Goal: Transaction & Acquisition: Purchase product/service

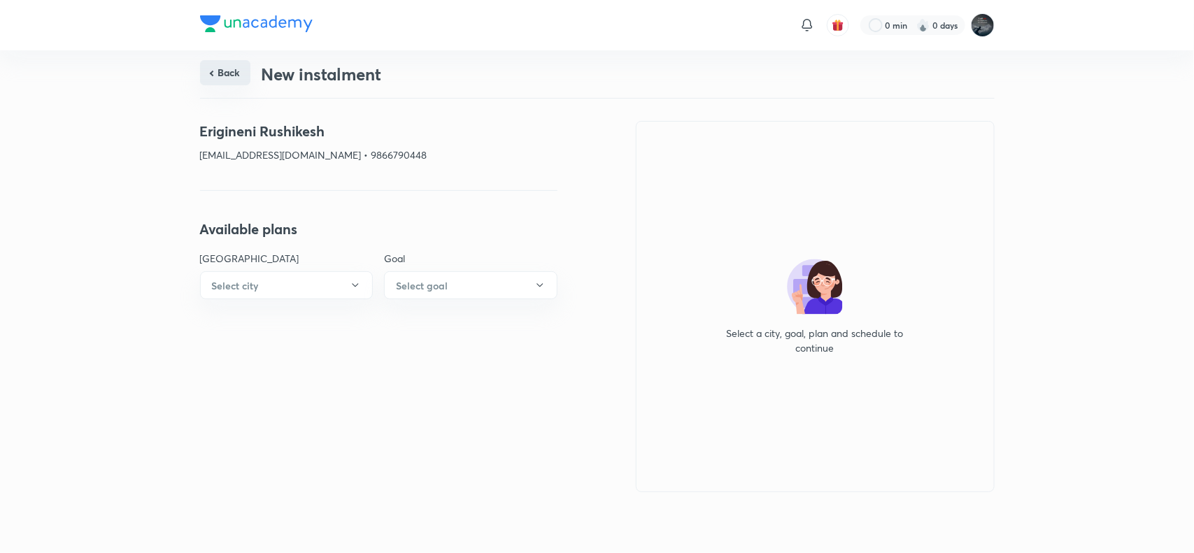
drag, startPoint x: 0, startPoint y: 0, endPoint x: 218, endPoint y: 70, distance: 229.1
click at [218, 70] on button "Back" at bounding box center [225, 72] width 50 height 25
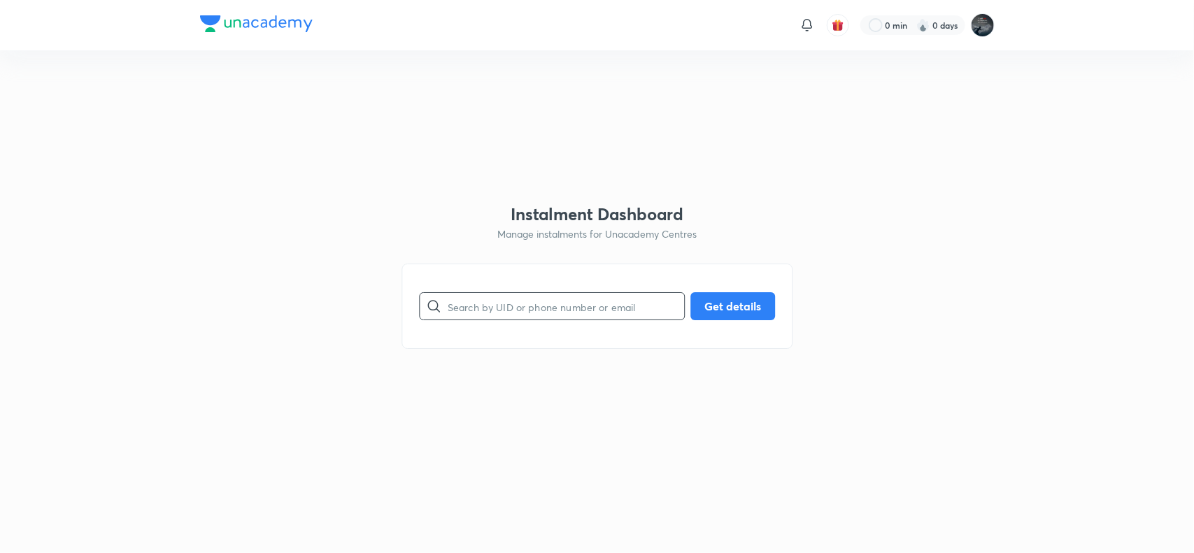
paste input "8106783099"
click at [557, 302] on input "8106783099" at bounding box center [566, 307] width 236 height 36
type input "8106783099"
click at [729, 306] on button "Get details" at bounding box center [732, 305] width 85 height 28
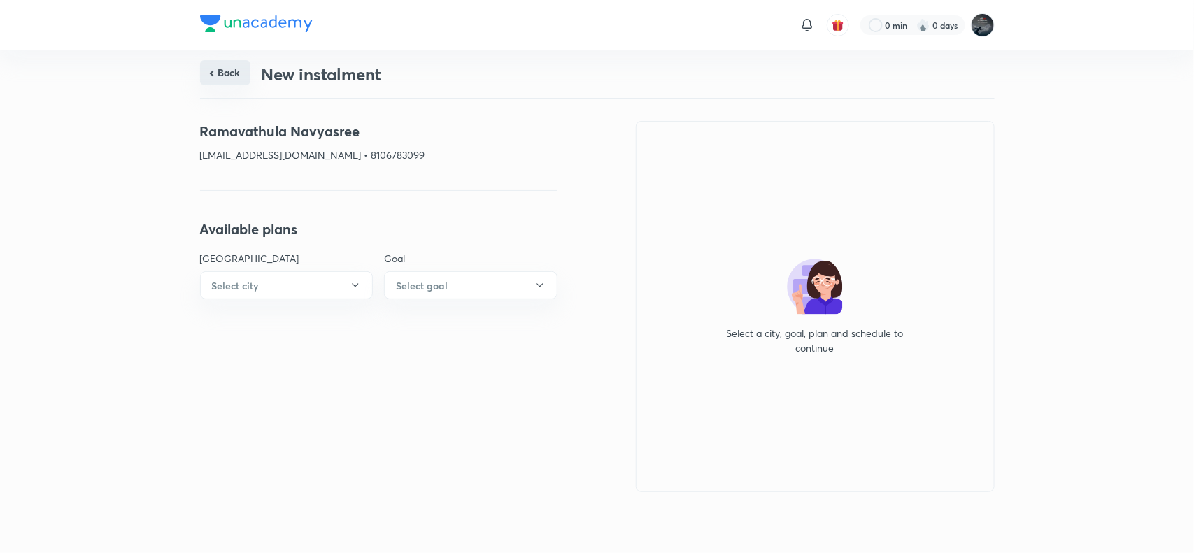
click at [224, 76] on button "Back" at bounding box center [225, 72] width 50 height 25
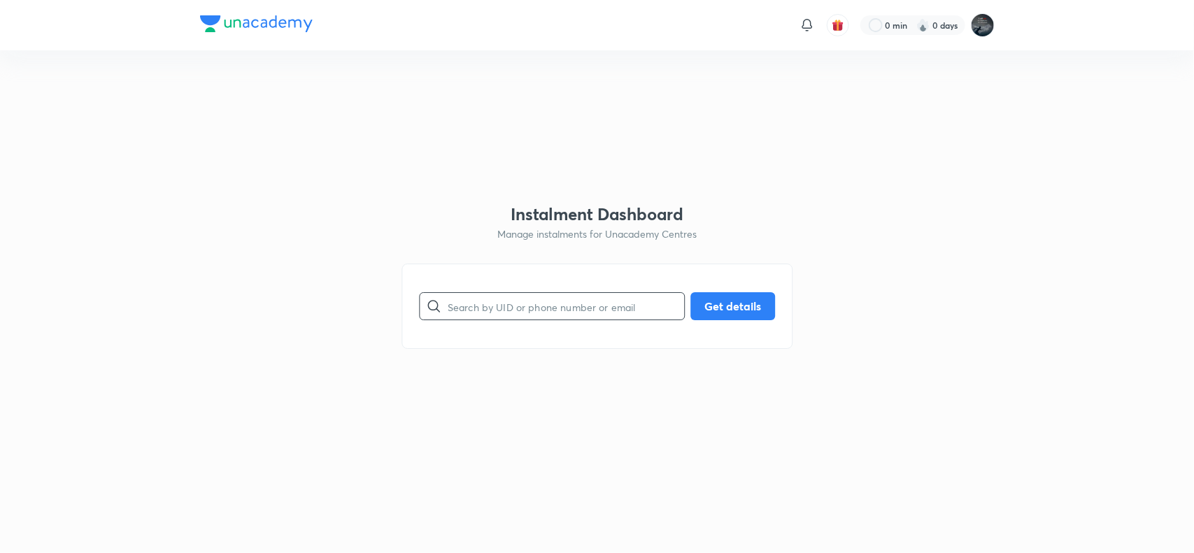
paste input "[EMAIL_ADDRESS][DOMAIN_NAME]"
click at [517, 306] on input "[EMAIL_ADDRESS][DOMAIN_NAME]" at bounding box center [566, 307] width 236 height 36
type input "[EMAIL_ADDRESS][DOMAIN_NAME]"
click at [718, 304] on button "Get details" at bounding box center [732, 305] width 85 height 28
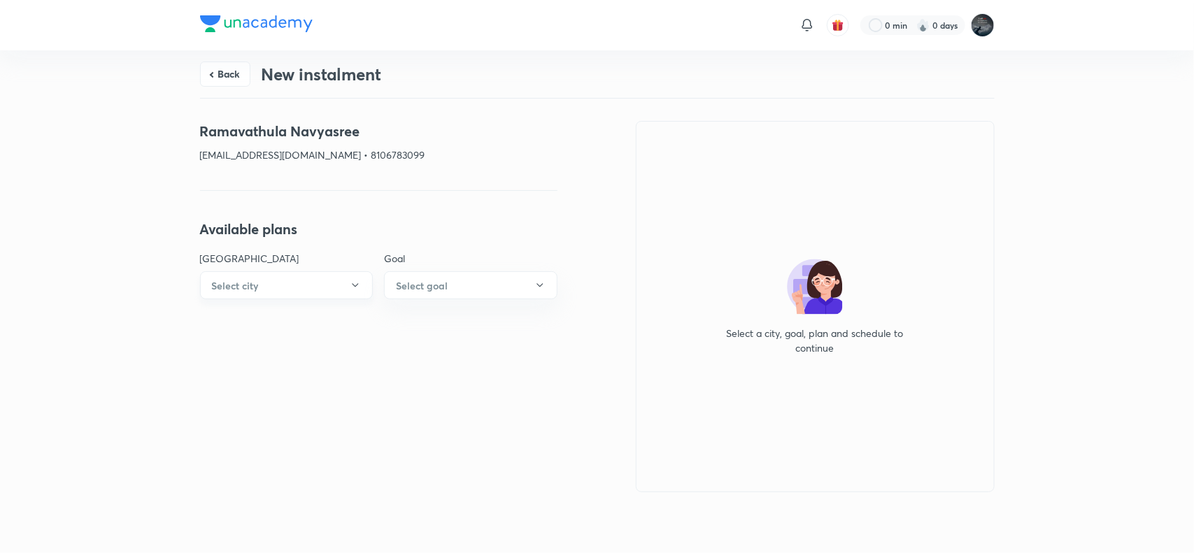
click at [339, 280] on button "Select city" at bounding box center [286, 285] width 173 height 28
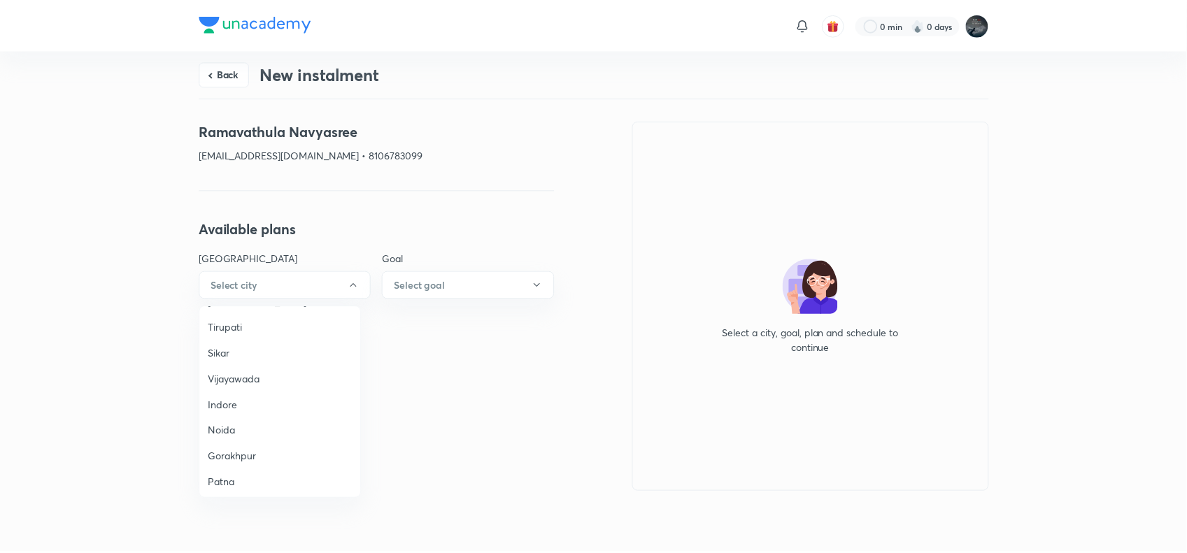
scroll to position [957, 0]
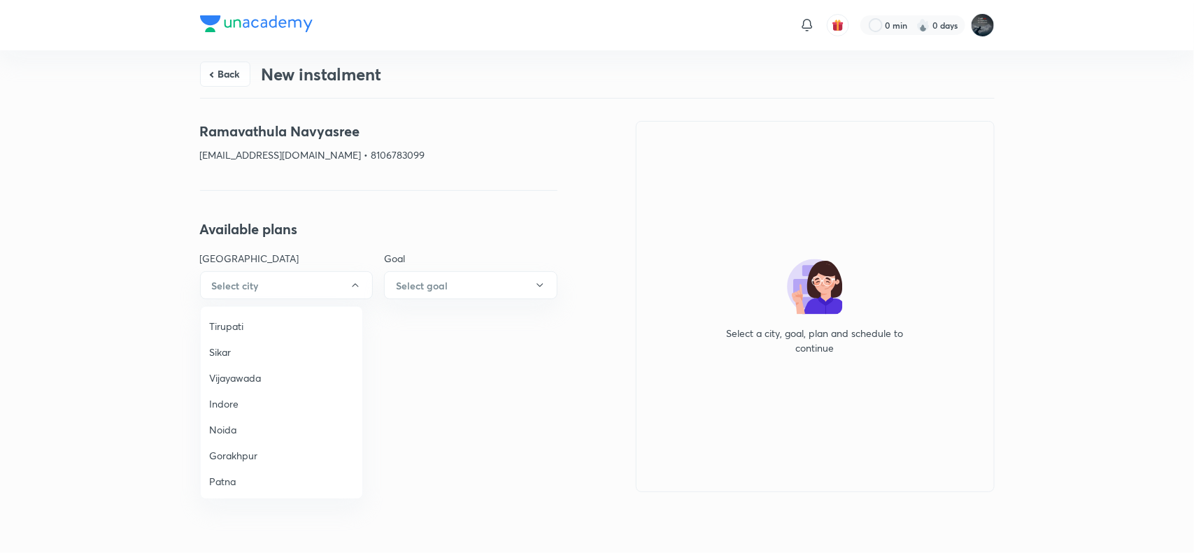
click at [231, 376] on span "Vijayawada" at bounding box center [281, 378] width 145 height 15
click at [464, 285] on button "Select goal" at bounding box center [470, 285] width 173 height 28
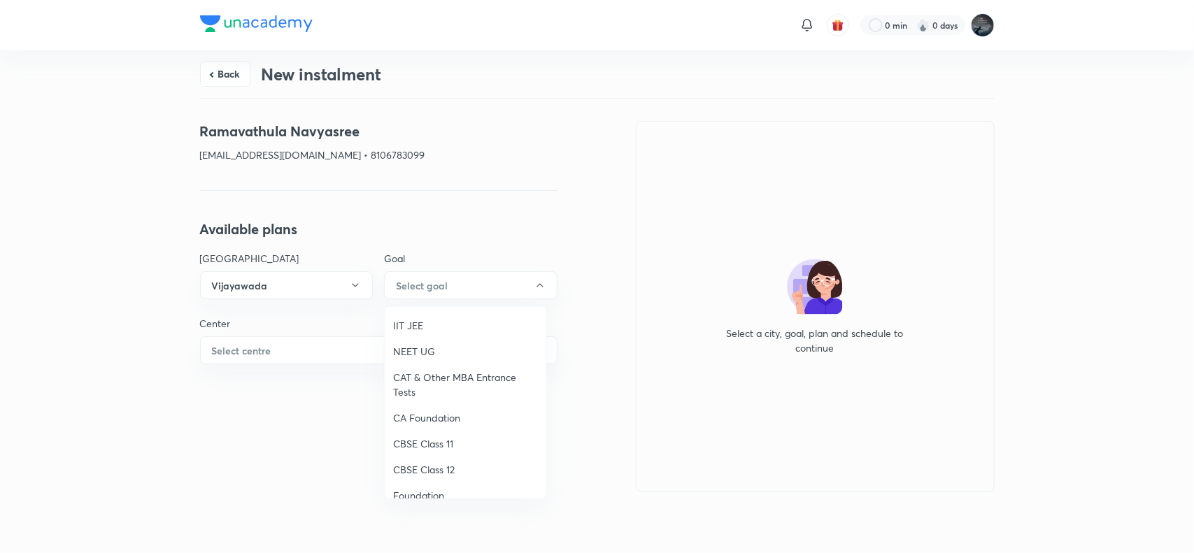
click at [420, 358] on span "NEET UG" at bounding box center [465, 351] width 145 height 15
click at [329, 350] on button "Select centre" at bounding box center [378, 350] width 357 height 28
click at [250, 387] on span "Chaganti Mercantile" at bounding box center [281, 390] width 145 height 15
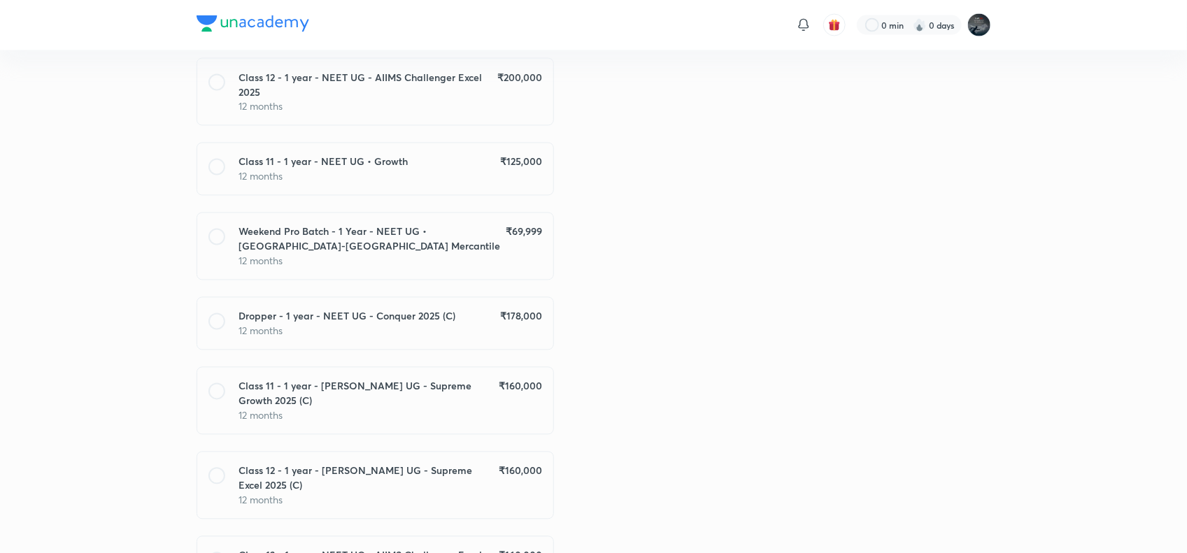
scroll to position [1085, 0]
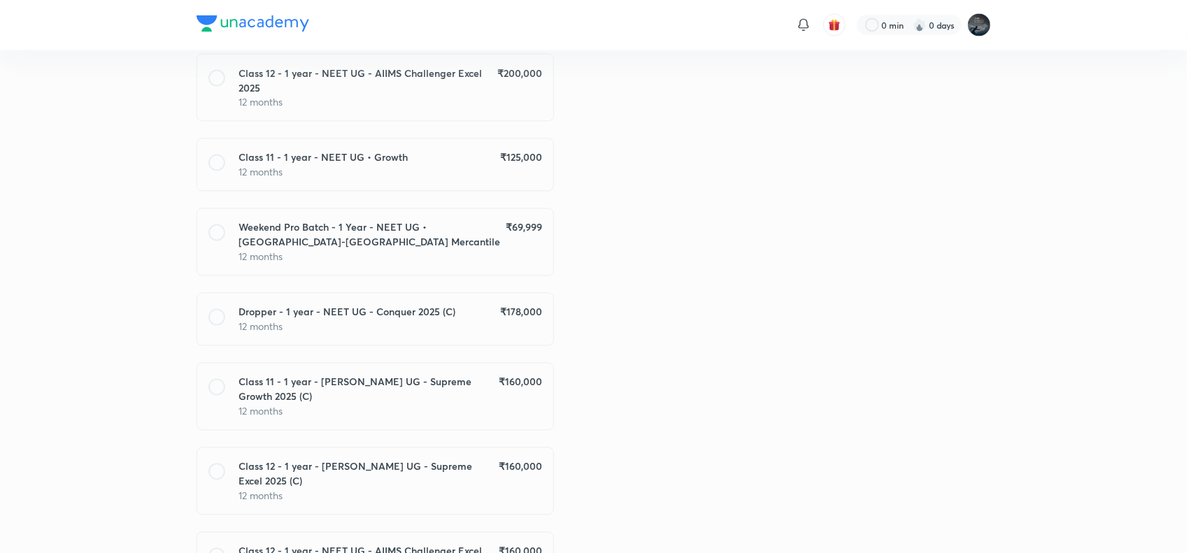
click at [443, 320] on p "12 months" at bounding box center [390, 327] width 303 height 15
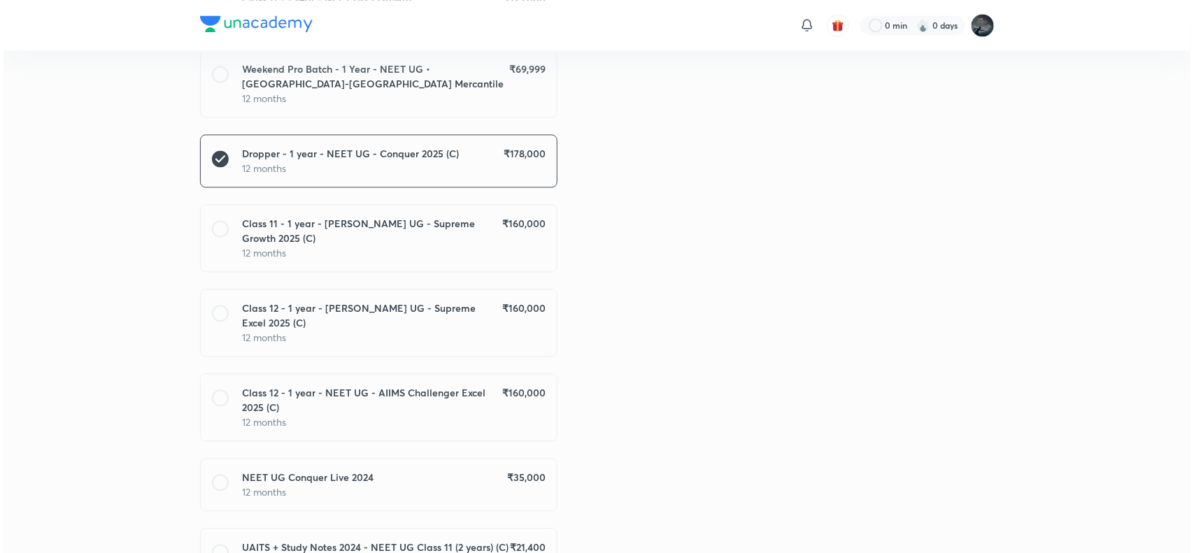
scroll to position [1340, 0]
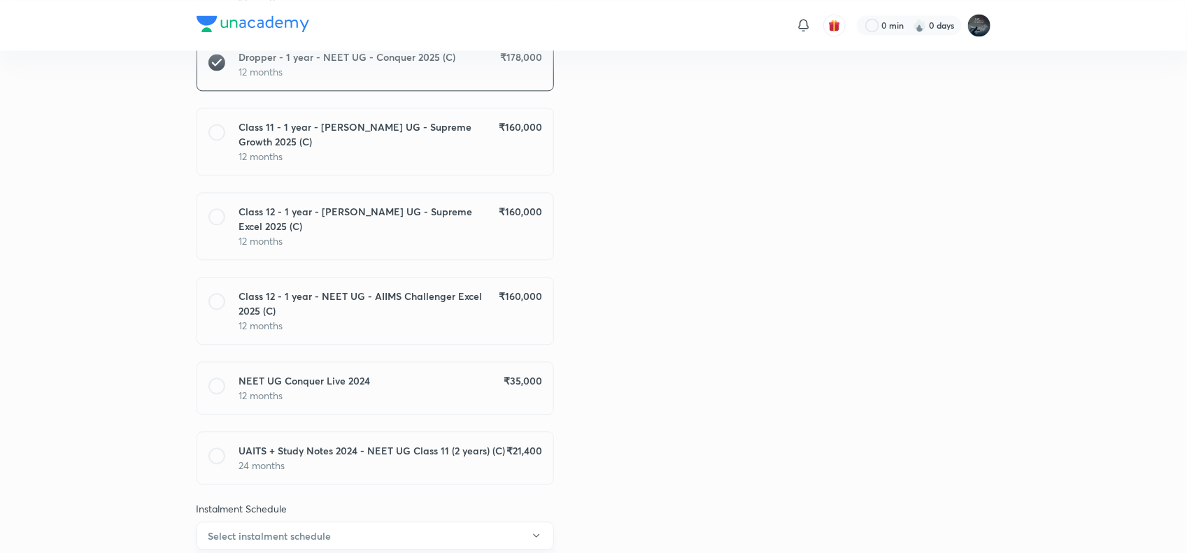
click at [476, 522] on button "Select instalment schedule" at bounding box center [375, 536] width 357 height 28
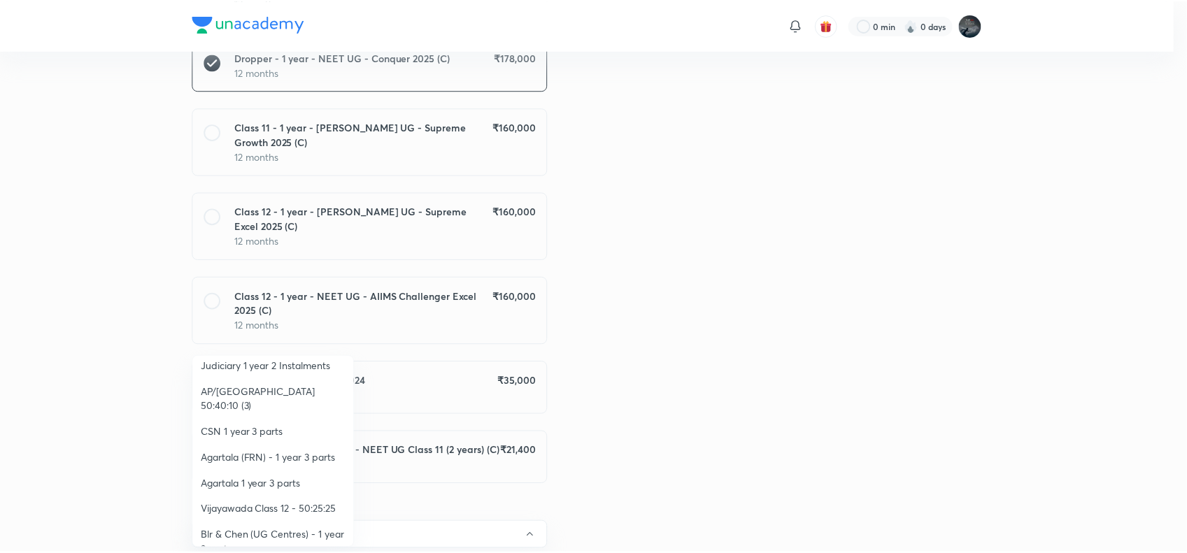
scroll to position [243, 0]
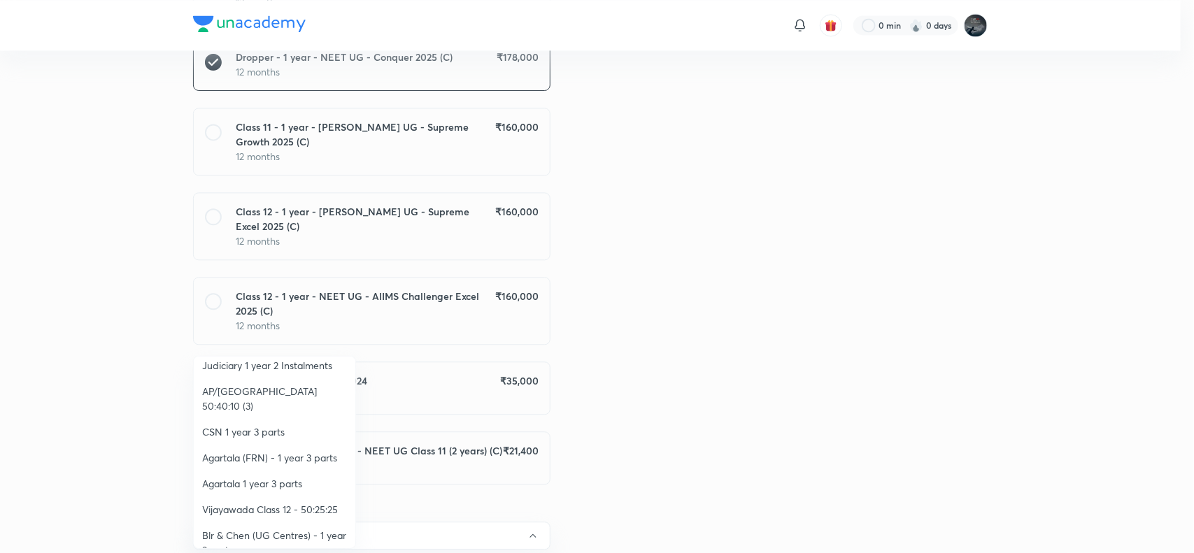
click at [301, 379] on li "AP/[GEOGRAPHIC_DATA] 50:40:10 (3)" at bounding box center [275, 398] width 162 height 41
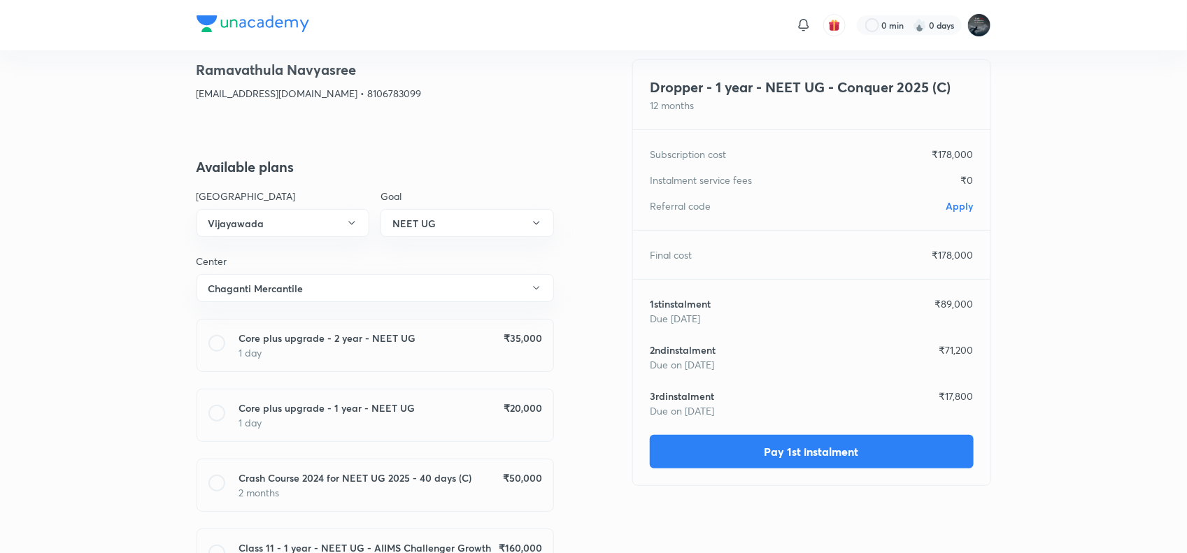
scroll to position [0, 0]
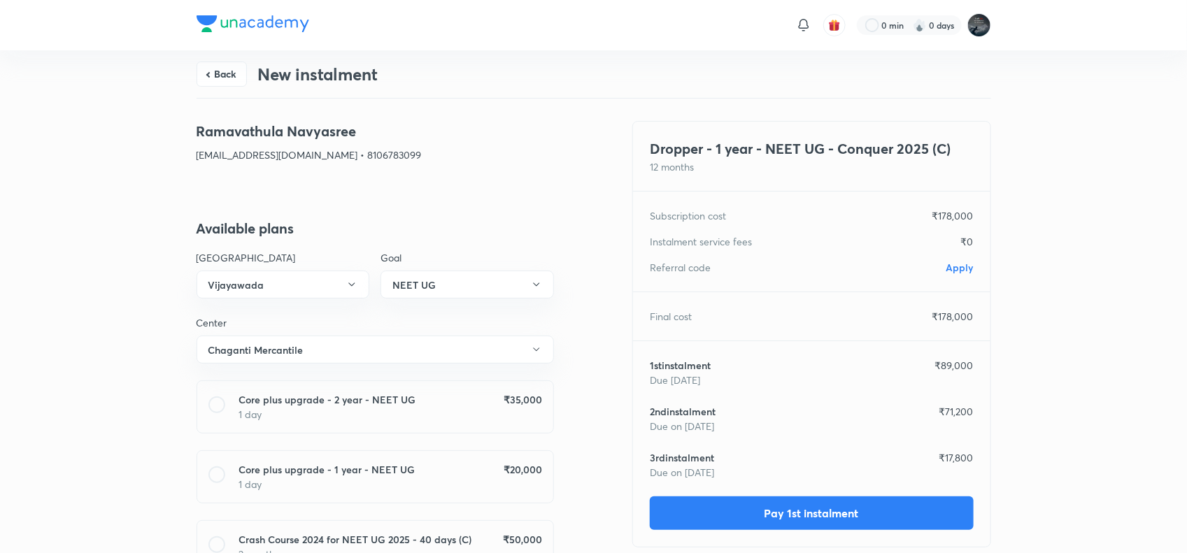
click at [962, 269] on span "Apply" at bounding box center [959, 267] width 27 height 13
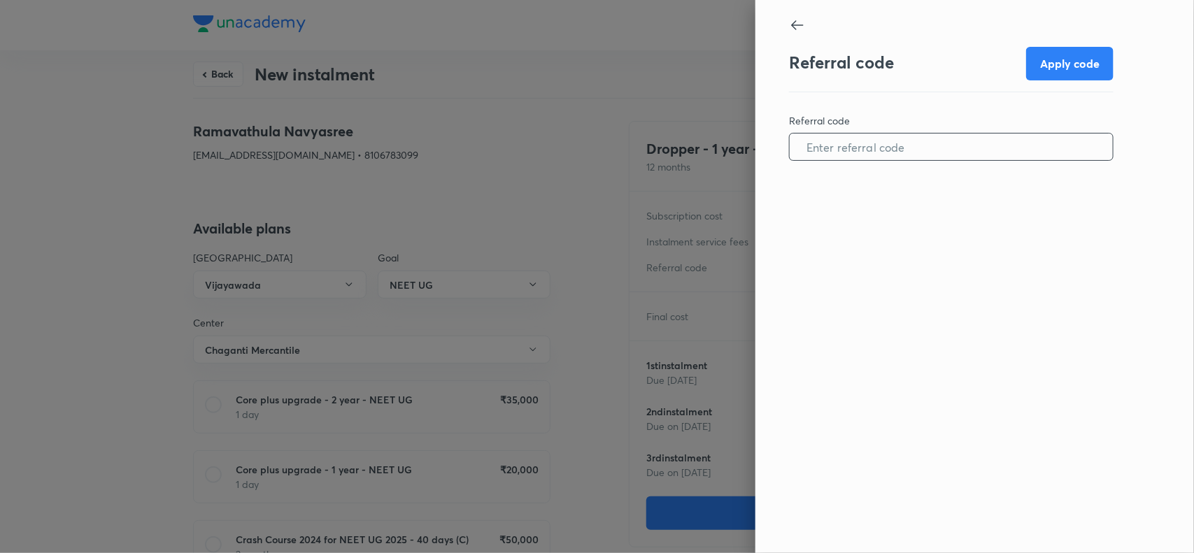
click at [865, 148] on input "text" at bounding box center [951, 147] width 323 height 36
paste input "VIJA0961EP5WZE"
type input "VIJA0961EP5WZE"
click at [1069, 63] on button "Apply code" at bounding box center [1069, 62] width 87 height 34
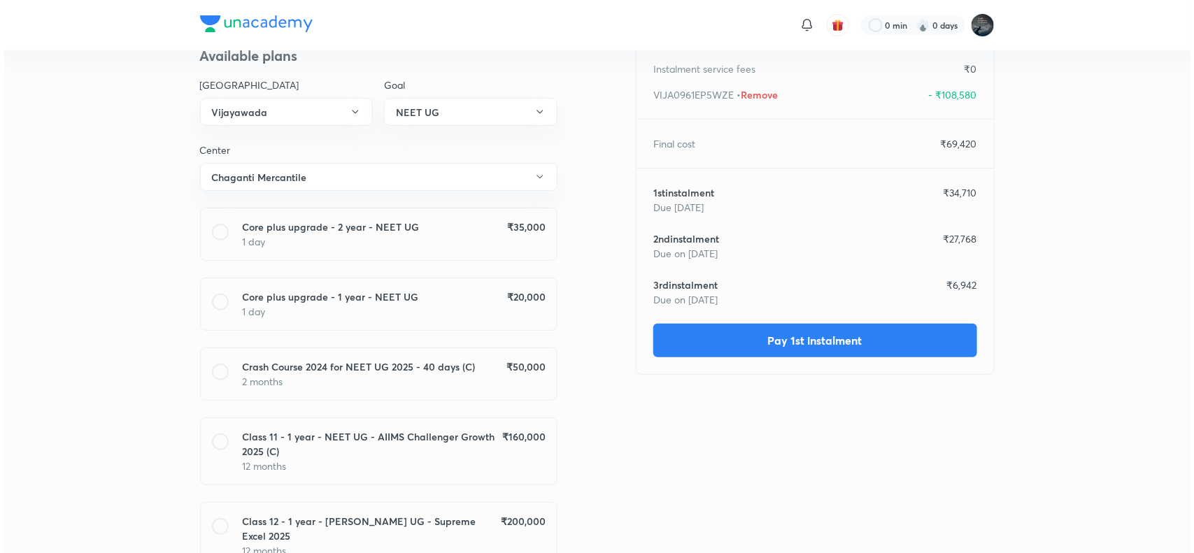
scroll to position [173, 0]
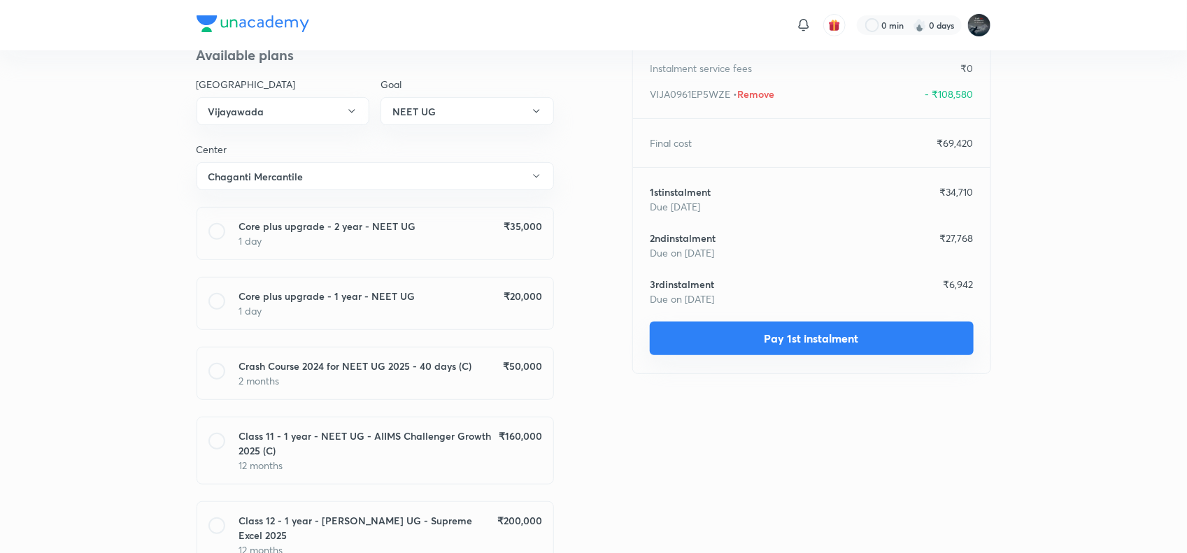
click at [792, 333] on button "Pay 1st instalment" at bounding box center [812, 339] width 324 height 34
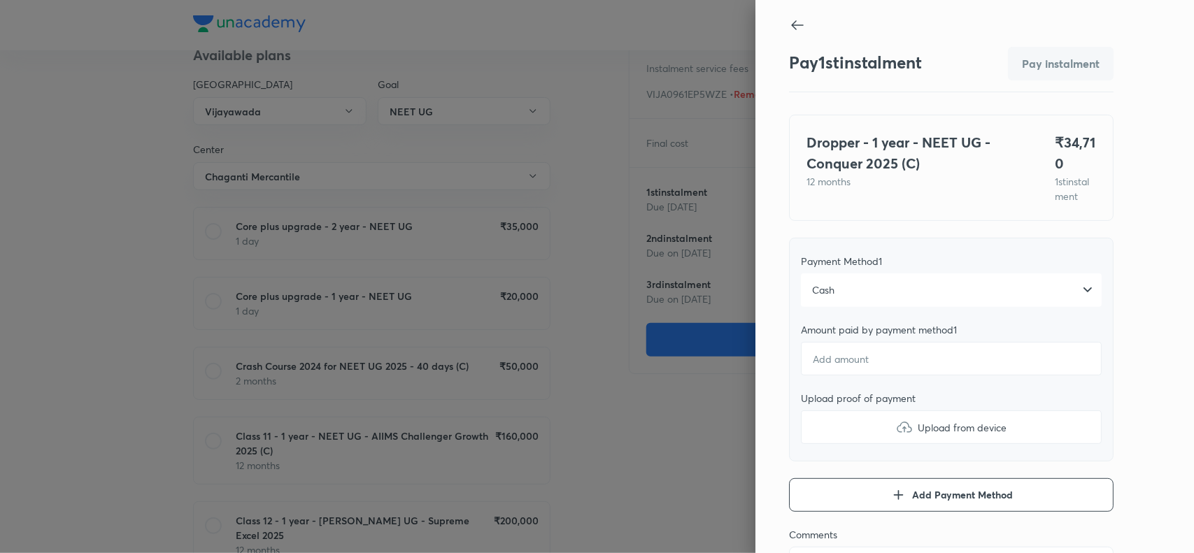
click at [930, 306] on div "Cash" at bounding box center [951, 290] width 301 height 34
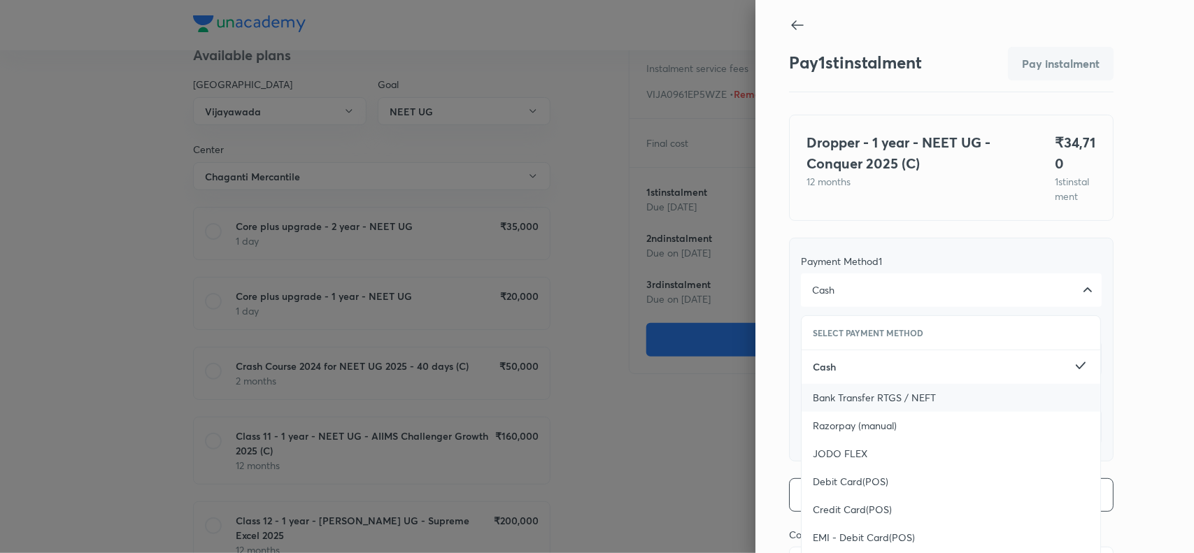
scroll to position [152, 0]
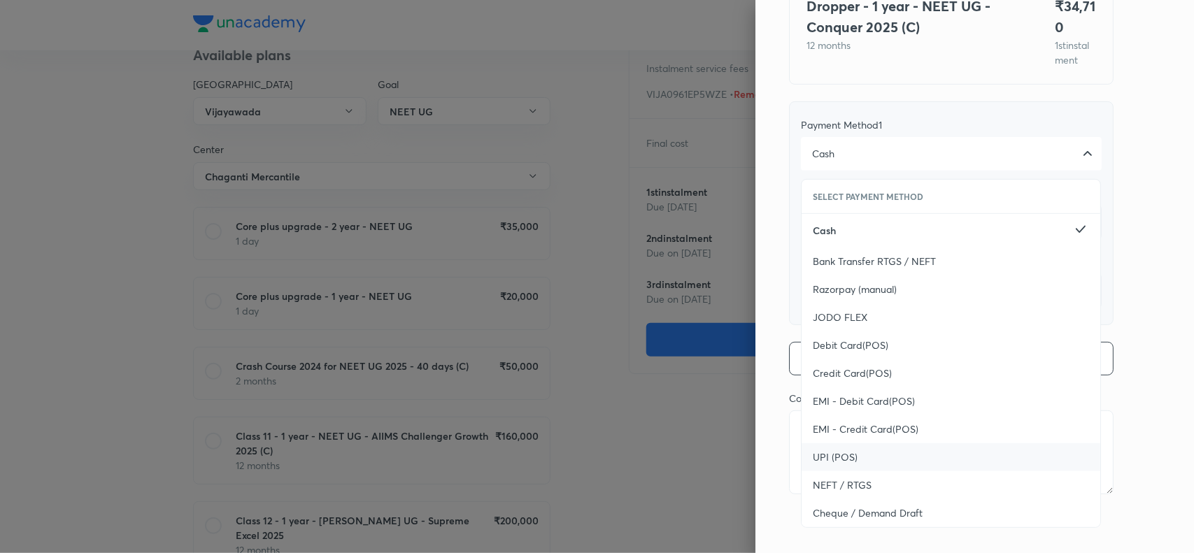
click at [829, 467] on div "UPI (POS)" at bounding box center [950, 457] width 299 height 28
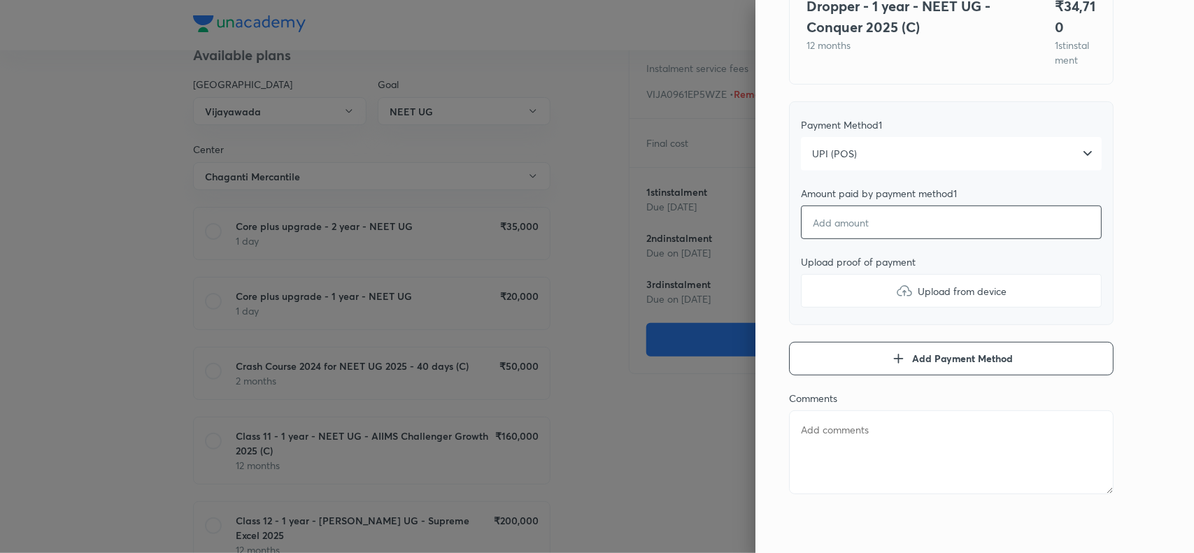
click at [899, 214] on input "number" at bounding box center [951, 223] width 301 height 34
type textarea "x"
type input "3"
type textarea "x"
type input "34"
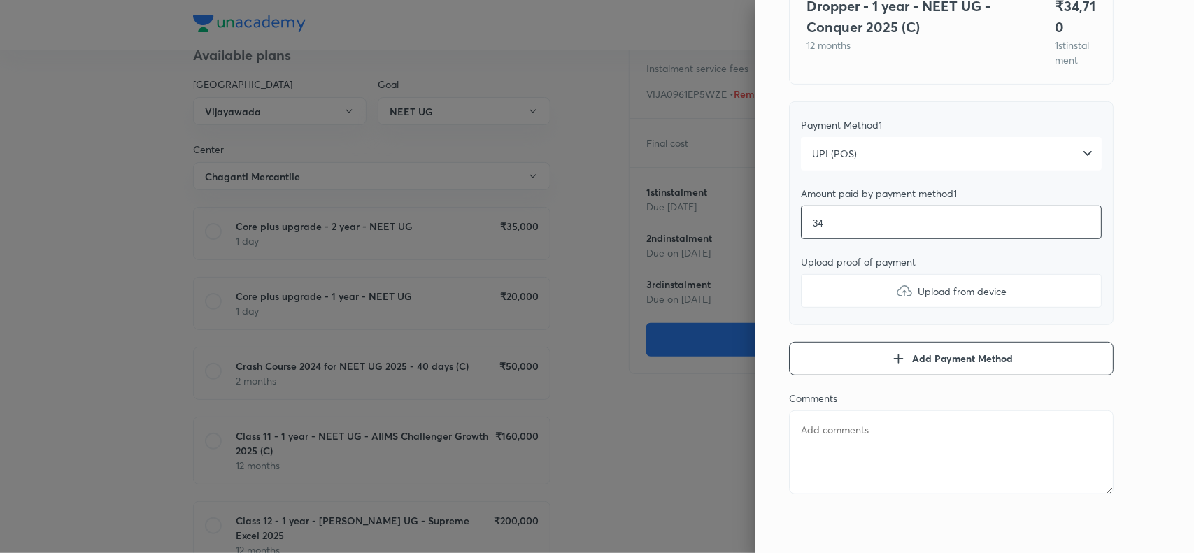
type textarea "x"
type input "347"
type textarea "x"
type input "3471"
type textarea "x"
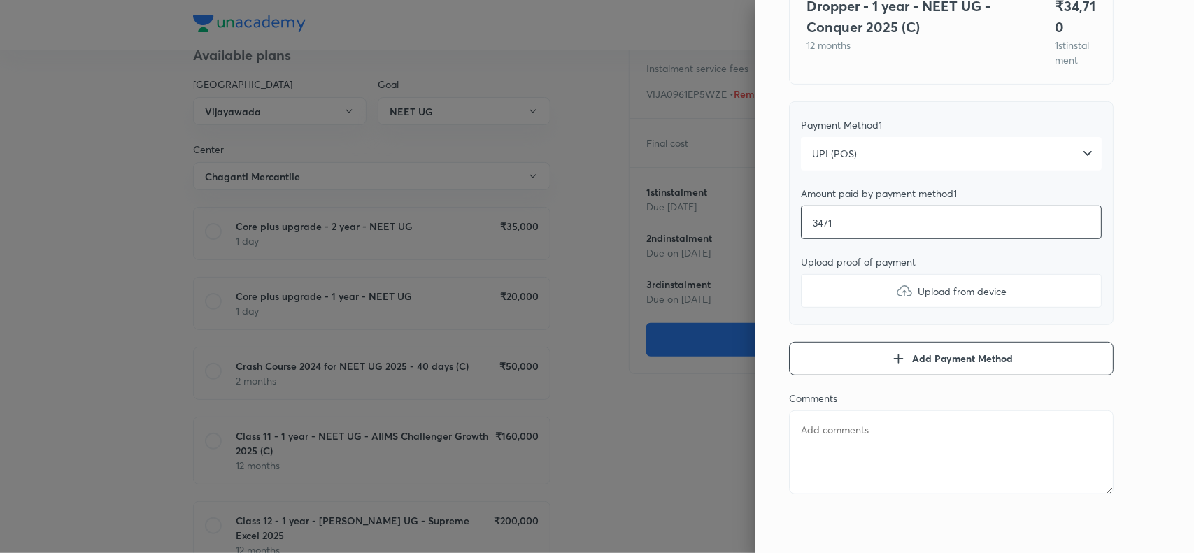
type input "34710"
type textarea "x"
type input "34710"
click at [1138, 250] on div "Pay 1 st instalment Pay instalment Dropper - 1 year - NEET UG - Conquer 2025 (C…" at bounding box center [974, 276] width 438 height 553
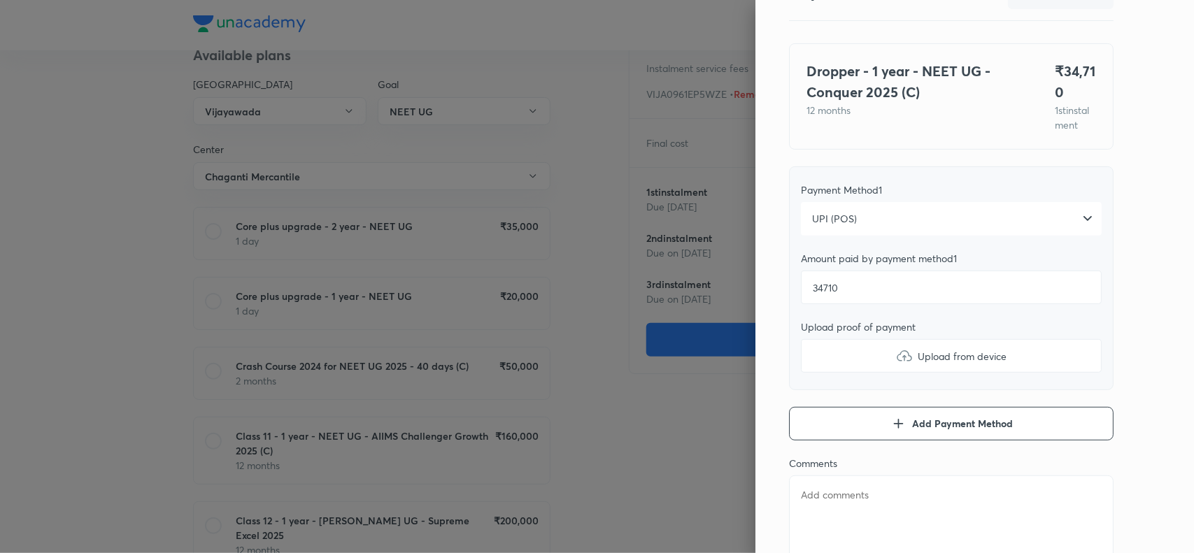
scroll to position [67, 0]
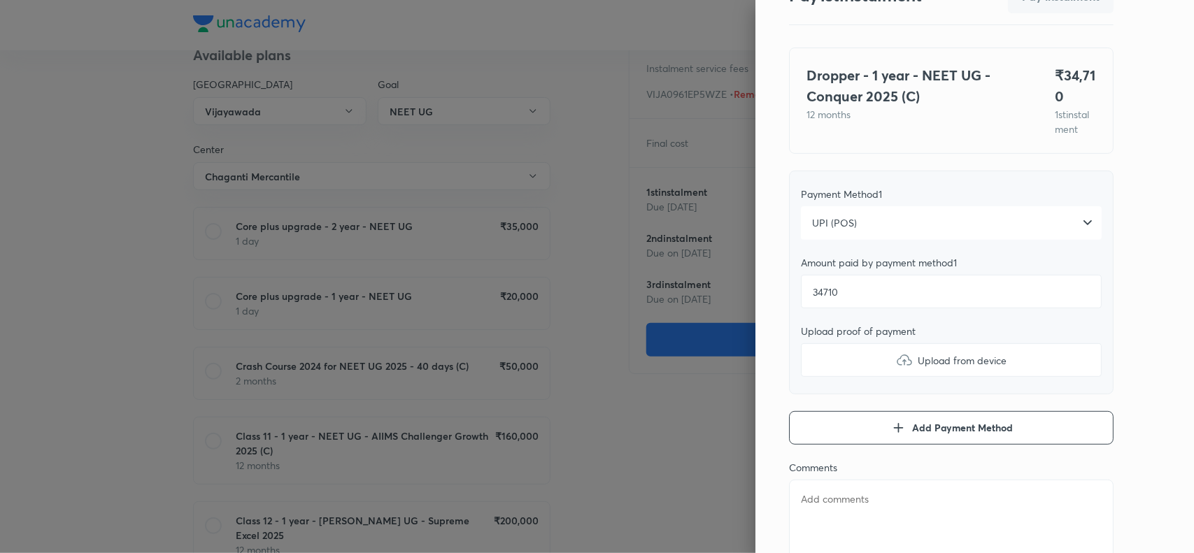
click at [896, 369] on img at bounding box center [904, 360] width 17 height 17
click at [0, 0] on input "Upload from device" at bounding box center [0, 0] width 0 height 0
type textarea "x"
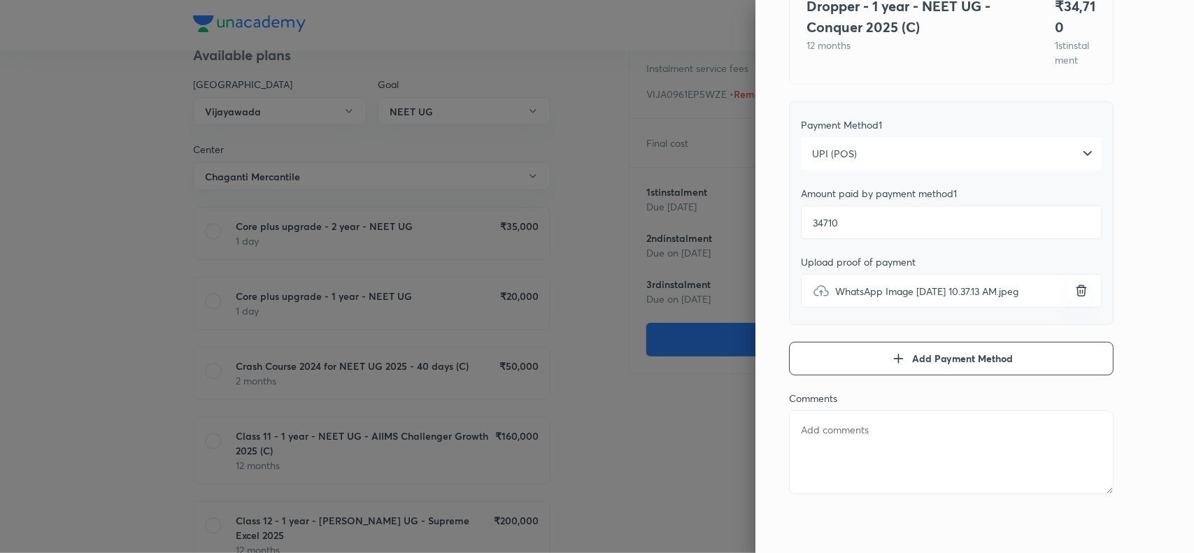
click at [827, 438] on textarea at bounding box center [951, 453] width 324 height 84
paste textarea "Ramavathula Navyasree"
type textarea "Ramavathula Navyasree"
type textarea "x"
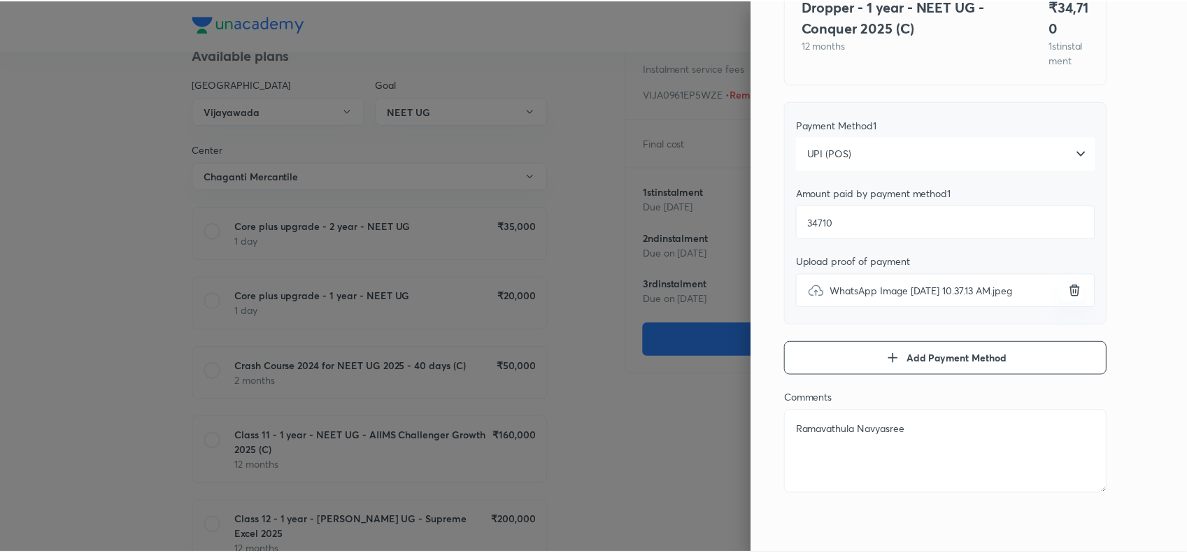
scroll to position [0, 0]
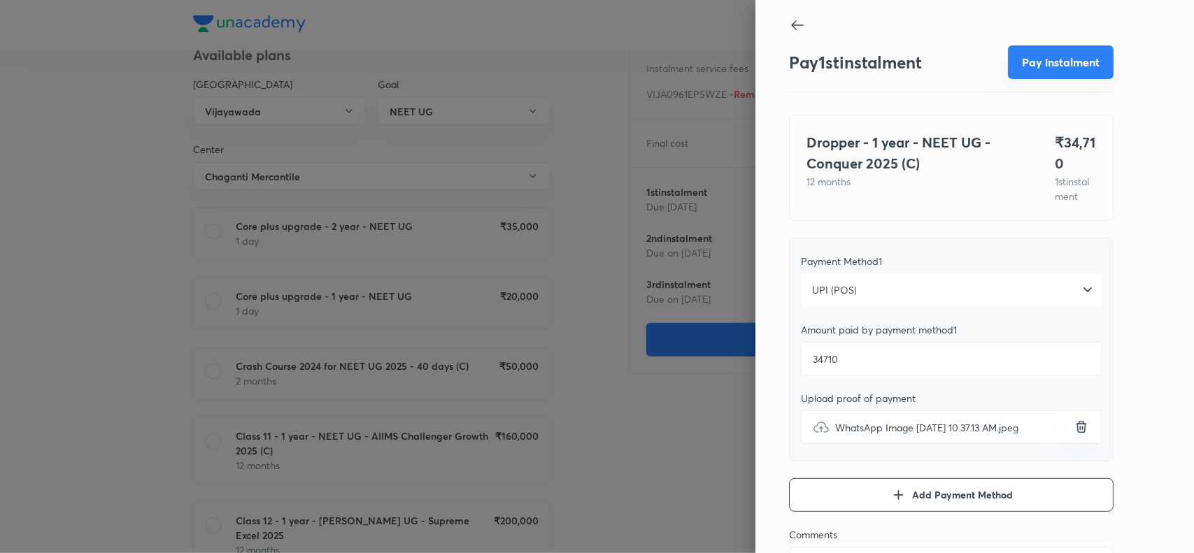
type textarea "Ramavathula Navyasree"
click at [1055, 54] on button "Pay instalment" at bounding box center [1061, 62] width 106 height 34
type textarea "x"
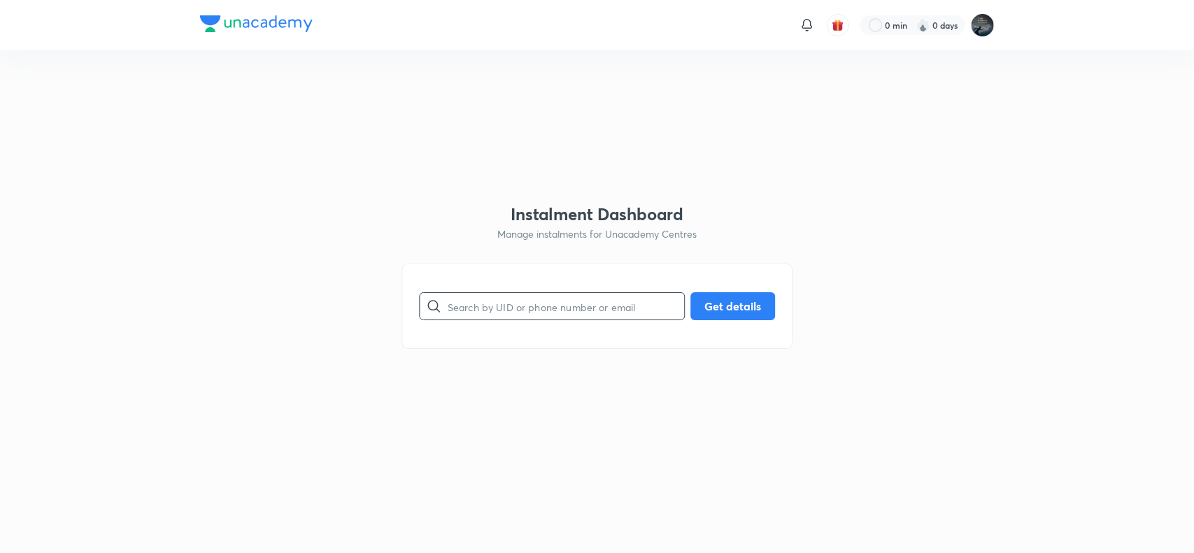
paste input "eriginenivenkatanarayana5@gmail.com"
click at [501, 316] on input "text" at bounding box center [566, 307] width 236 height 36
type input "eriginenivenkatanarayana5@gmail.com"
click at [725, 306] on button "Get details" at bounding box center [732, 305] width 85 height 28
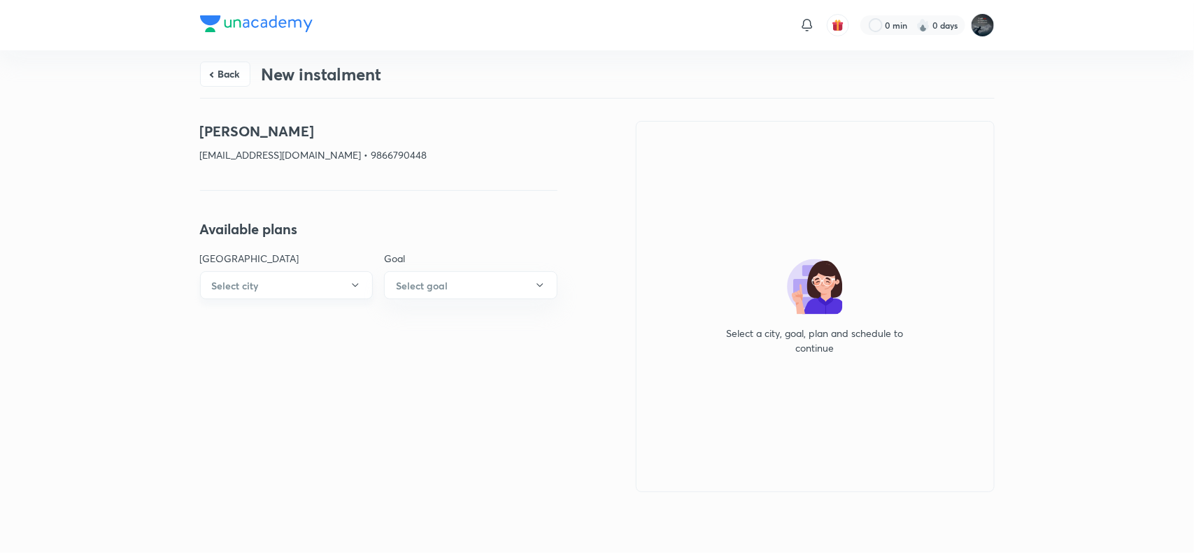
click at [308, 287] on button "Select city" at bounding box center [286, 285] width 173 height 28
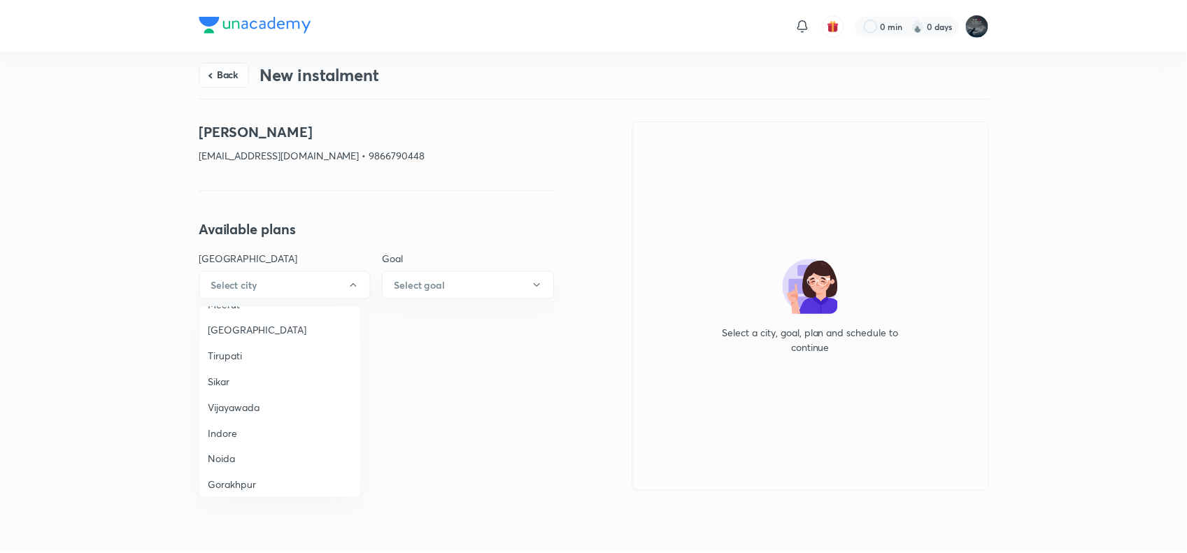
scroll to position [943, 0]
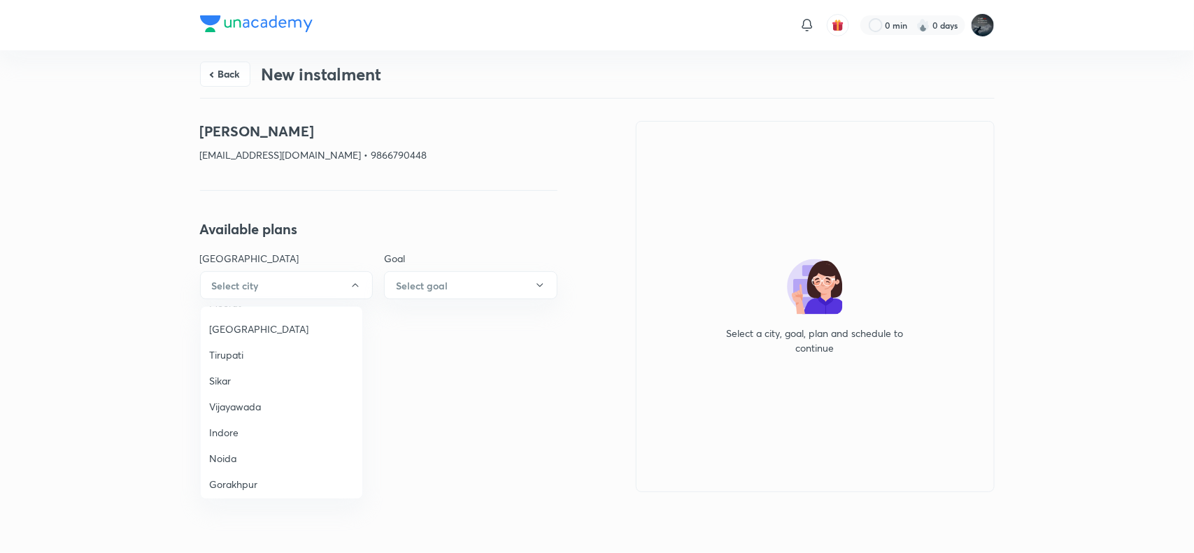
click at [242, 399] on span "Vijayawada" at bounding box center [281, 406] width 145 height 15
click at [469, 287] on button "Select goal" at bounding box center [470, 285] width 173 height 28
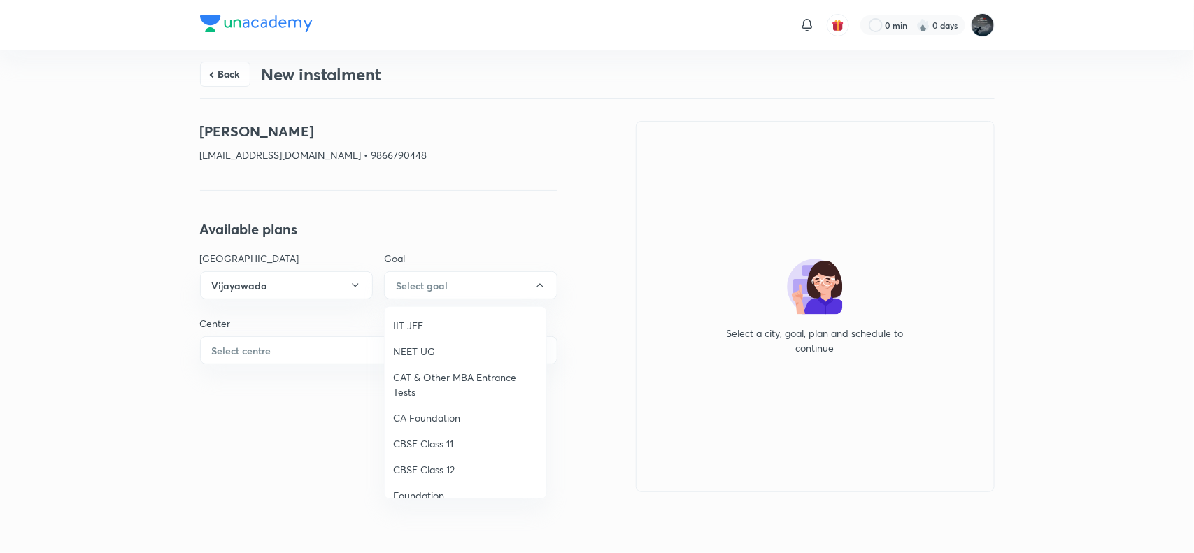
click at [420, 337] on li "IIT JEE" at bounding box center [466, 326] width 162 height 26
click at [336, 352] on button "Select centre" at bounding box center [378, 350] width 357 height 28
click at [241, 392] on span "Chaganti Mercantile" at bounding box center [281, 390] width 145 height 15
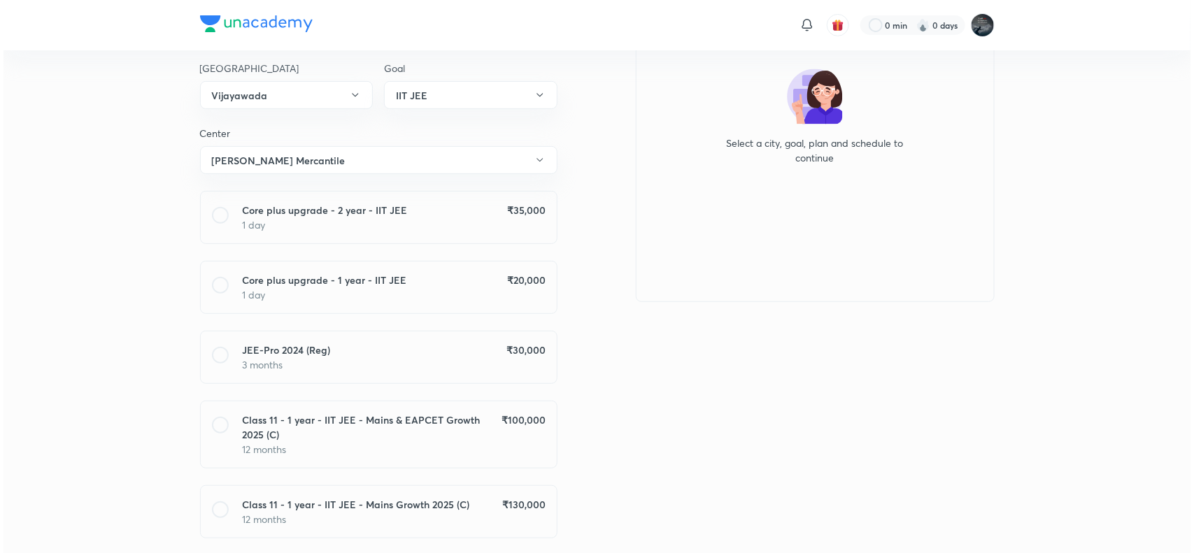
scroll to position [190, 0]
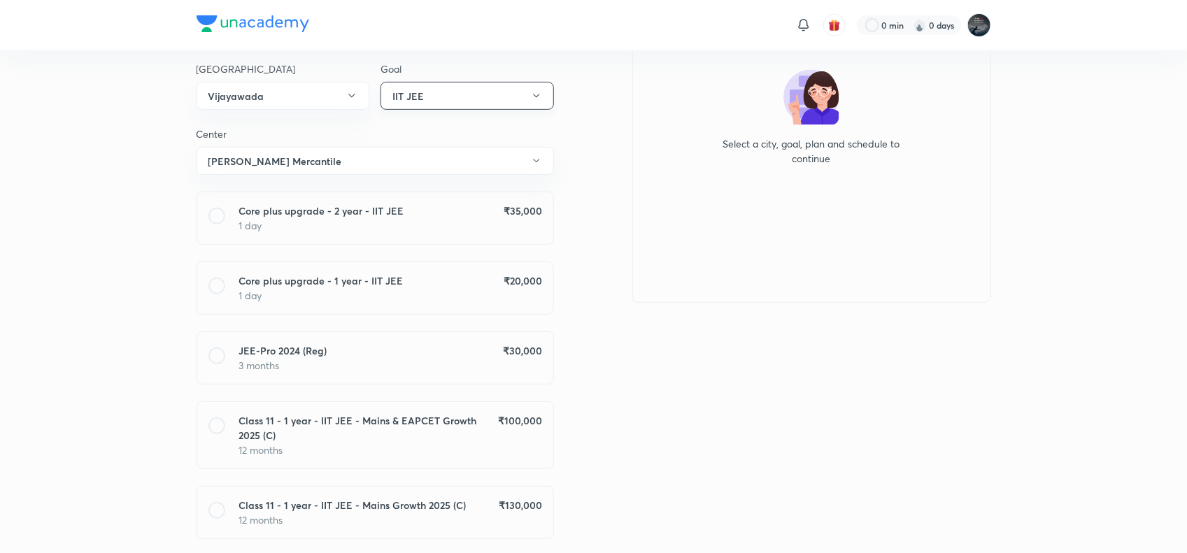
click at [525, 93] on button "IIT JEE" at bounding box center [466, 96] width 173 height 28
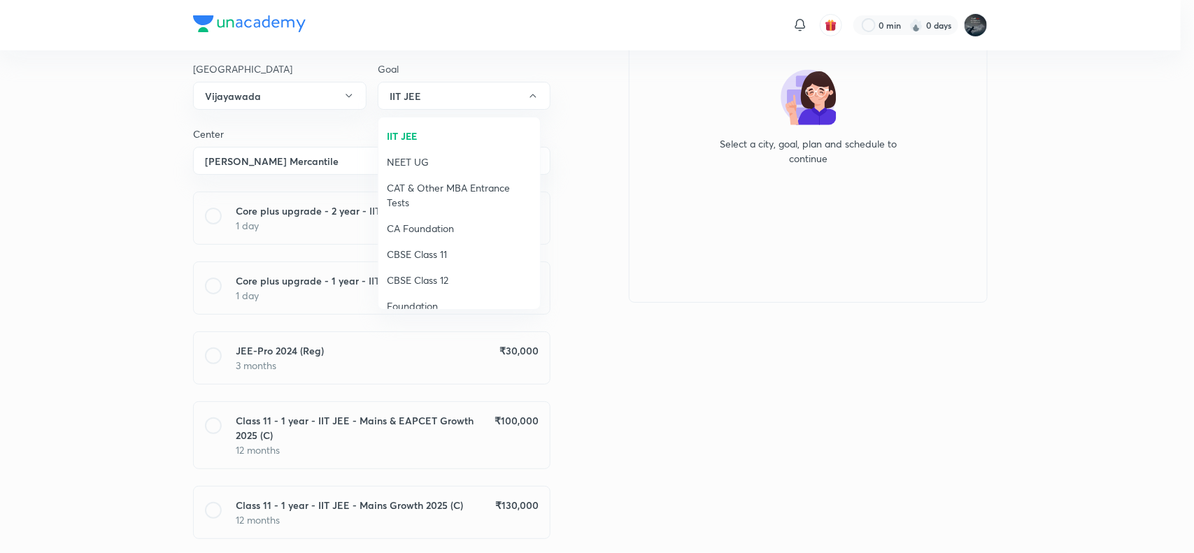
click at [421, 158] on span "NEET UG" at bounding box center [459, 162] width 145 height 15
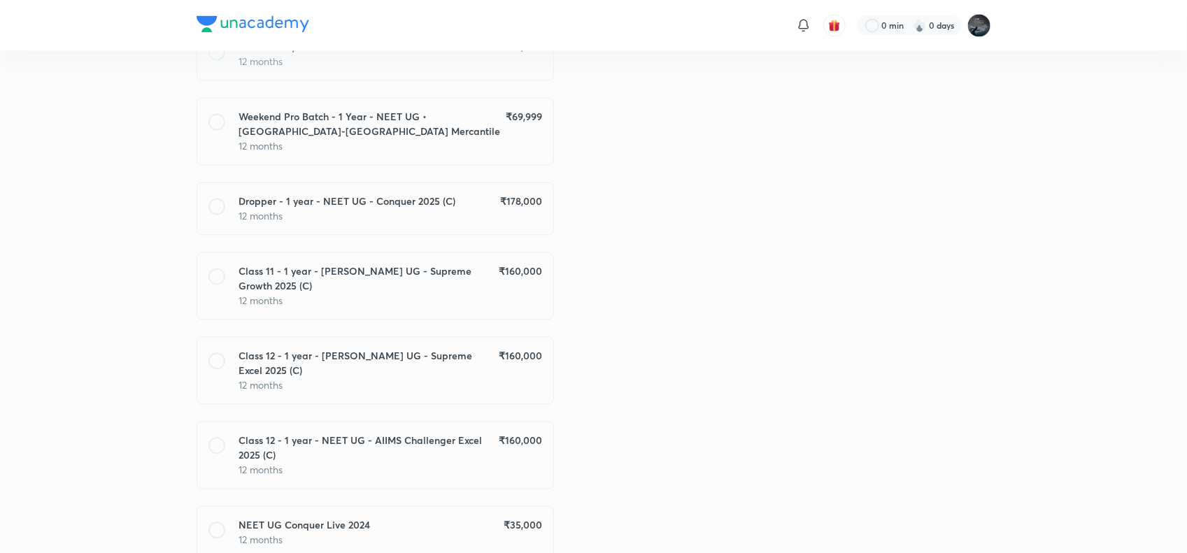
scroll to position [1205, 0]
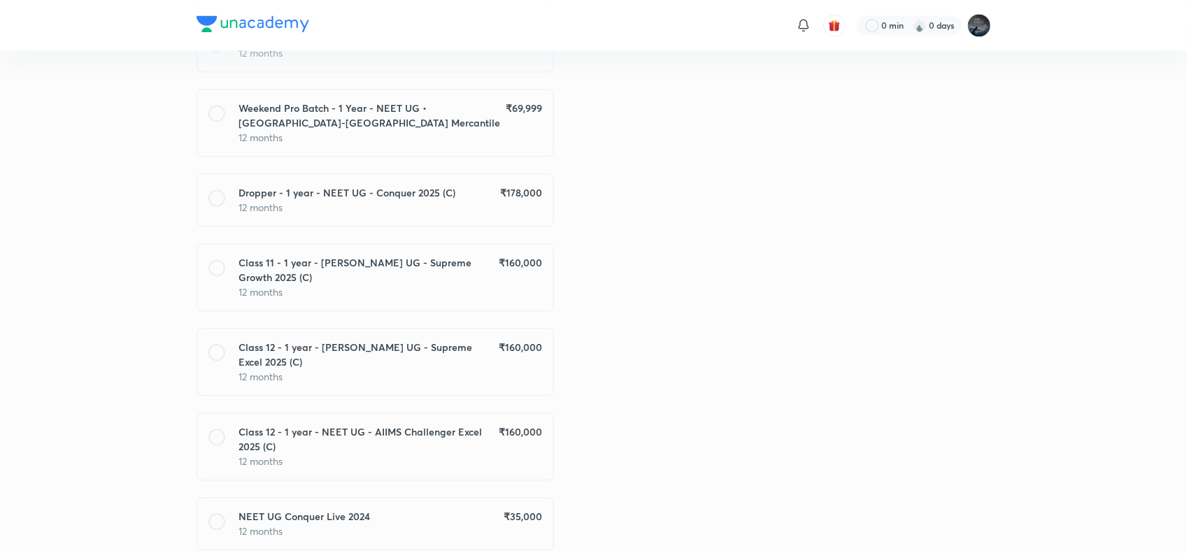
click at [516, 369] on p "12 months" at bounding box center [390, 376] width 303 height 15
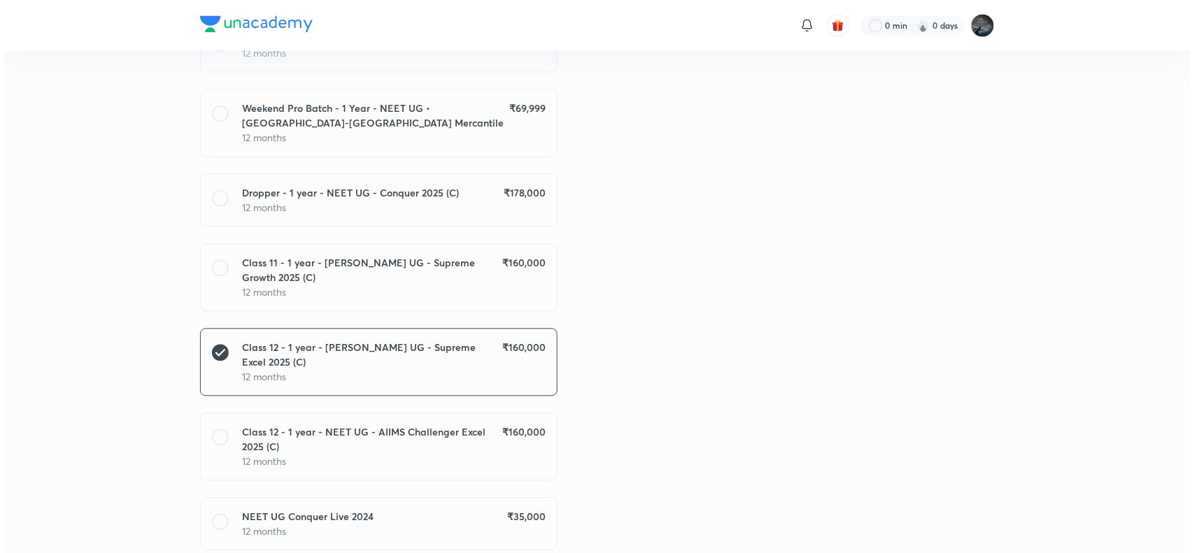
scroll to position [1340, 0]
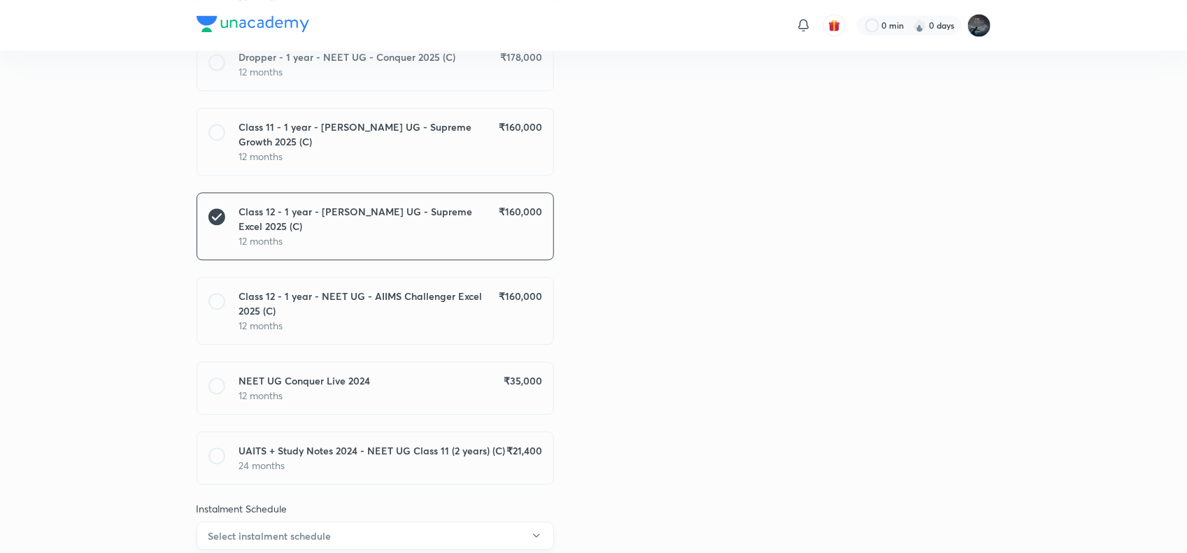
click at [436, 522] on button "Select instalment schedule" at bounding box center [375, 536] width 357 height 28
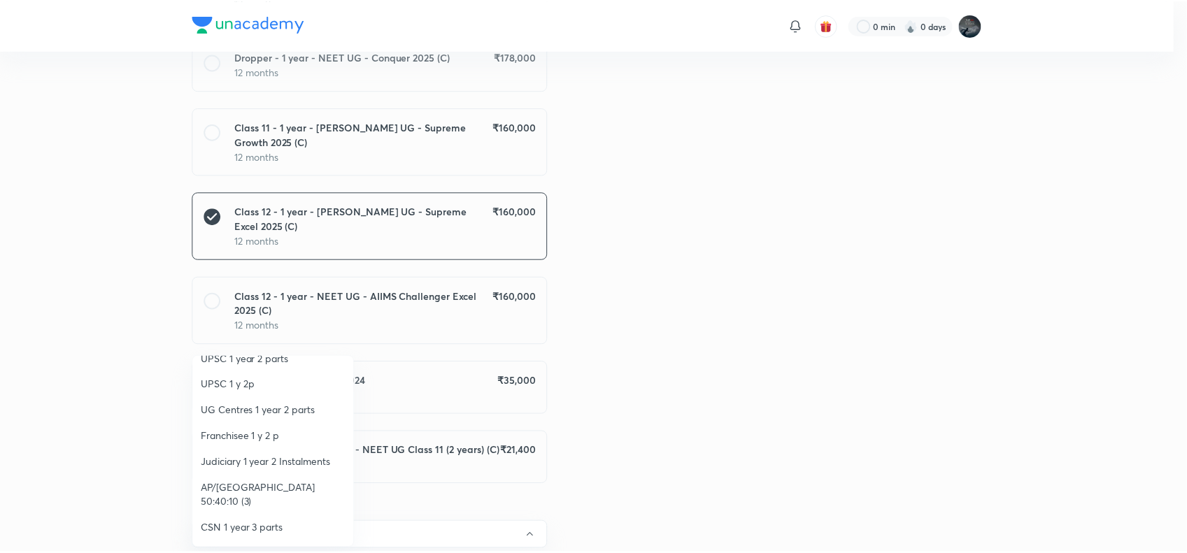
scroll to position [148, 0]
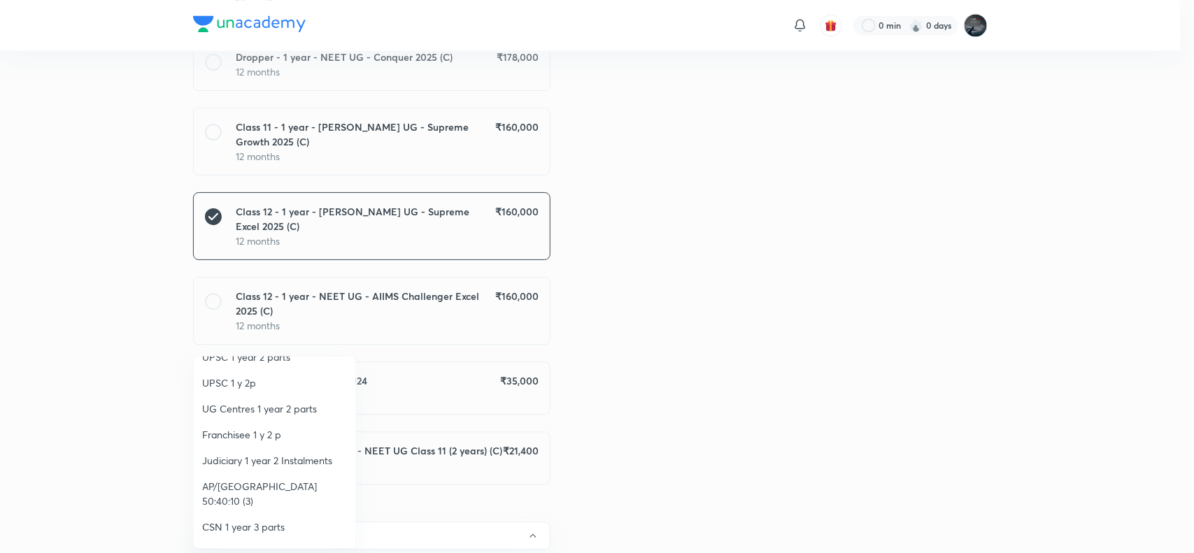
click at [305, 481] on span "AP/[GEOGRAPHIC_DATA] 50:40:10 (3)" at bounding box center [274, 493] width 145 height 29
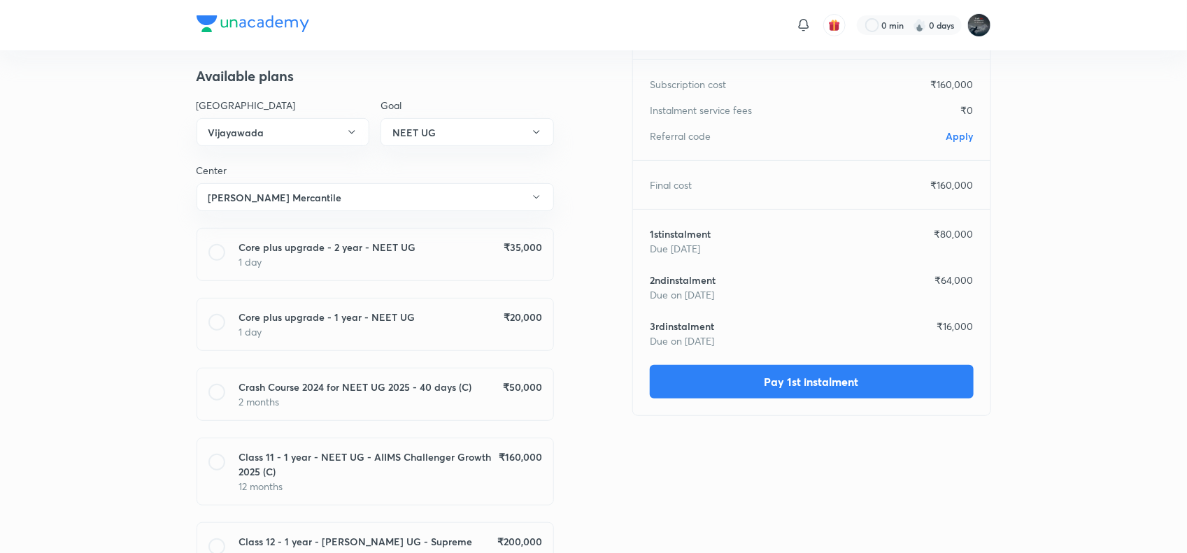
scroll to position [0, 0]
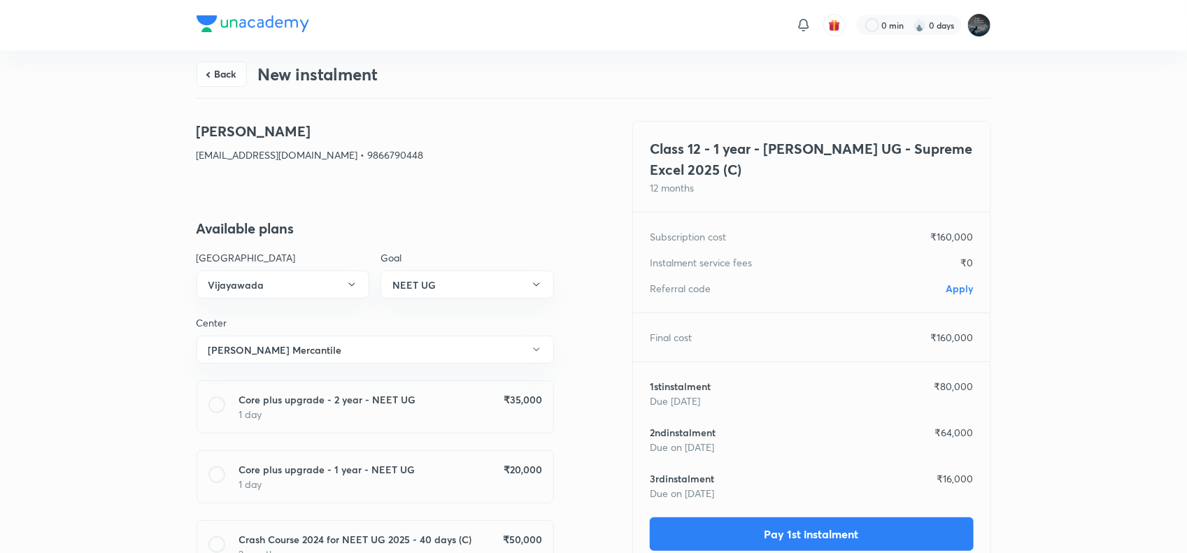
click at [948, 288] on span "Apply" at bounding box center [959, 288] width 27 height 13
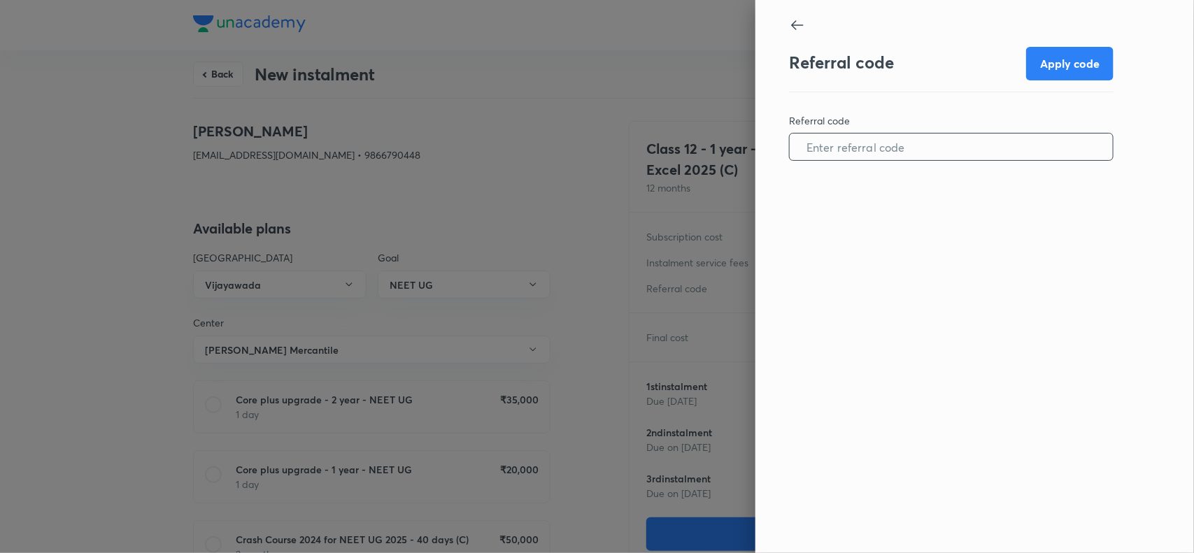
paste input "VIJA0958SKGN0W"
click at [876, 150] on input "text" at bounding box center [951, 147] width 323 height 36
type input "VIJA0958SKGN0W"
click at [1082, 48] on button "Apply code" at bounding box center [1069, 62] width 87 height 34
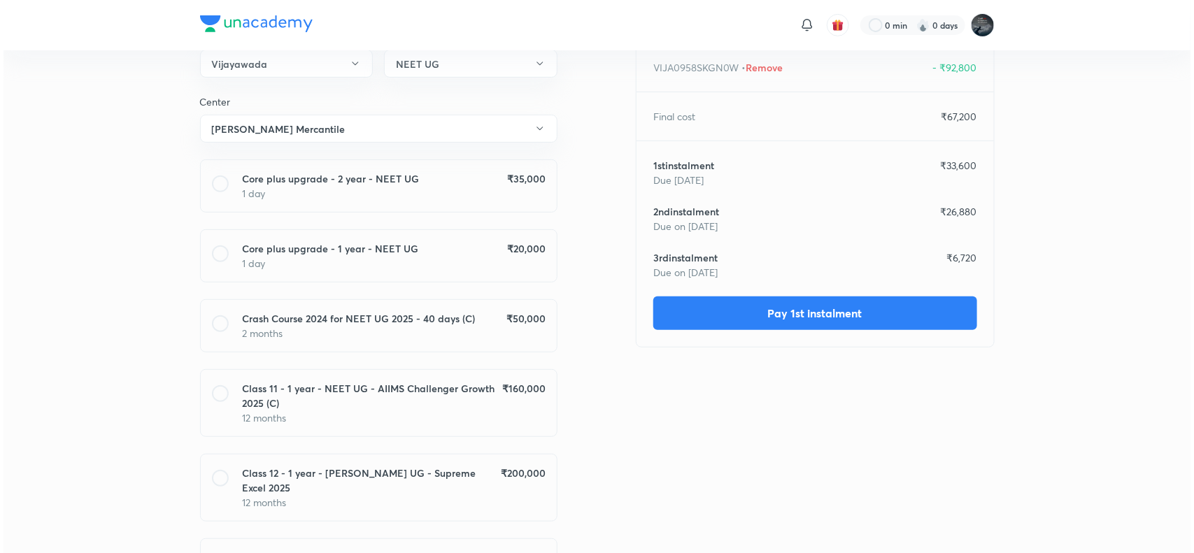
scroll to position [222, 0]
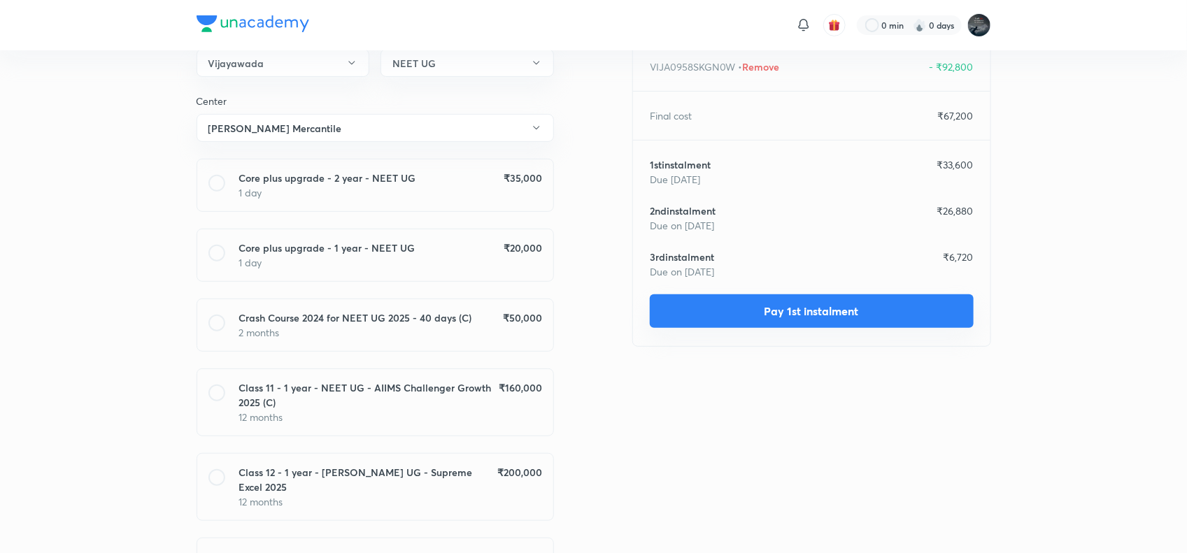
click at [841, 306] on button "Pay 1st instalment" at bounding box center [812, 311] width 324 height 34
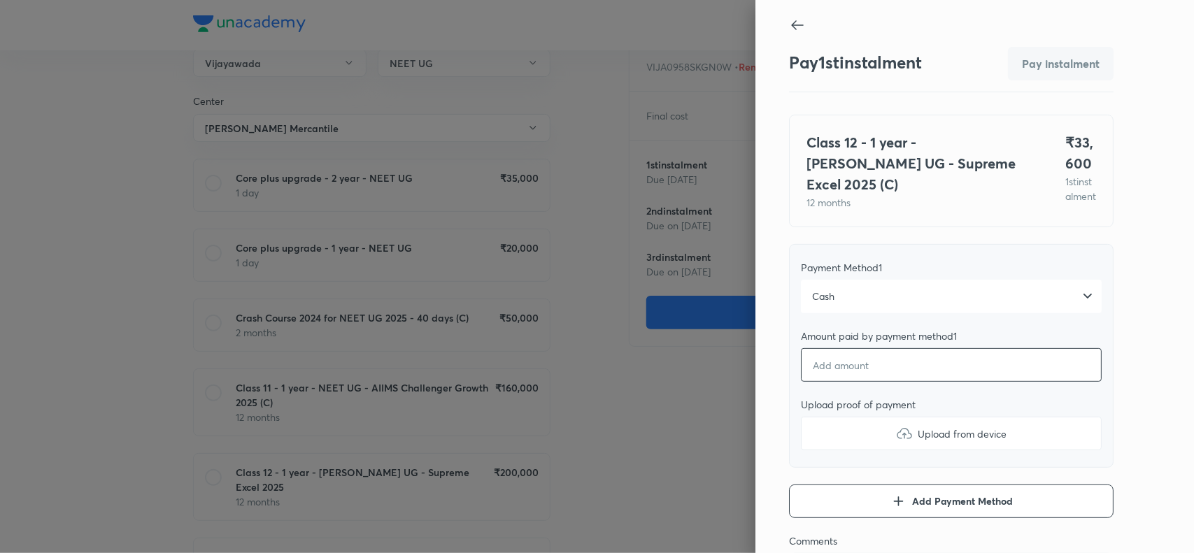
click at [826, 369] on input "number" at bounding box center [951, 365] width 301 height 34
type textarea "x"
type input "3"
type textarea "x"
type input "33"
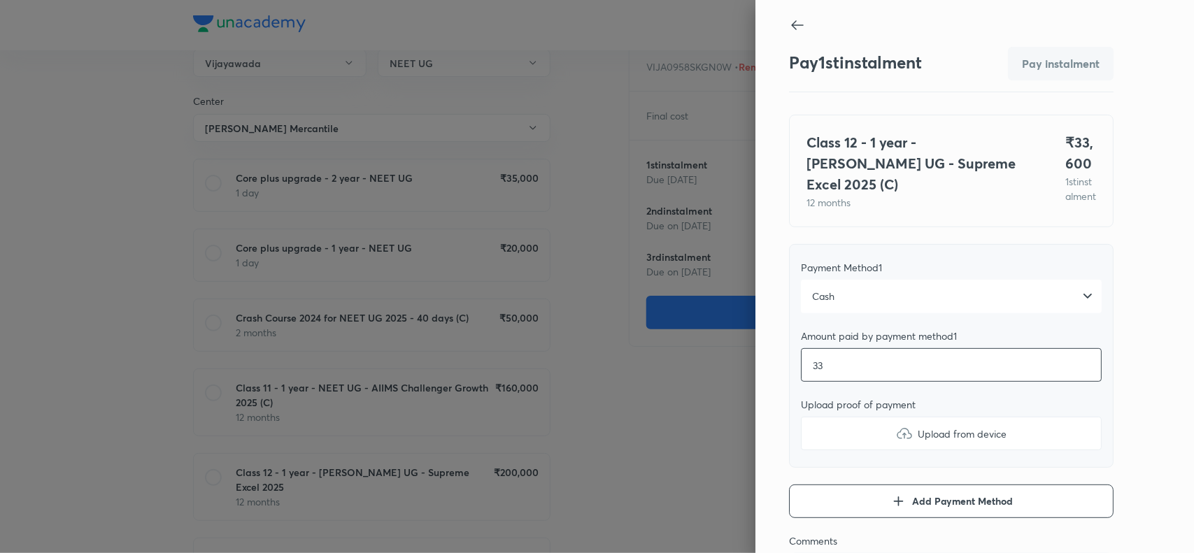
type textarea "x"
type input "336"
type textarea "x"
type input "3360"
type textarea "x"
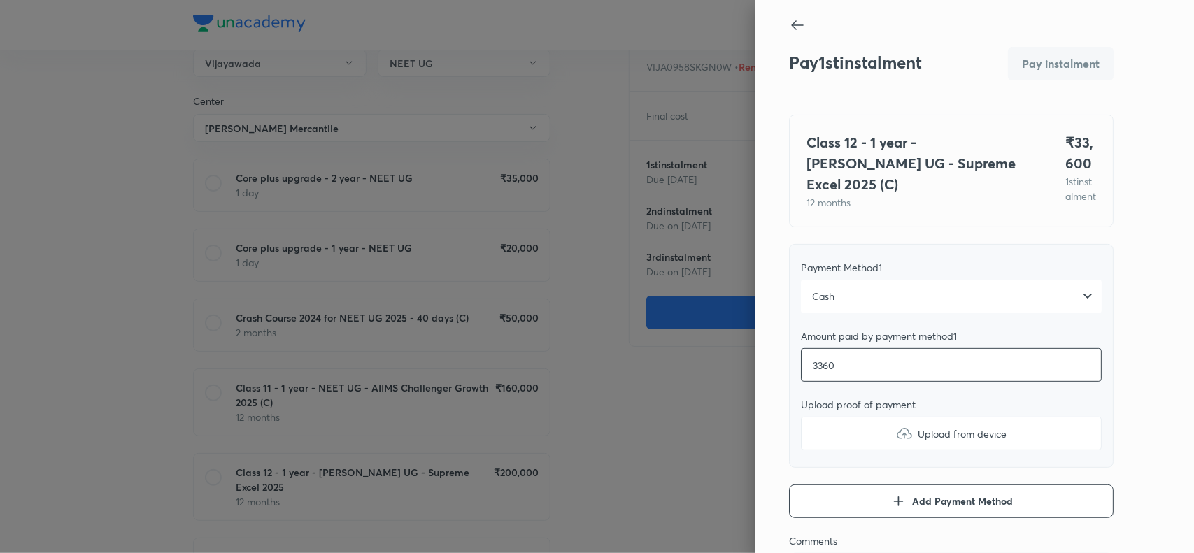
type input "33600"
type textarea "x"
type input "33600"
click at [896, 442] on img at bounding box center [904, 433] width 17 height 17
click at [0, 0] on input "Upload from device" at bounding box center [0, 0] width 0 height 0
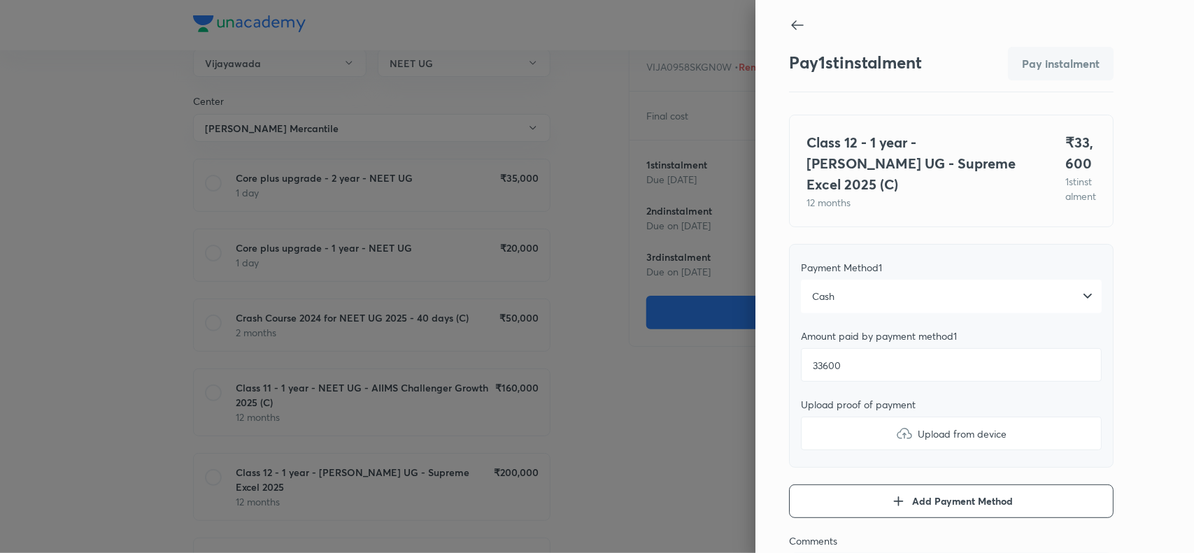
type textarea "x"
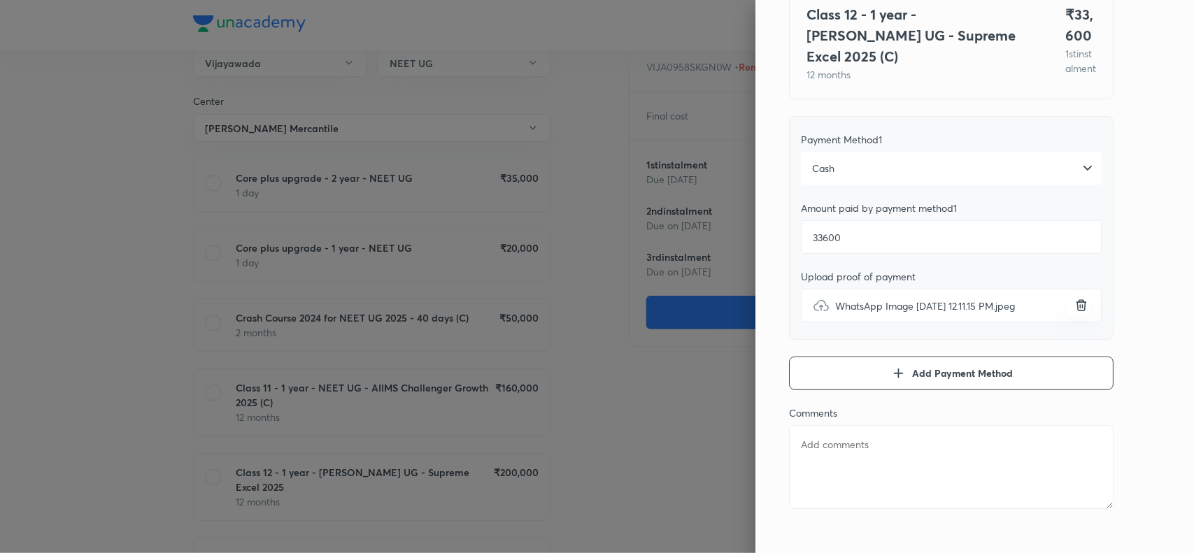
scroll to position [152, 0]
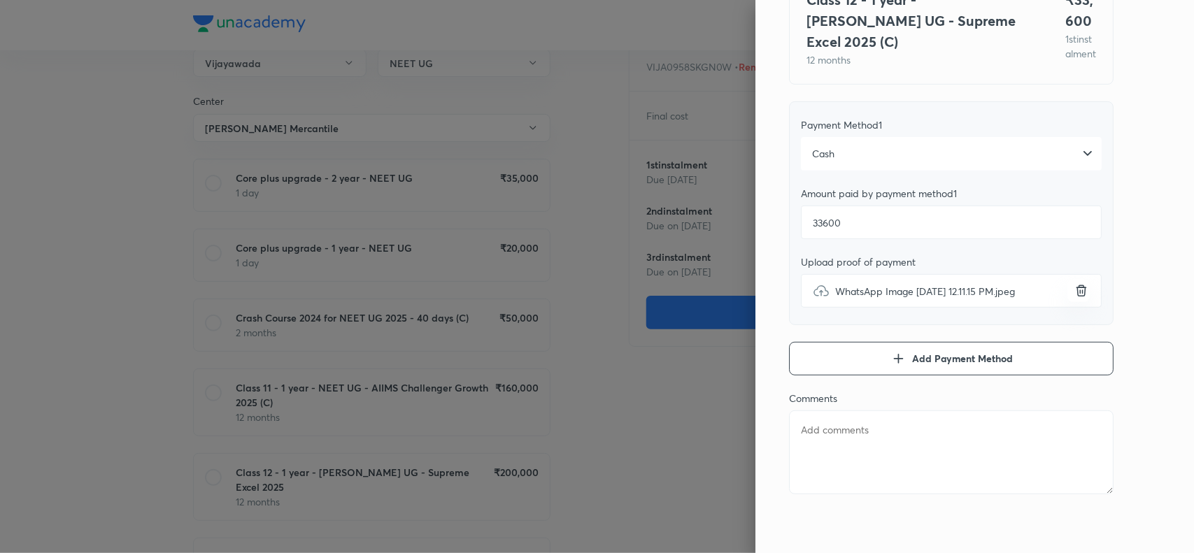
click at [817, 443] on textarea at bounding box center [951, 453] width 324 height 84
paste textarea "VIJA0958SKGN0W"
type textarea "VIJA0958SKGN0W"
type textarea "x"
click at [830, 424] on textarea "VIJA0958SKGN0W" at bounding box center [951, 453] width 324 height 84
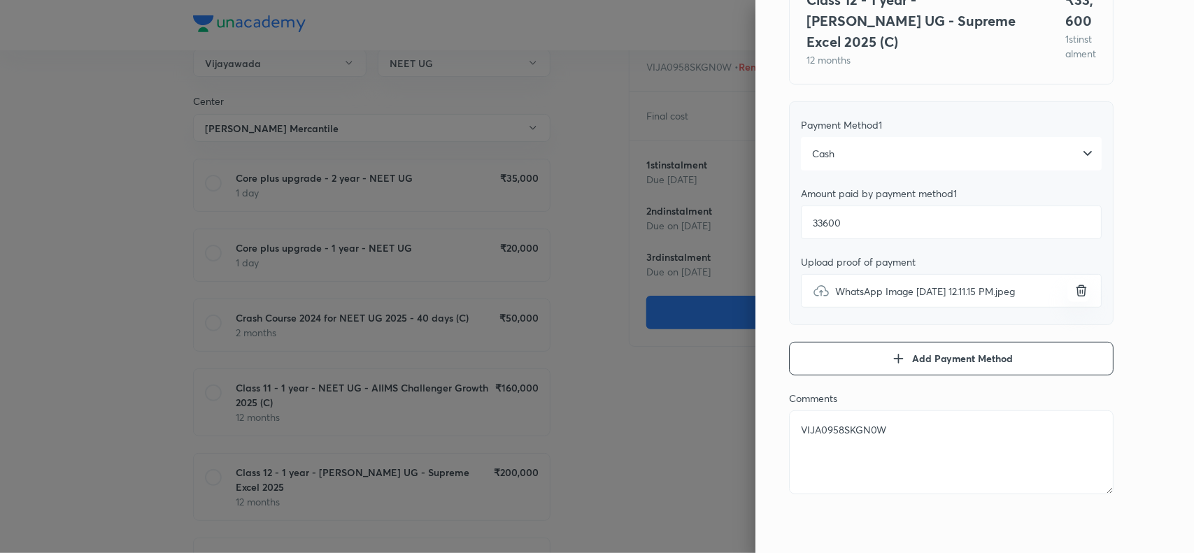
click at [830, 424] on textarea "VIJA0958SKGN0W" at bounding box center [951, 453] width 324 height 84
paste textarea "Erigineni Rushikesh"
type textarea "Erigineni Rushikesh"
type textarea "x"
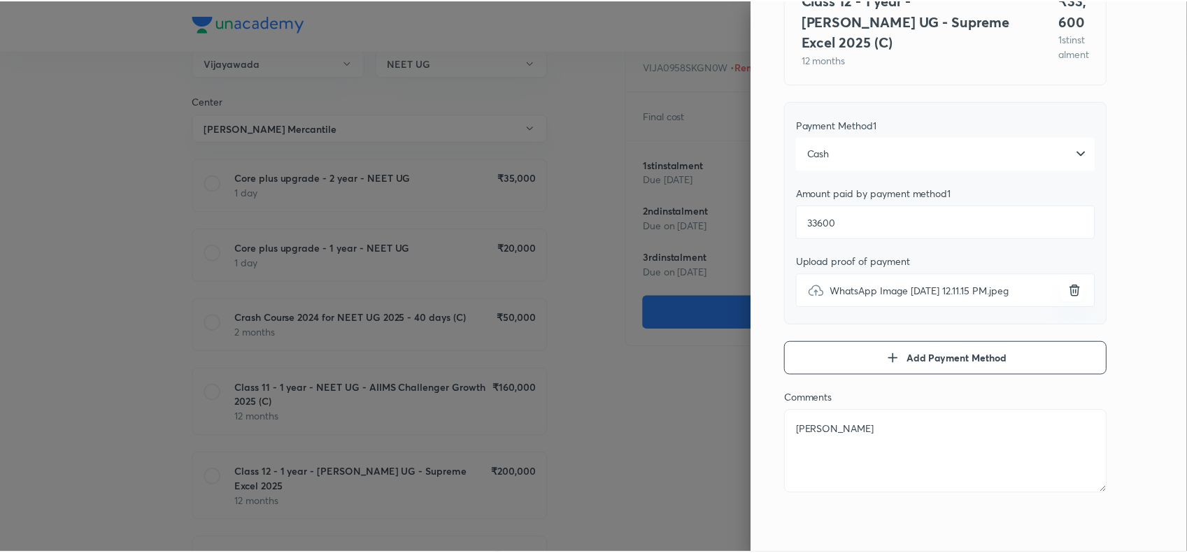
scroll to position [0, 0]
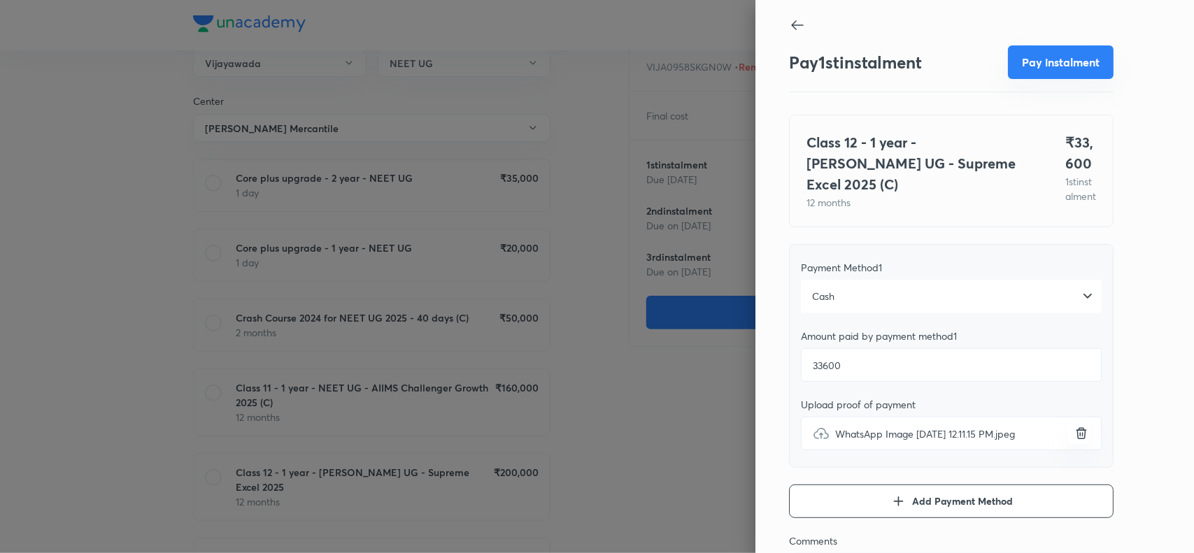
type textarea "Erigineni Rushikesh"
click at [1043, 53] on button "Pay instalment" at bounding box center [1061, 62] width 106 height 34
type textarea "x"
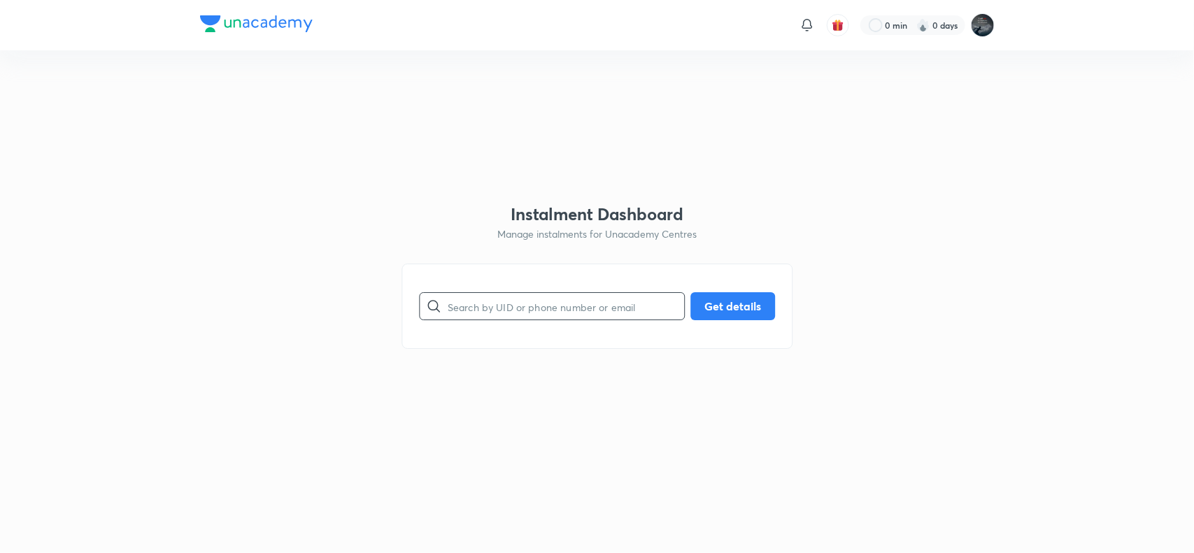
click at [497, 320] on input "text" at bounding box center [566, 307] width 236 height 36
paste input "jeevanagopanaboina193@gmail.com"
type input "jeevanagopanaboina193@gmail.com"
click at [738, 306] on button "Get details" at bounding box center [732, 305] width 85 height 28
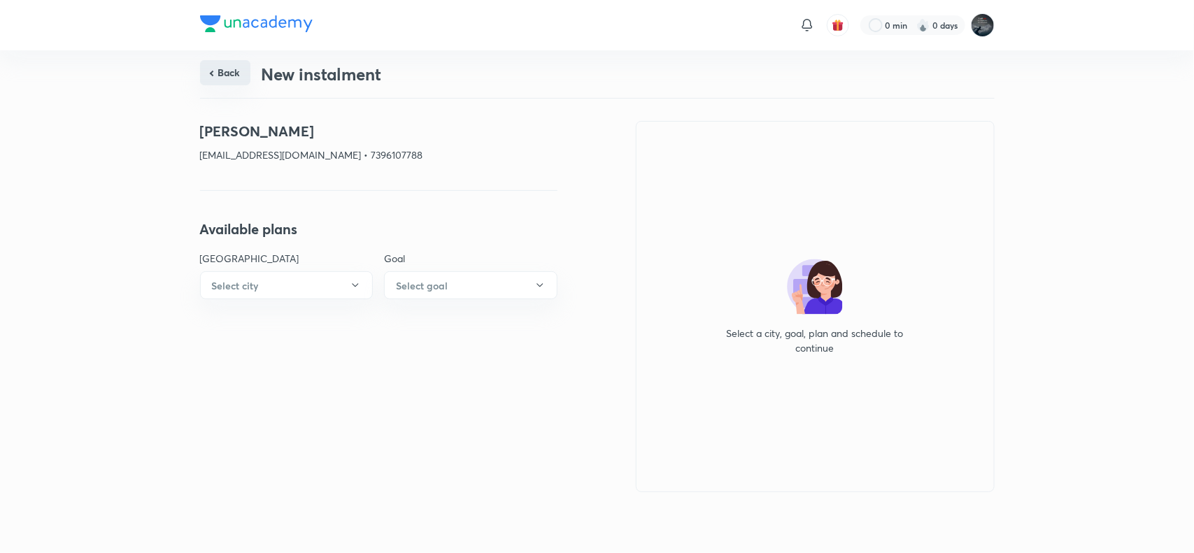
click at [231, 71] on button "Back" at bounding box center [225, 72] width 50 height 25
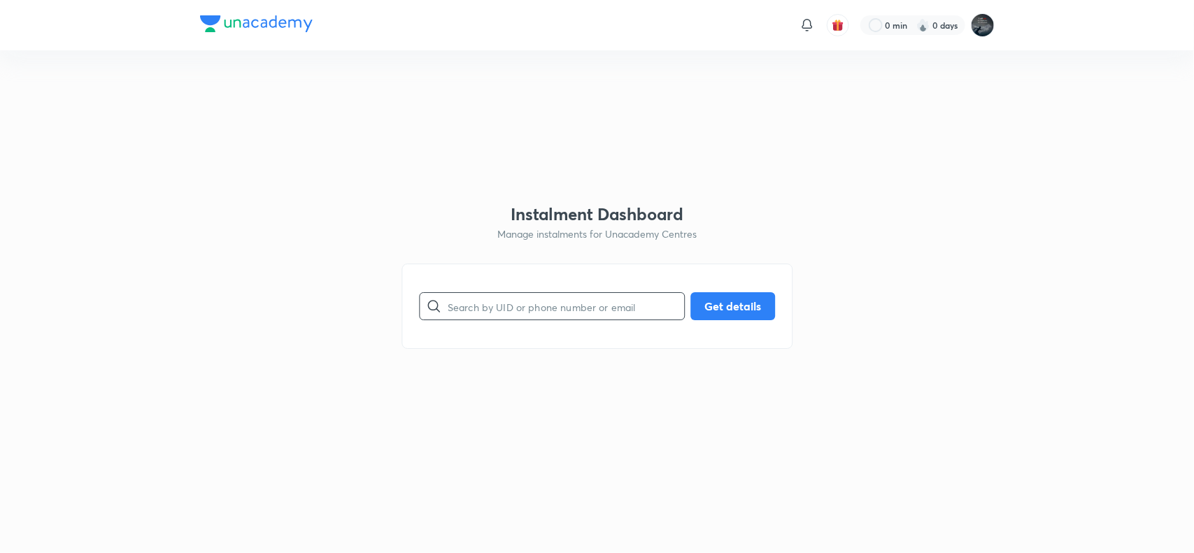
paste input "jeevanagopanaboina193@gmail.com"
click at [504, 301] on input "jeevanagopanaboina193@gmail.com" at bounding box center [566, 307] width 236 height 36
type input "jeevanagopanaboina193@gmail.com"
click at [731, 308] on button "Get details" at bounding box center [732, 305] width 85 height 28
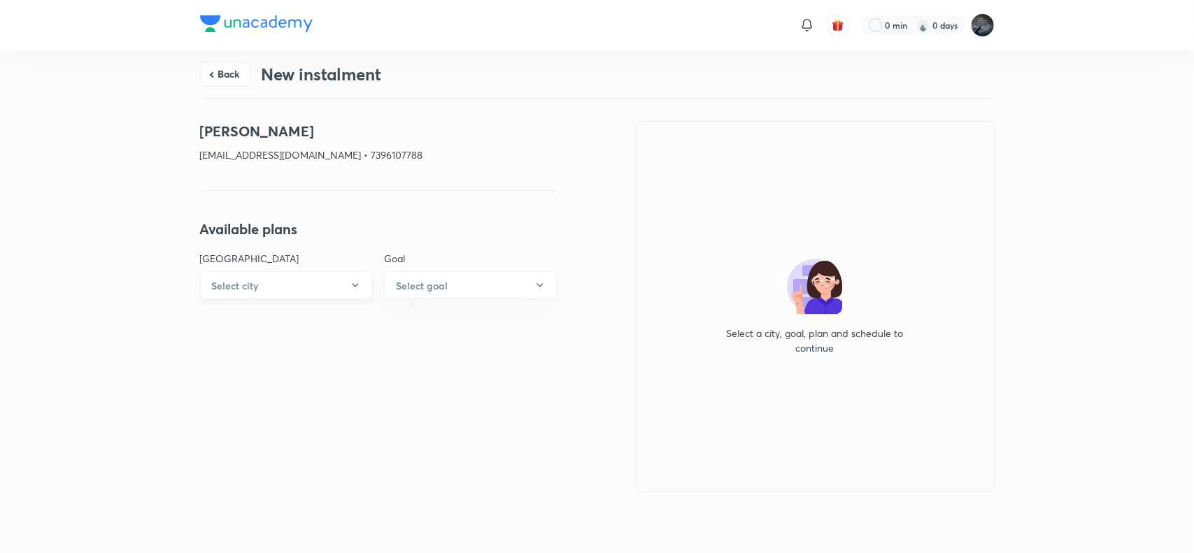
click at [309, 296] on button "Select city" at bounding box center [286, 285] width 173 height 28
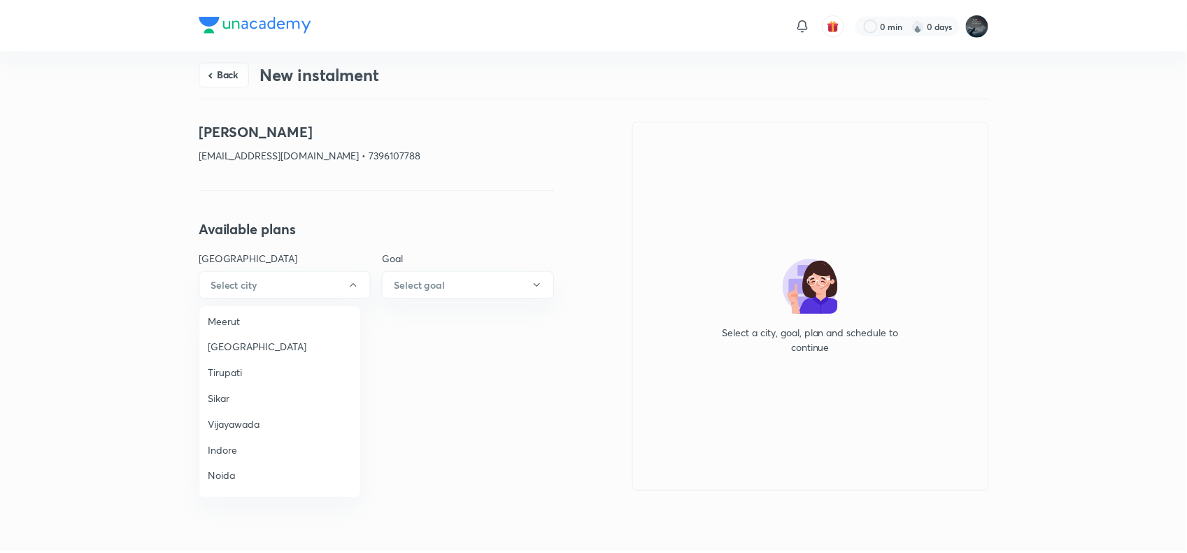
scroll to position [925, 0]
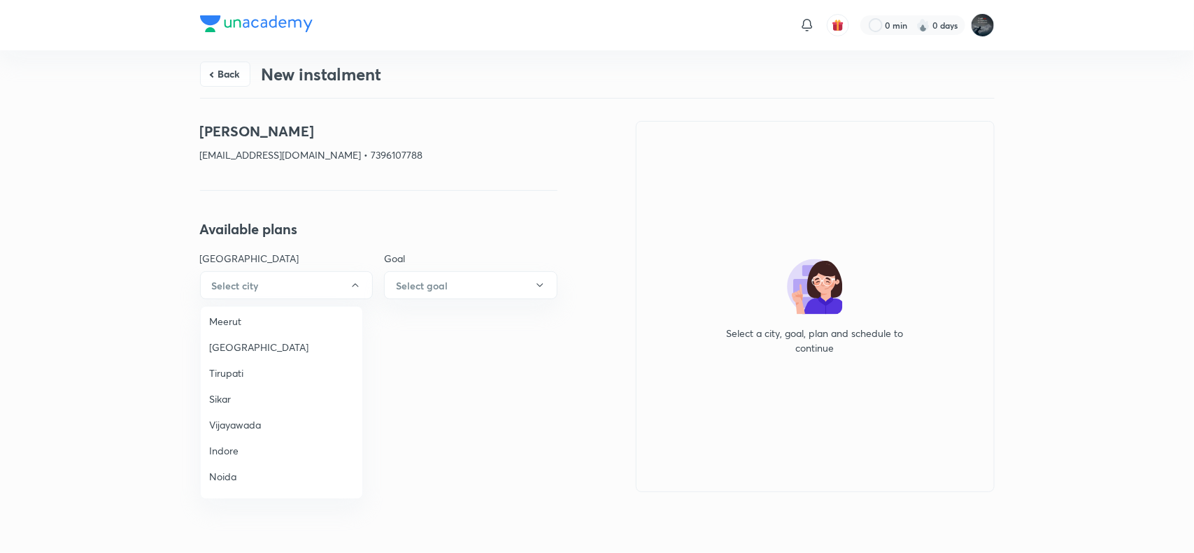
click at [239, 417] on span "Vijayawada" at bounding box center [281, 424] width 145 height 15
click at [460, 285] on button "Select goal" at bounding box center [470, 285] width 173 height 28
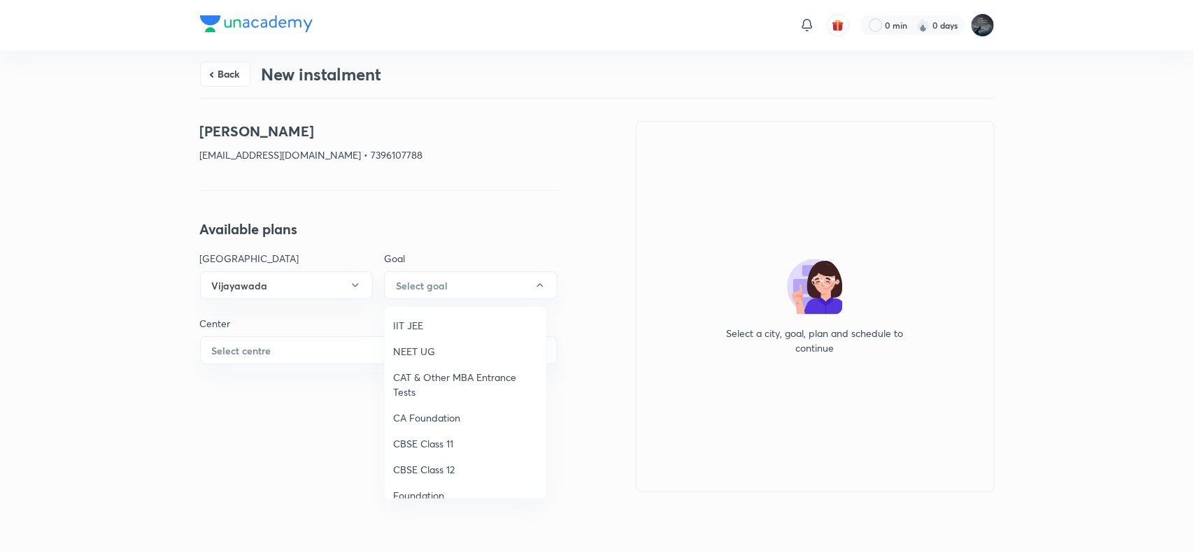
click at [408, 347] on span "NEET UG" at bounding box center [465, 351] width 145 height 15
click at [376, 350] on button "Select centre" at bounding box center [378, 350] width 357 height 28
click at [268, 388] on span "Chaganti Mercantile" at bounding box center [281, 390] width 145 height 15
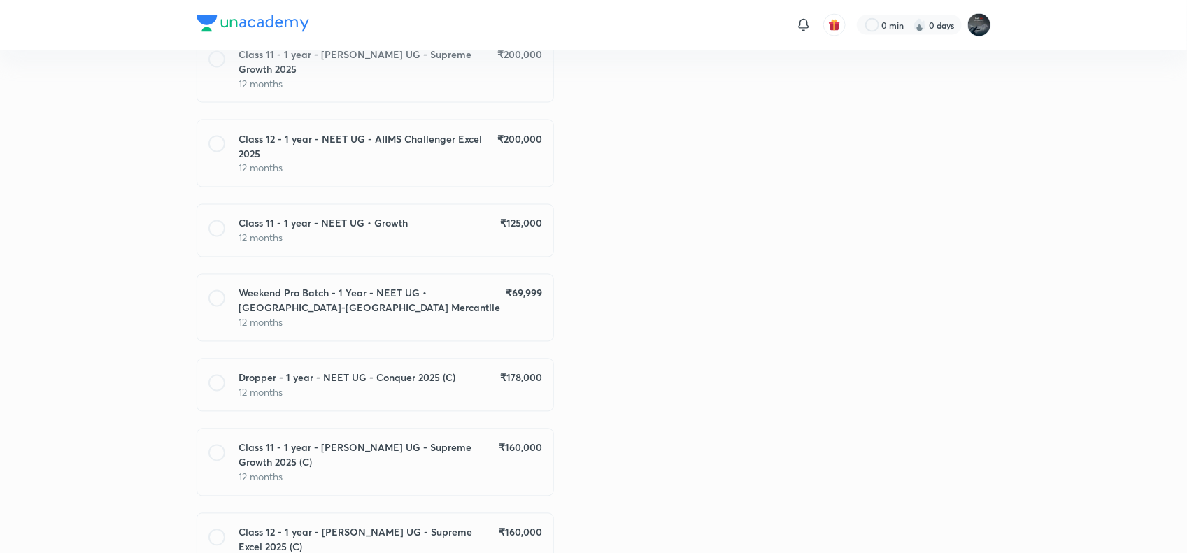
scroll to position [1028, 0]
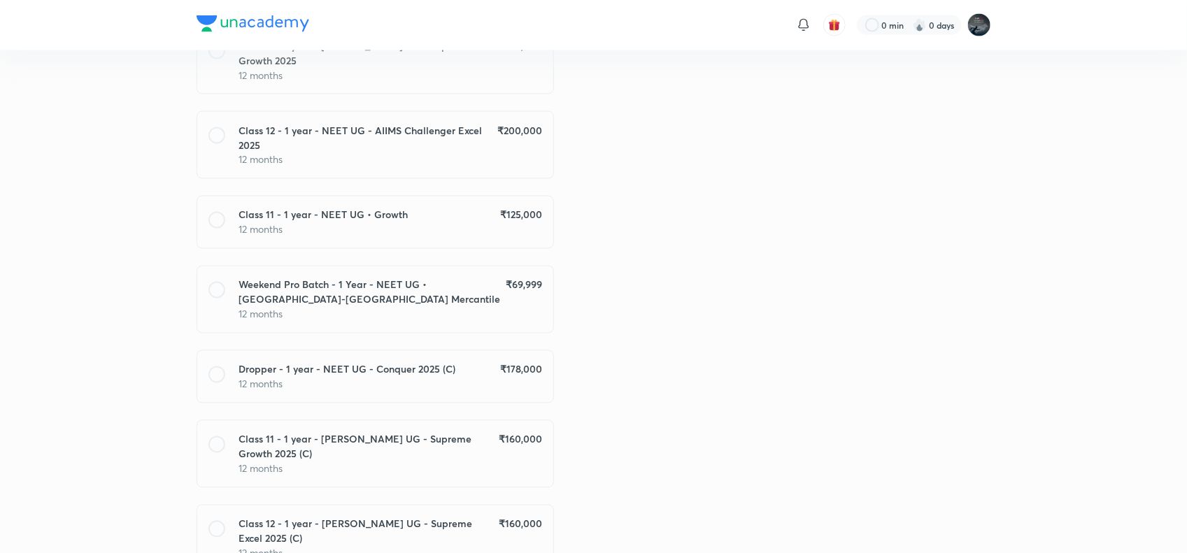
click at [457, 362] on div "Dropper - 1 year - NEET UG - Conquer 2025 (C) ₹ 178,000" at bounding box center [390, 369] width 303 height 15
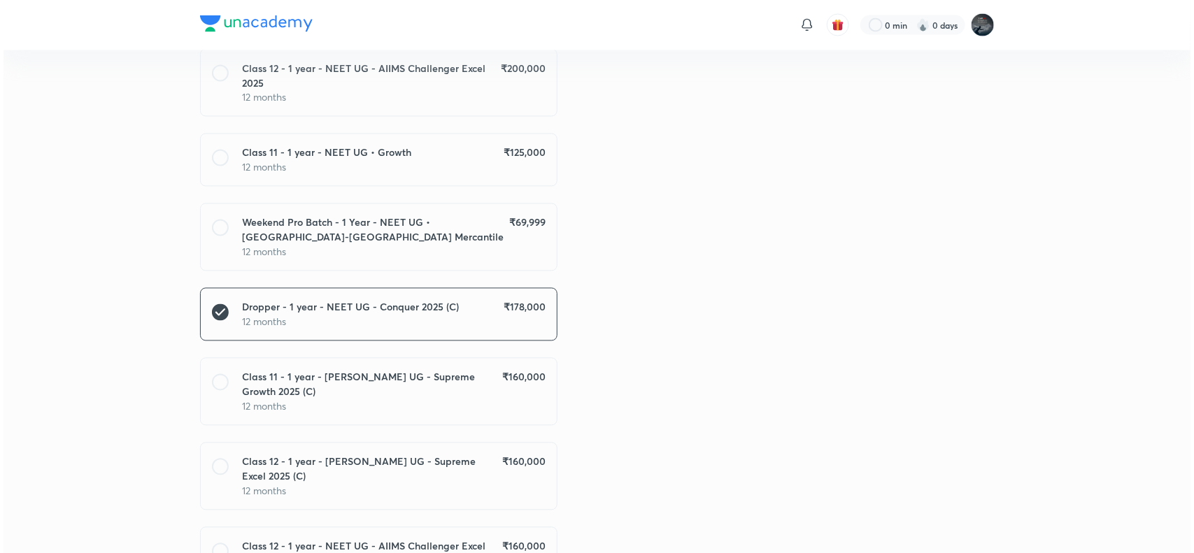
scroll to position [1340, 0]
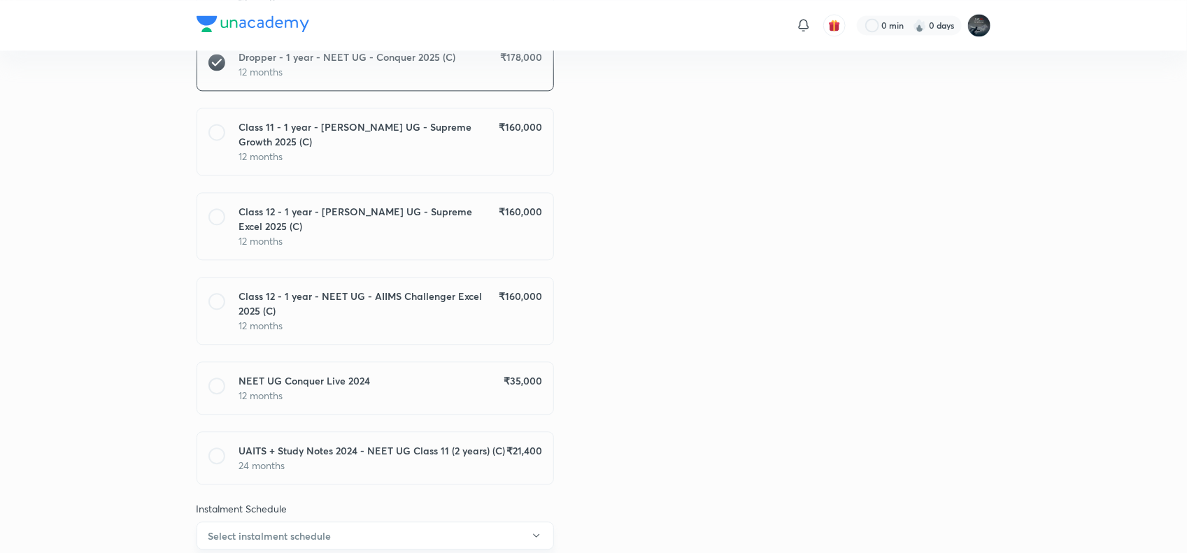
click at [473, 522] on button "Select instalment schedule" at bounding box center [375, 536] width 357 height 28
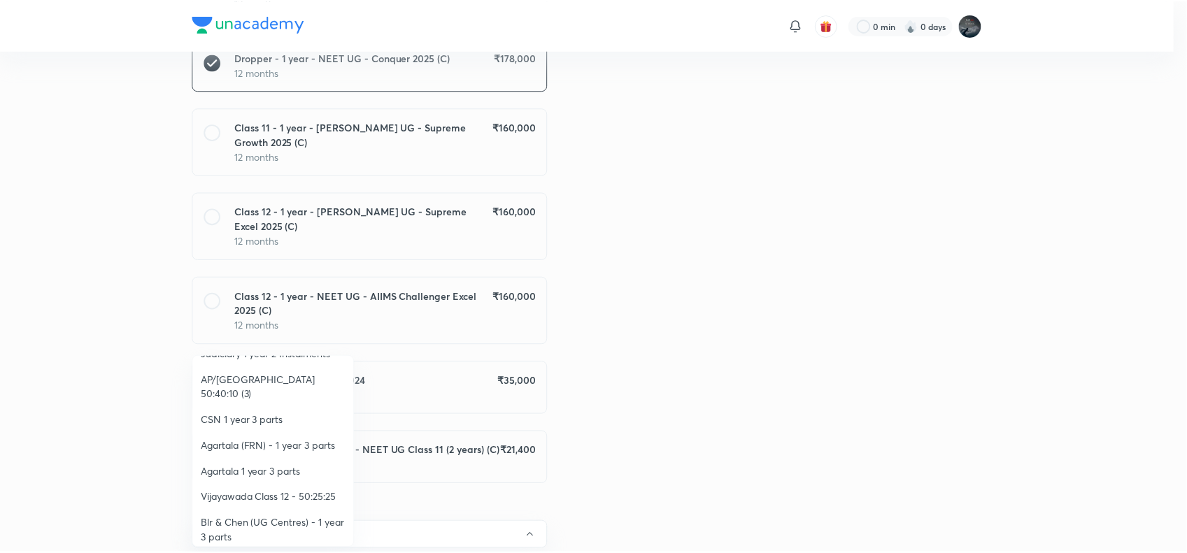
scroll to position [255, 0]
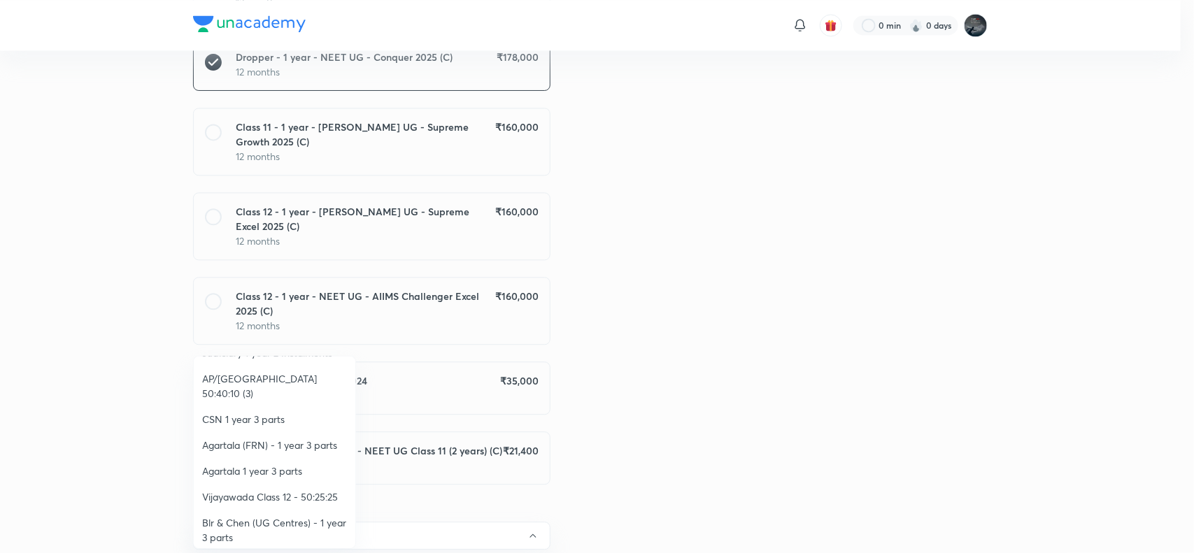
click at [287, 378] on span "AP/[GEOGRAPHIC_DATA] 50:40:10 (3)" at bounding box center [274, 385] width 145 height 29
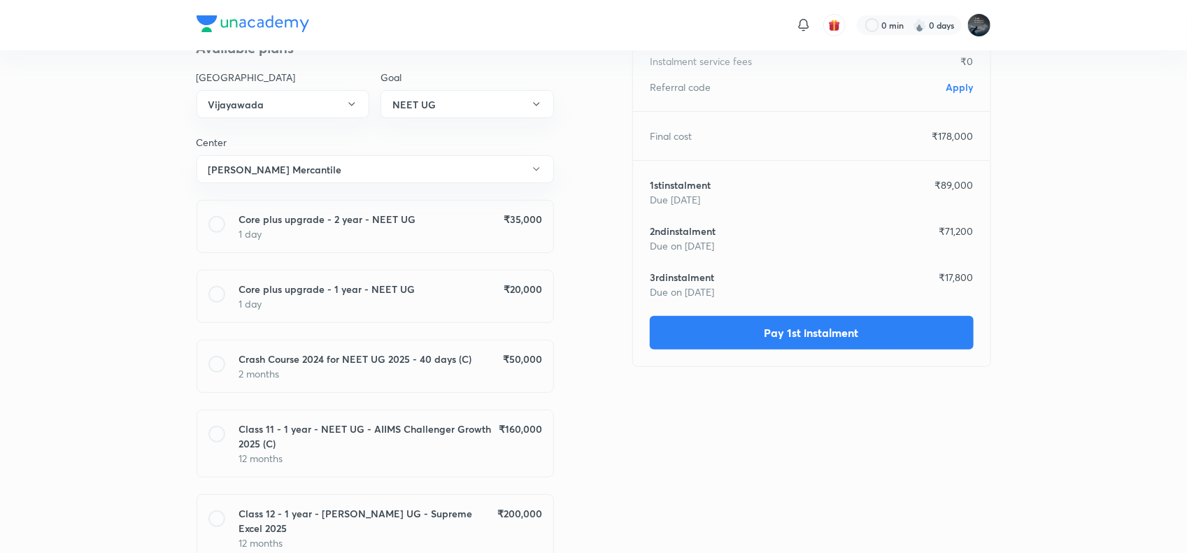
scroll to position [0, 0]
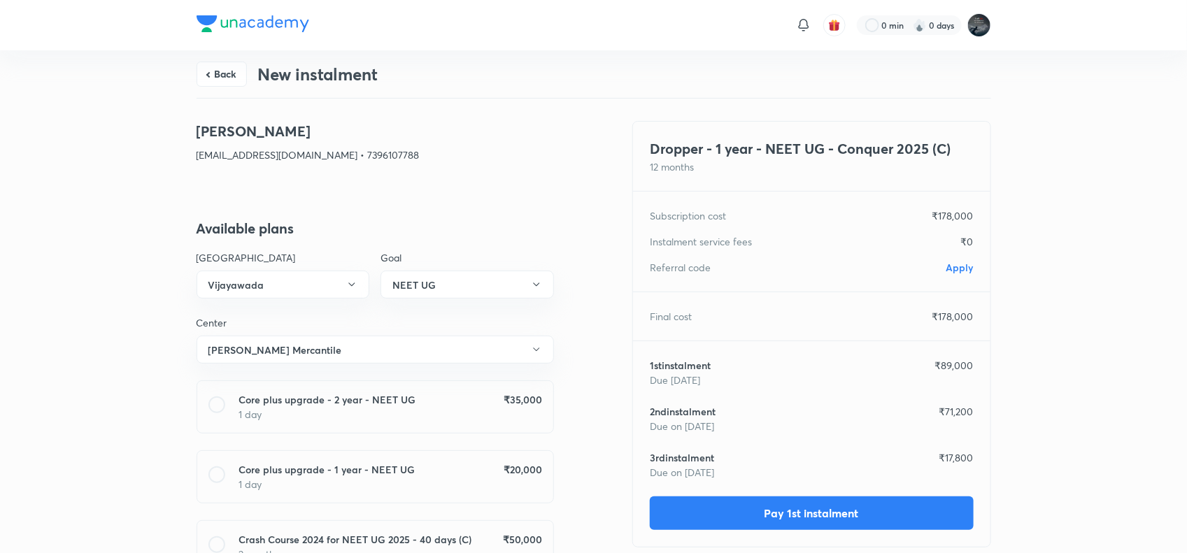
click at [948, 266] on span "Apply" at bounding box center [959, 267] width 27 height 13
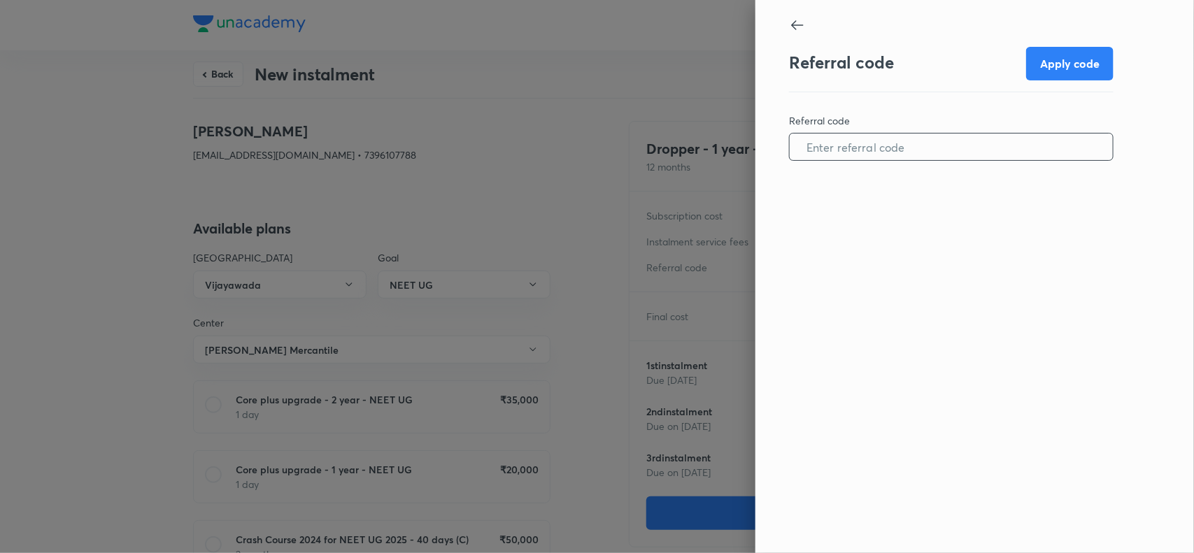
paste input "VIJA0961T779ZN"
click at [913, 145] on input "VIJA0961T779ZN" at bounding box center [951, 147] width 323 height 36
type input "VIJA0961T779ZN"
click at [1078, 56] on button "Apply code" at bounding box center [1069, 62] width 87 height 34
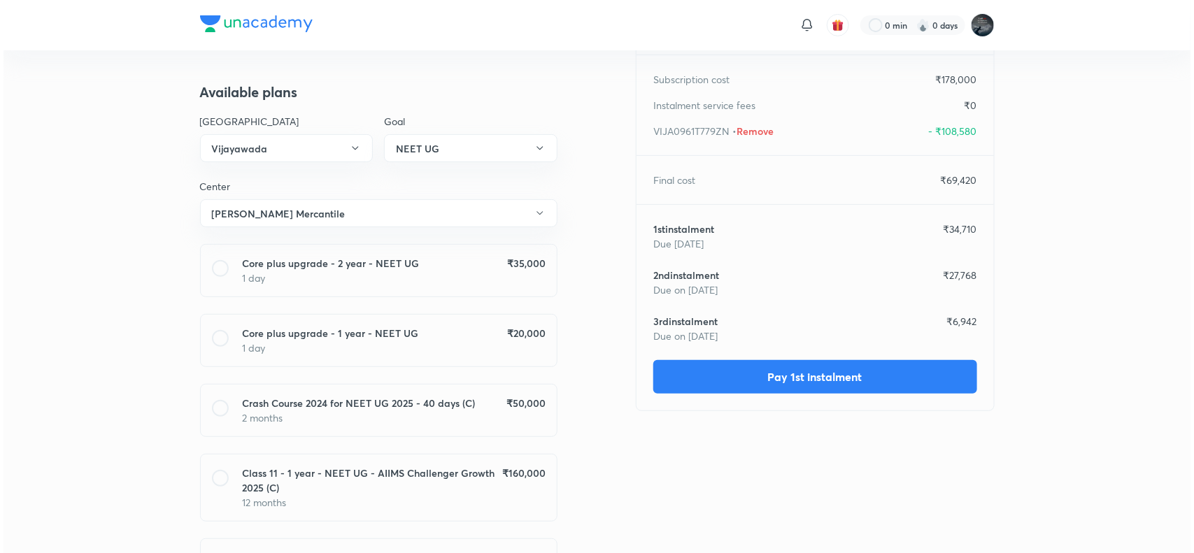
scroll to position [137, 0]
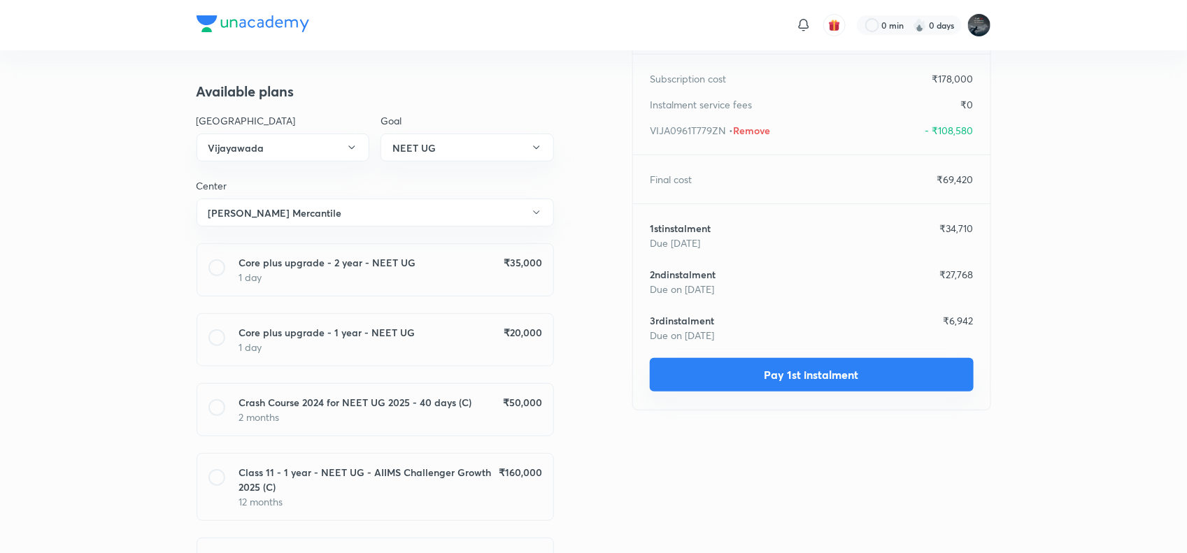
click at [794, 371] on button "Pay 1st instalment" at bounding box center [812, 375] width 324 height 34
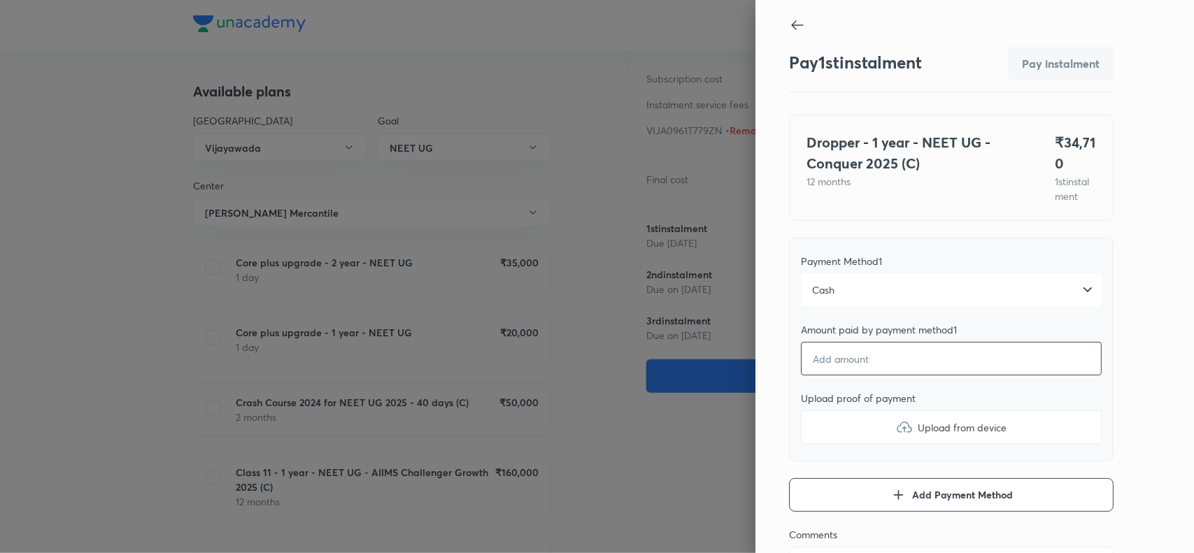
click at [837, 376] on input "number" at bounding box center [951, 359] width 301 height 34
type textarea "x"
type input "3"
type textarea "x"
type input "34"
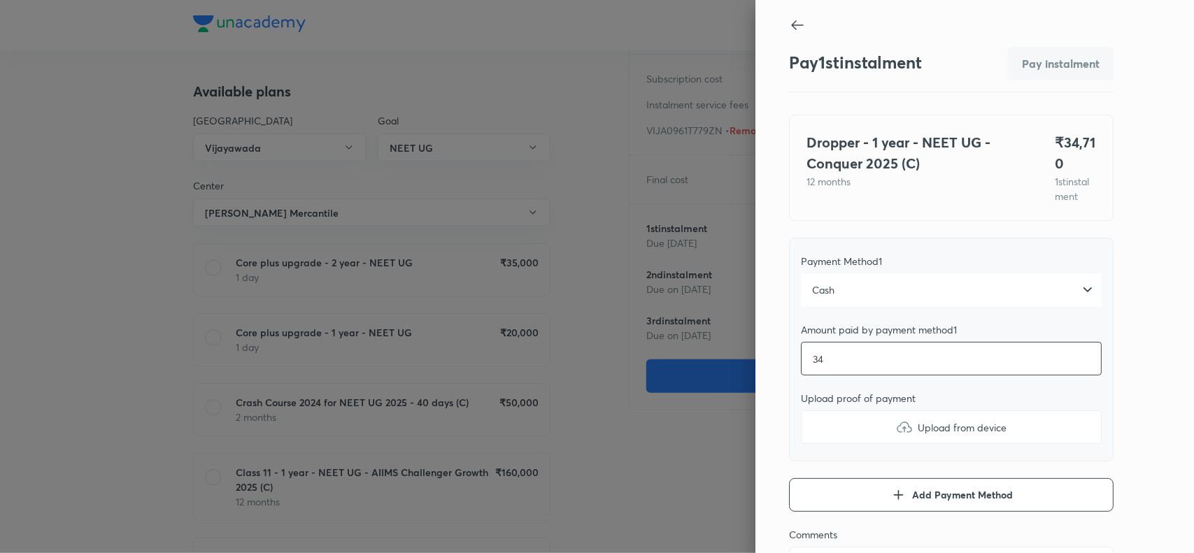
type textarea "x"
type input "340"
type textarea "x"
type input "3400"
type textarea "x"
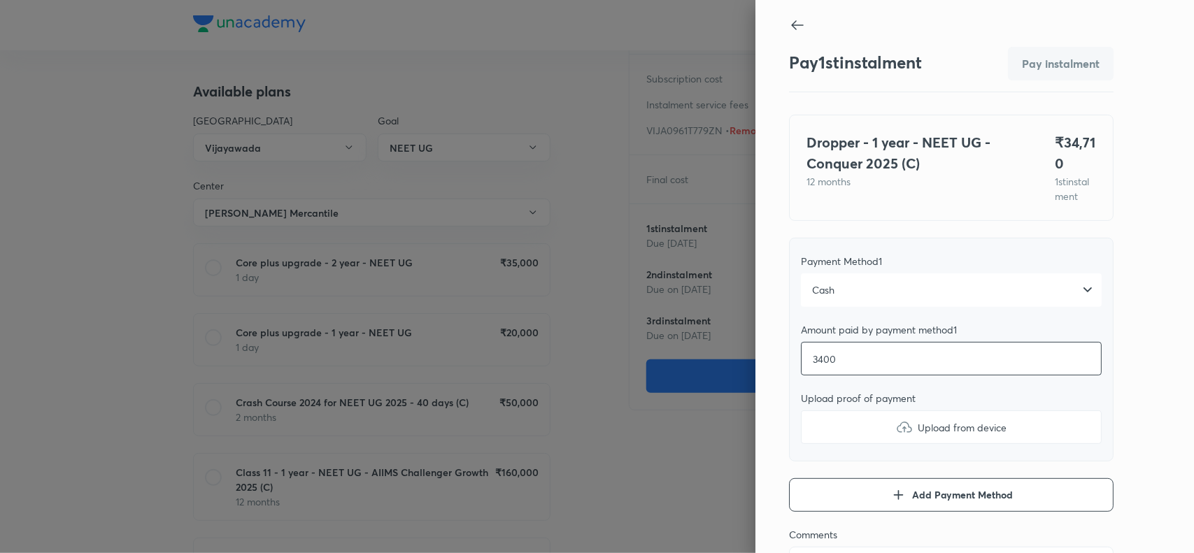
type input "34000"
type textarea "x"
type input "34000"
click at [896, 436] on img at bounding box center [904, 427] width 17 height 17
click at [0, 0] on input "Upload from device" at bounding box center [0, 0] width 0 height 0
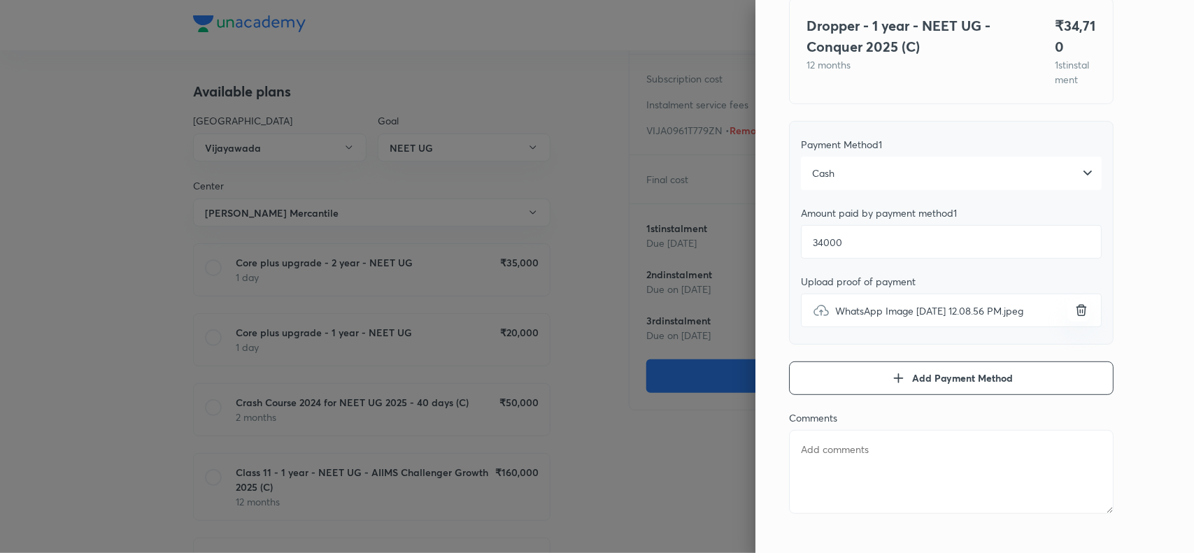
scroll to position [128, 0]
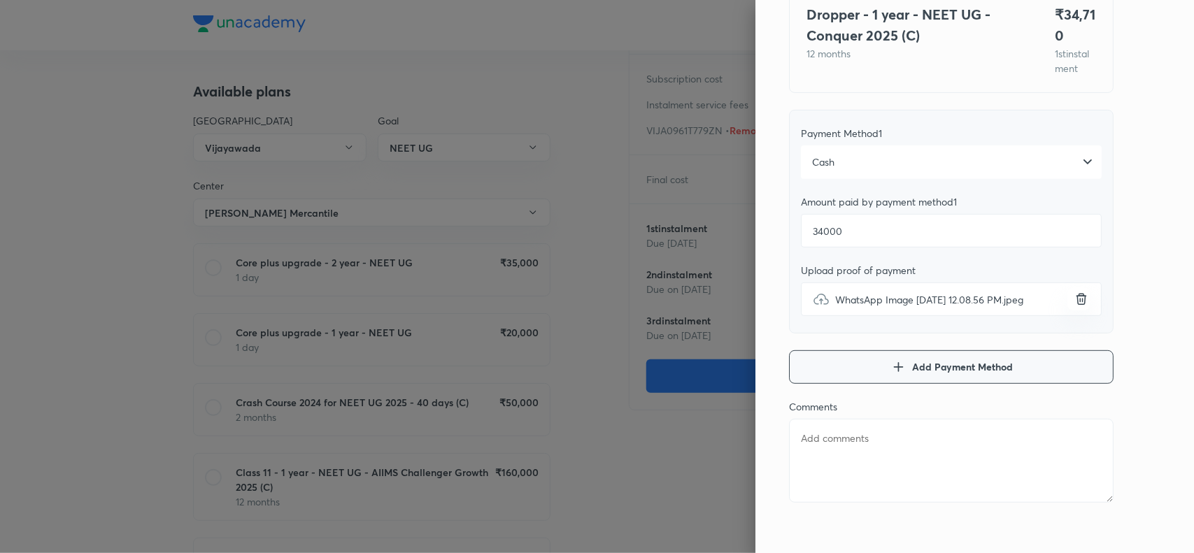
click at [950, 374] on span "Add Payment Method" at bounding box center [962, 367] width 101 height 14
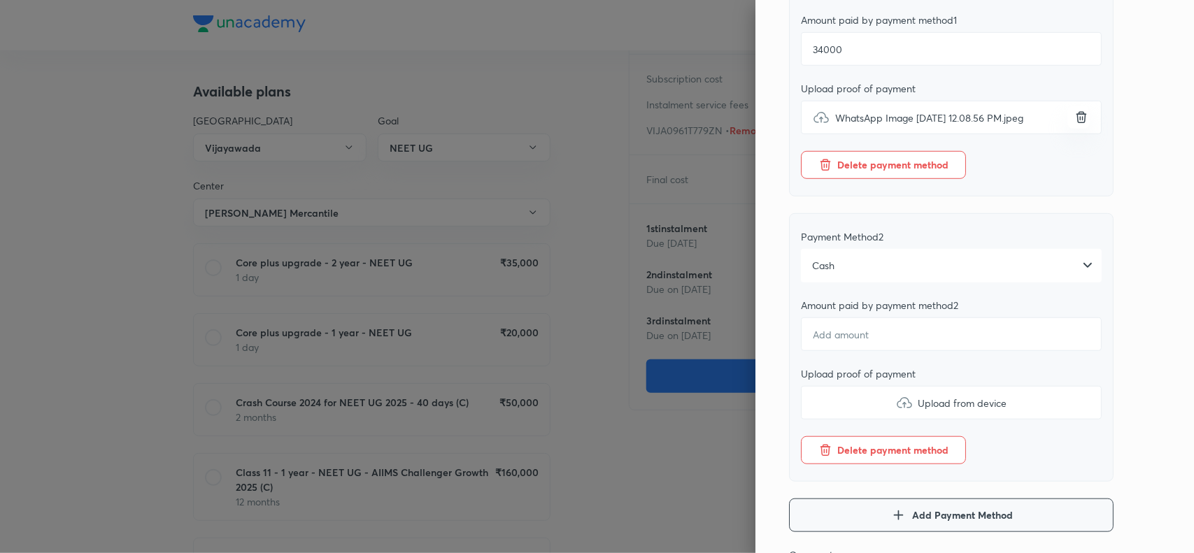
scroll to position [311, 0]
click at [960, 280] on div "Cash" at bounding box center [951, 265] width 301 height 34
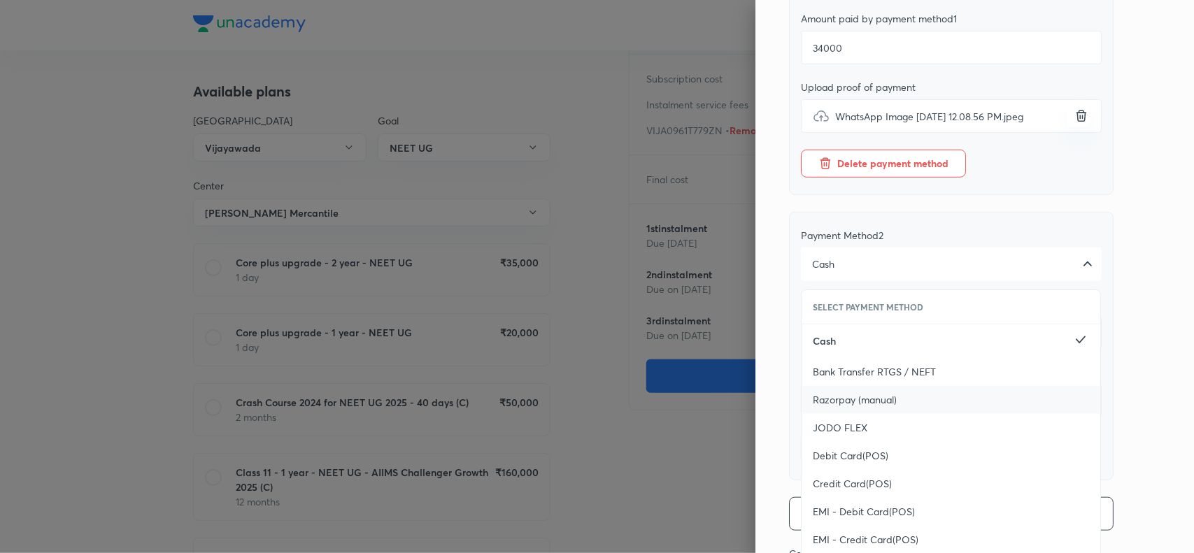
scroll to position [483, 0]
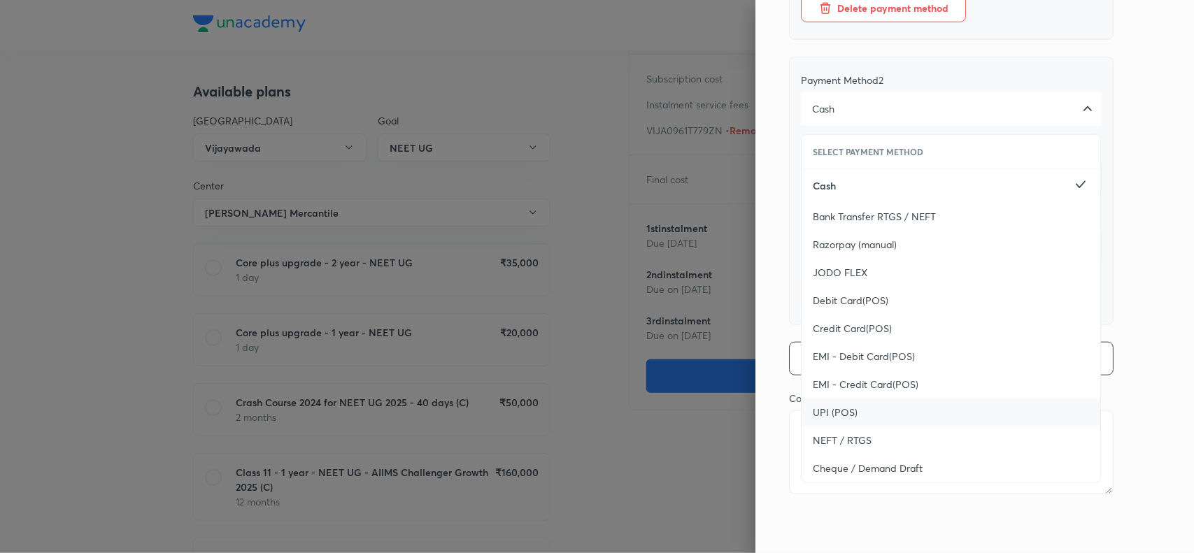
click at [853, 417] on div "UPI (POS)" at bounding box center [950, 413] width 299 height 28
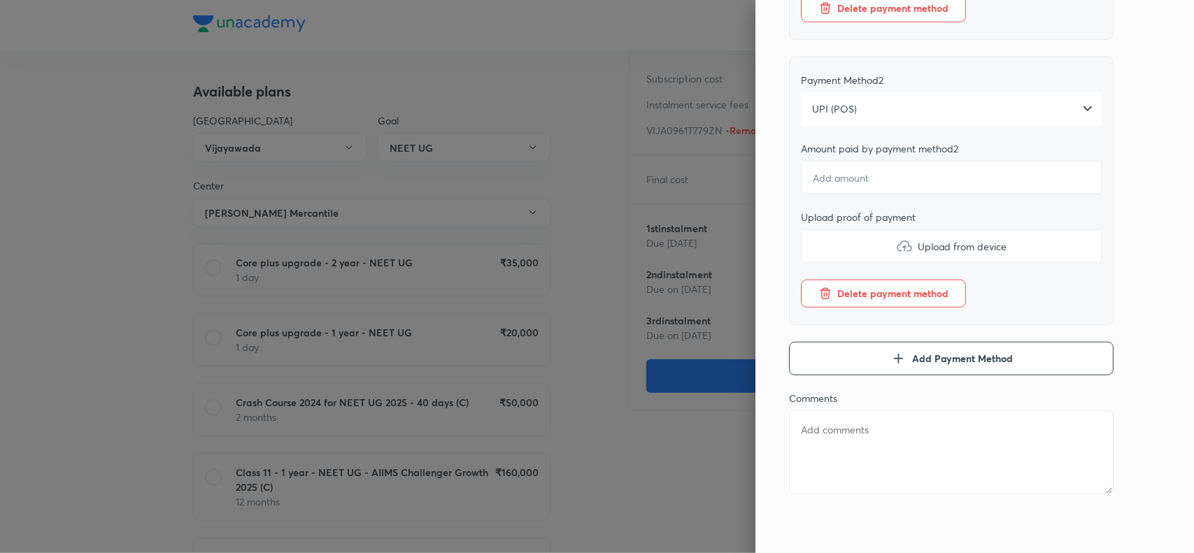
click at [1133, 231] on div "Pay 1 st instalment Pay instalment Dropper - 1 year - NEET UG - Conquer 2025 (C…" at bounding box center [974, 276] width 438 height 553
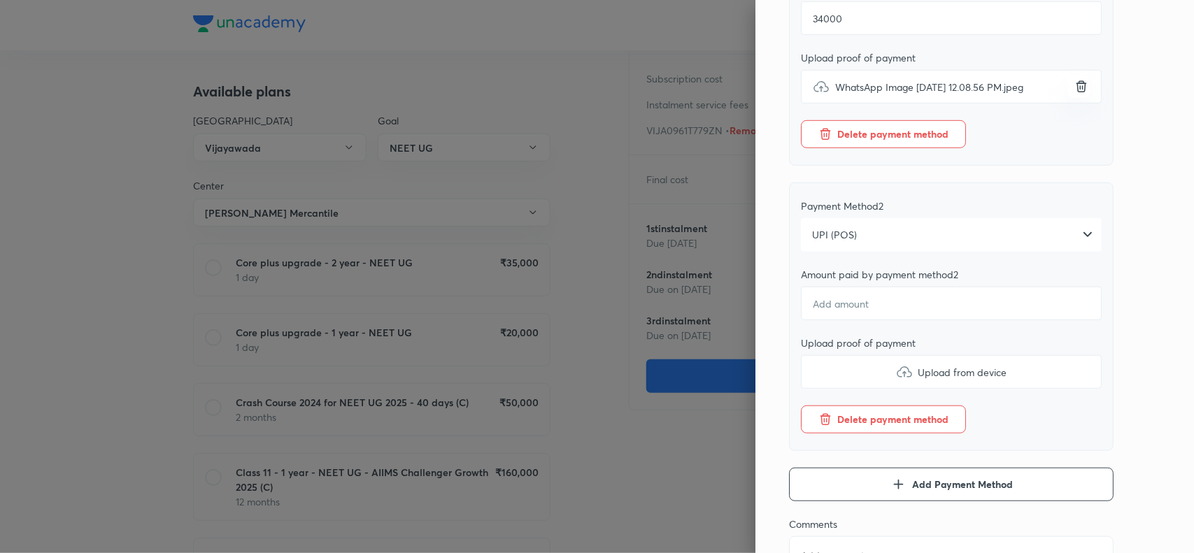
scroll to position [336, 0]
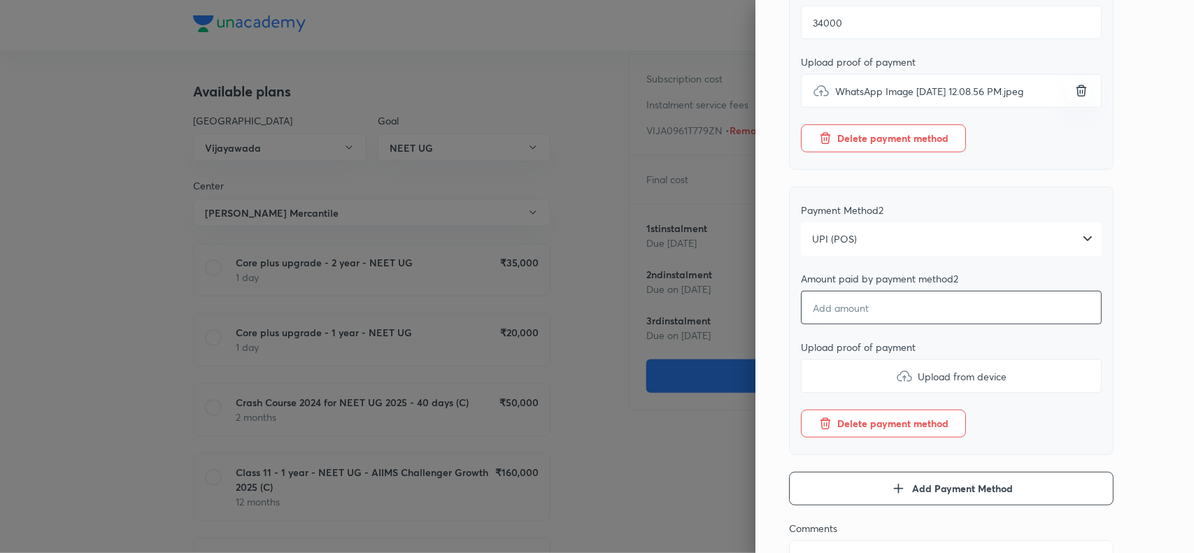
click at [853, 324] on input "number" at bounding box center [951, 308] width 301 height 34
type textarea "x"
type input "7"
type textarea "x"
type input "71"
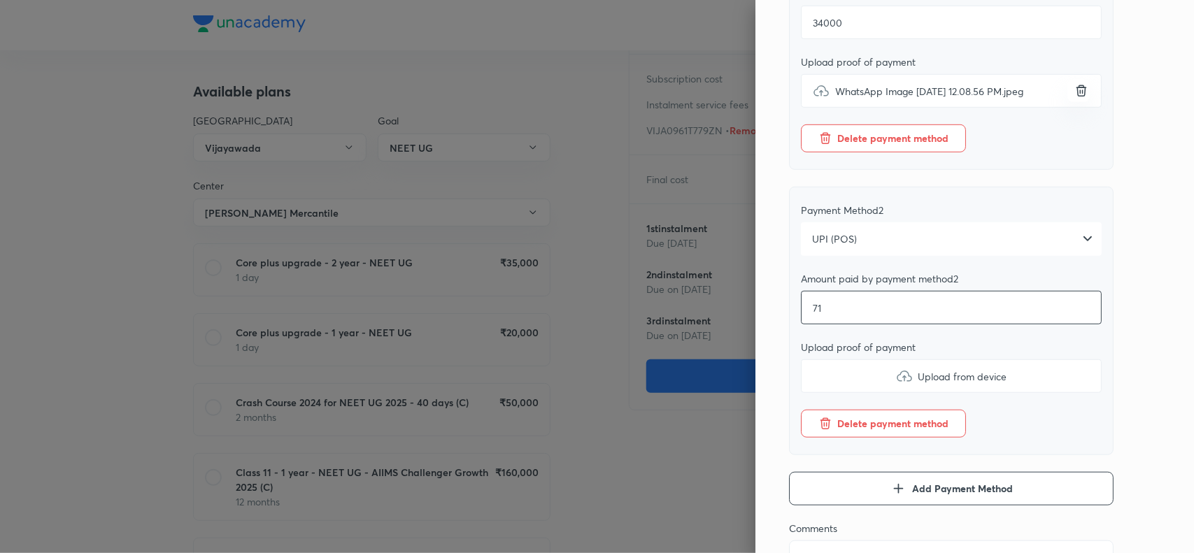
type textarea "x"
type input "710"
type textarea "x"
type input "710"
click at [896, 385] on img at bounding box center [904, 376] width 17 height 17
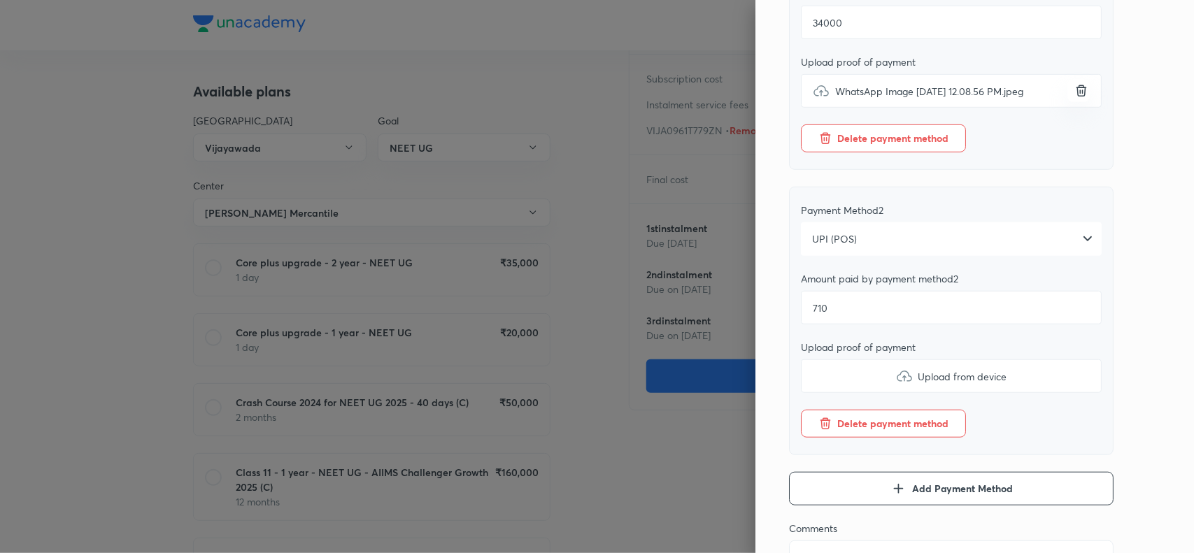
click at [0, 0] on input "Upload from device" at bounding box center [0, 0] width 0 height 0
type textarea "x"
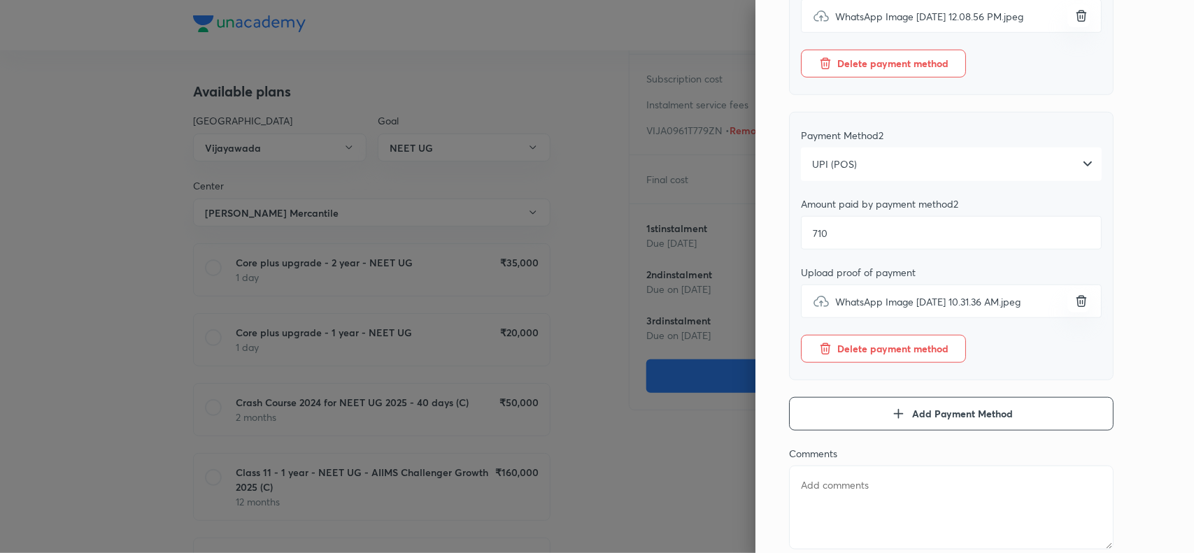
scroll to position [483, 0]
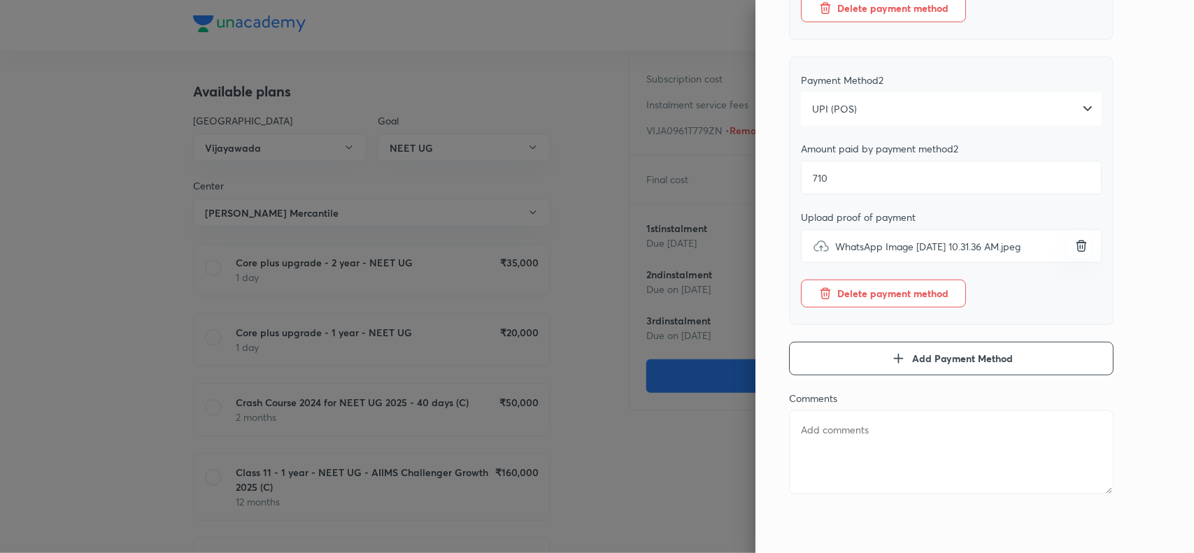
click at [871, 450] on textarea at bounding box center [951, 453] width 324 height 84
paste textarea "GOPANABOINA JEEVANA 34000 cash & 710 pos"
type textarea "GOPANABOINA JEEVANA 34000 cash & 710 pos"
type textarea "x"
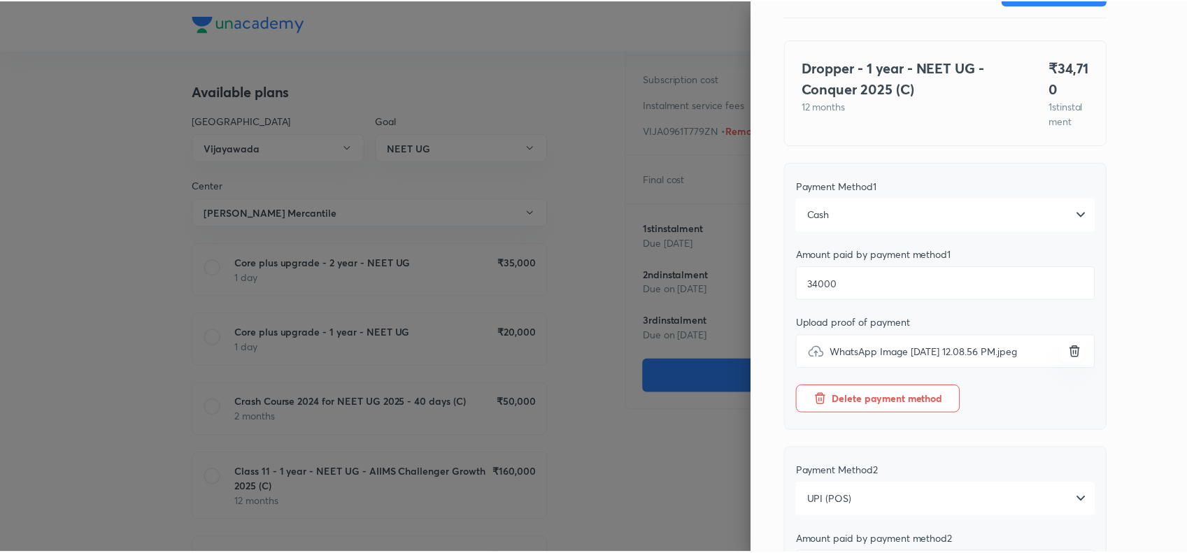
scroll to position [0, 0]
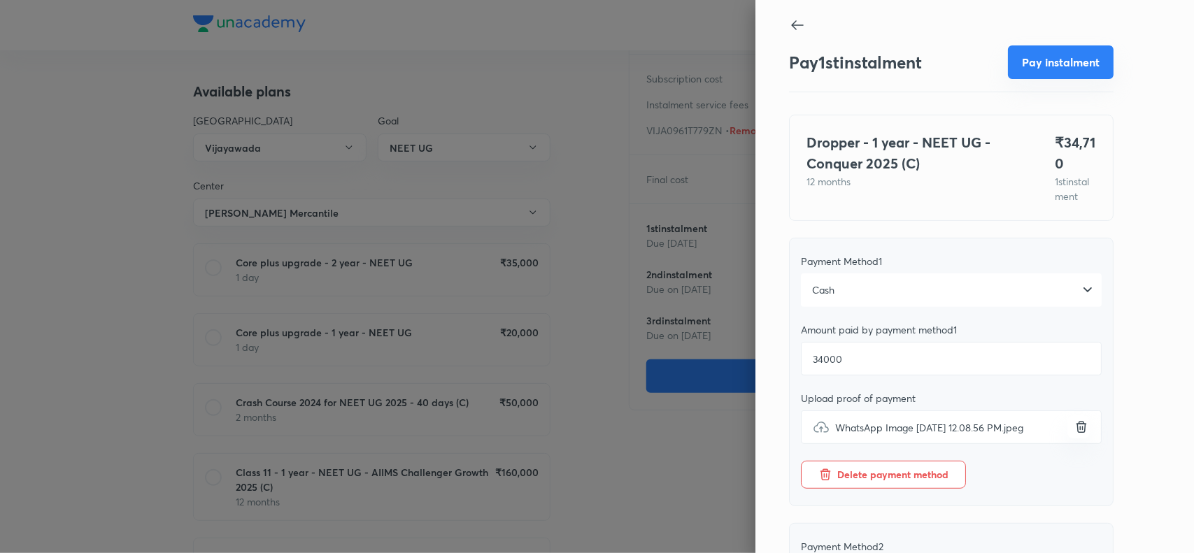
type textarea "GOPANABOINA JEEVANA 34000 cash & 710 pos"
click at [1036, 60] on button "Pay instalment" at bounding box center [1061, 62] width 106 height 34
type textarea "x"
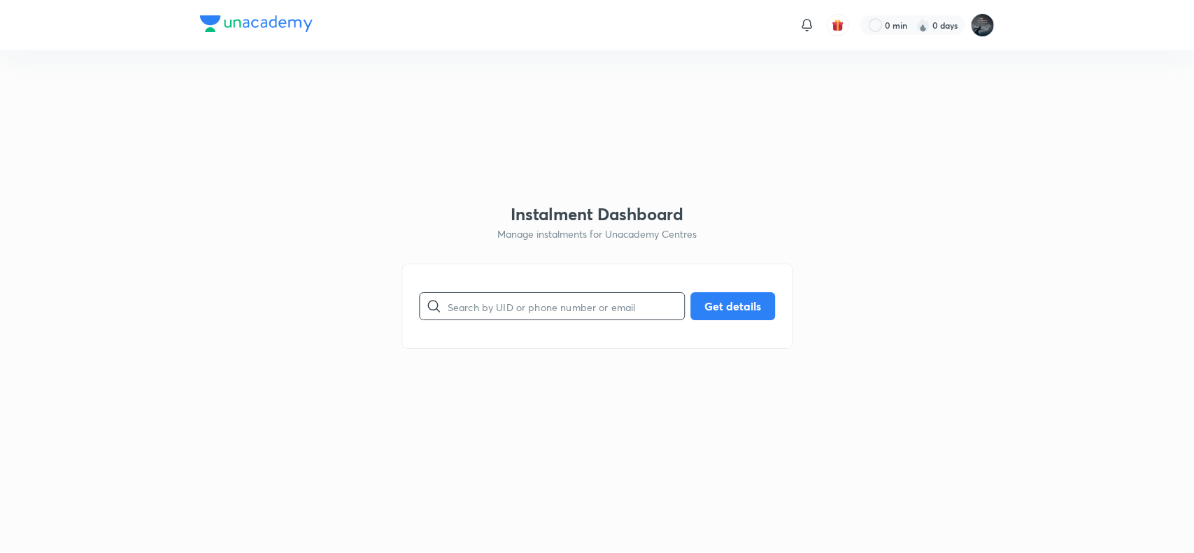
click at [495, 311] on input "text" at bounding box center [566, 307] width 236 height 36
type input "9441822069"
click at [729, 308] on button "Get details" at bounding box center [732, 305] width 85 height 28
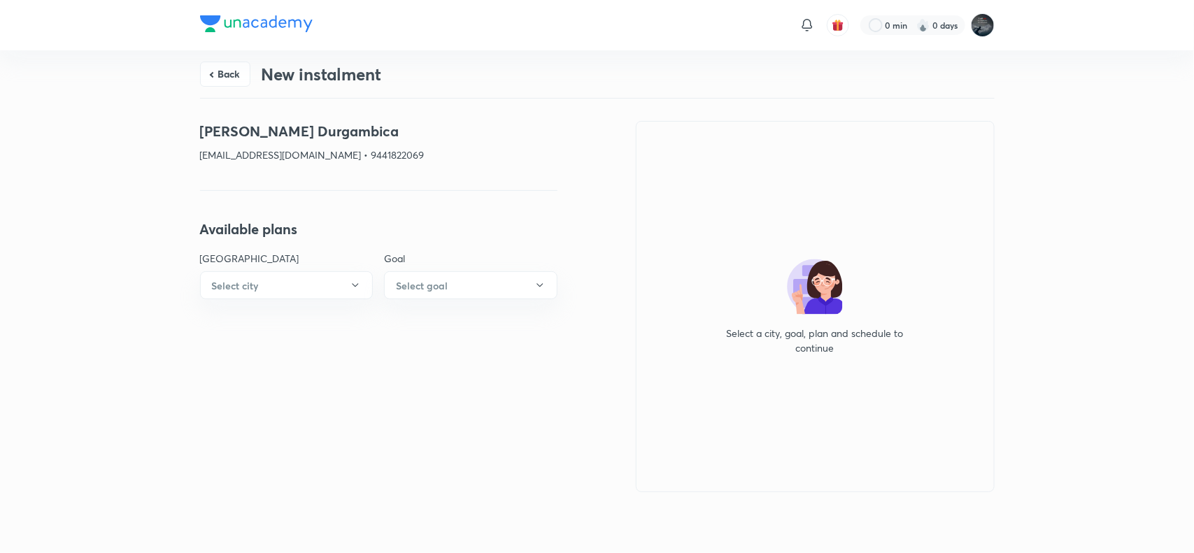
click at [369, 148] on p "rajabtechthota9@gmail.com • 9441822069" at bounding box center [378, 155] width 357 height 15
copy p "9441822069"
click at [218, 135] on h4 "Thota Durgambica" at bounding box center [378, 131] width 357 height 21
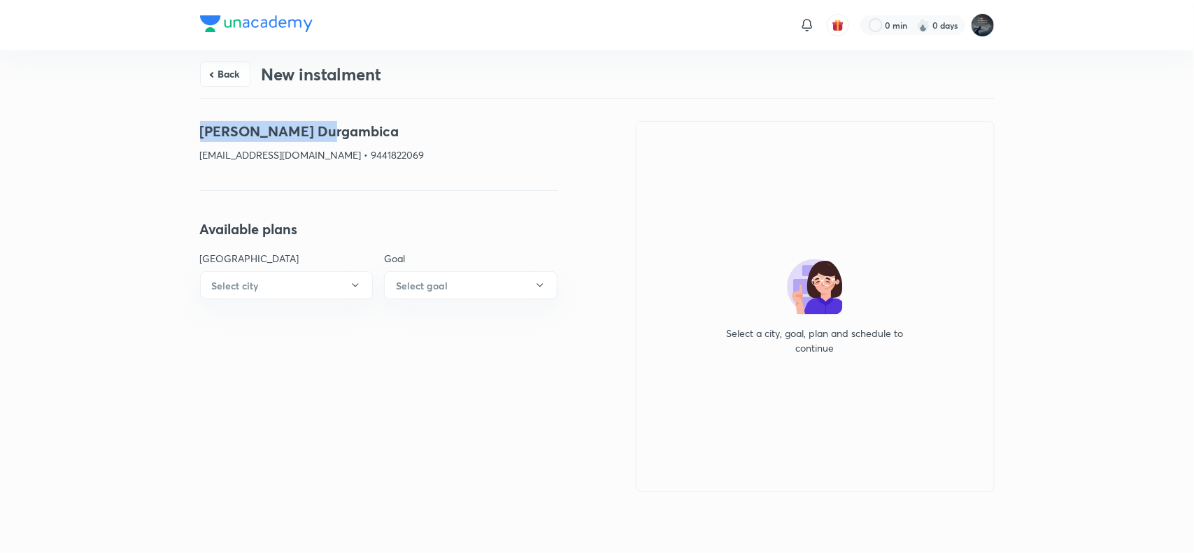
click at [316, 131] on h4 "Thota Durgambica" at bounding box center [378, 131] width 357 height 21
copy h4 "Thota Durgambica"
click at [366, 155] on p "rajabtechthota9@gmail.com • 9441822069" at bounding box center [378, 155] width 357 height 15
copy p "9441822069"
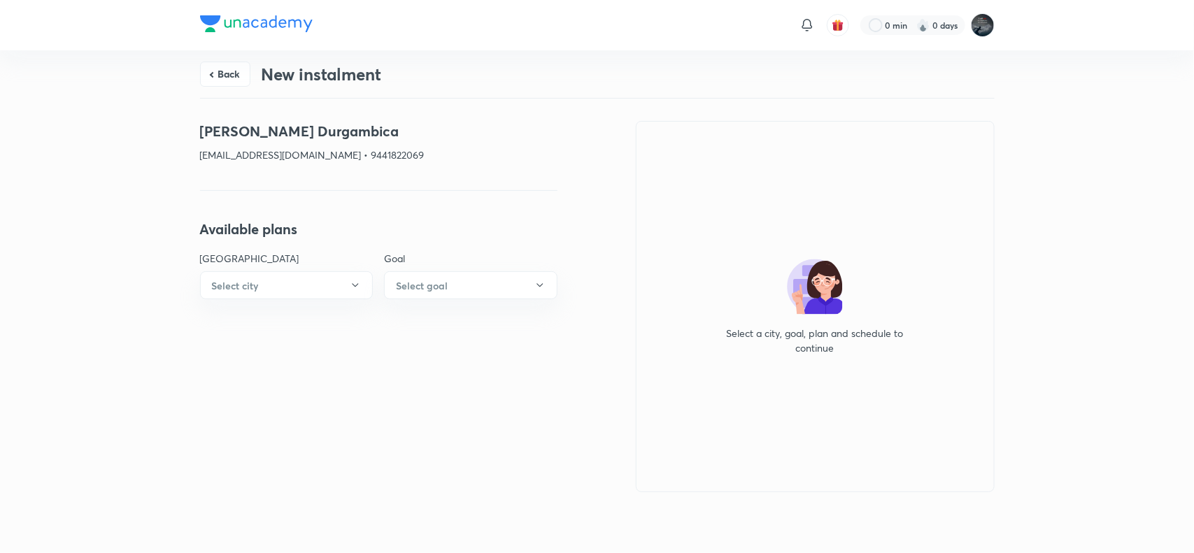
click at [229, 138] on h4 "Thota Durgambica" at bounding box center [378, 131] width 357 height 21
click at [327, 134] on h4 "Thota Durgambica" at bounding box center [378, 131] width 357 height 21
copy h4 "Thota Durgambica"
click at [215, 159] on p "rajabtechthota9@gmail.com • 9441822069" at bounding box center [378, 155] width 357 height 15
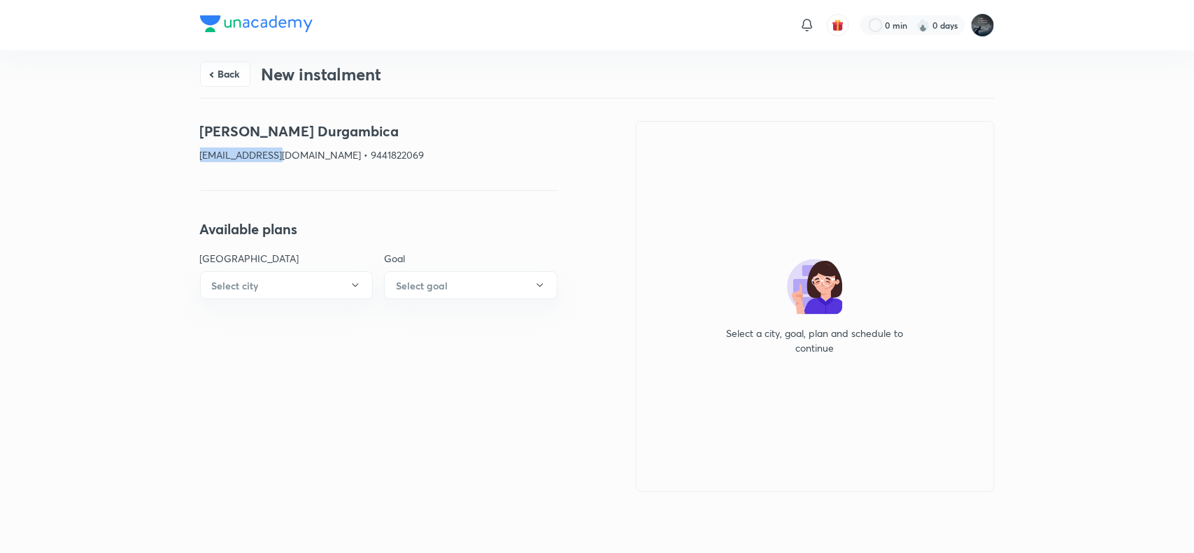
click at [215, 159] on p "rajabtechthota9@gmail.com • 9441822069" at bounding box center [378, 155] width 357 height 15
click at [324, 157] on p "rajabtechthota9@gmail.com • 9441822069" at bounding box center [378, 155] width 357 height 15
copy p "rajabtechthota9@gmail.com"
click at [380, 154] on p "rajabtechthota9@gmail.com • 9441822069" at bounding box center [378, 155] width 357 height 15
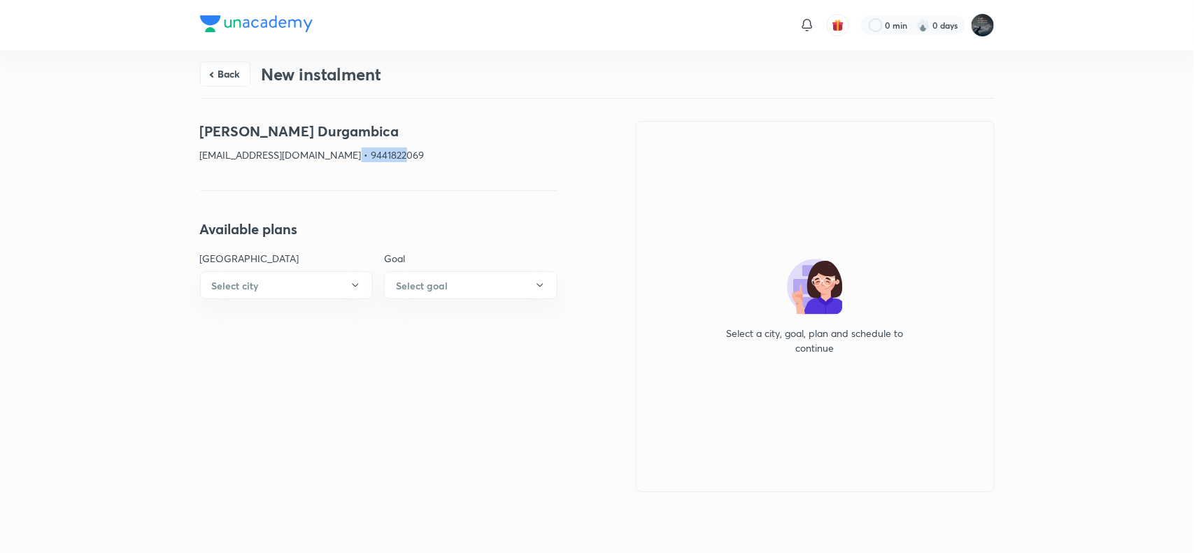
copy p "9441822069"
click at [227, 74] on button "Back" at bounding box center [225, 72] width 50 height 25
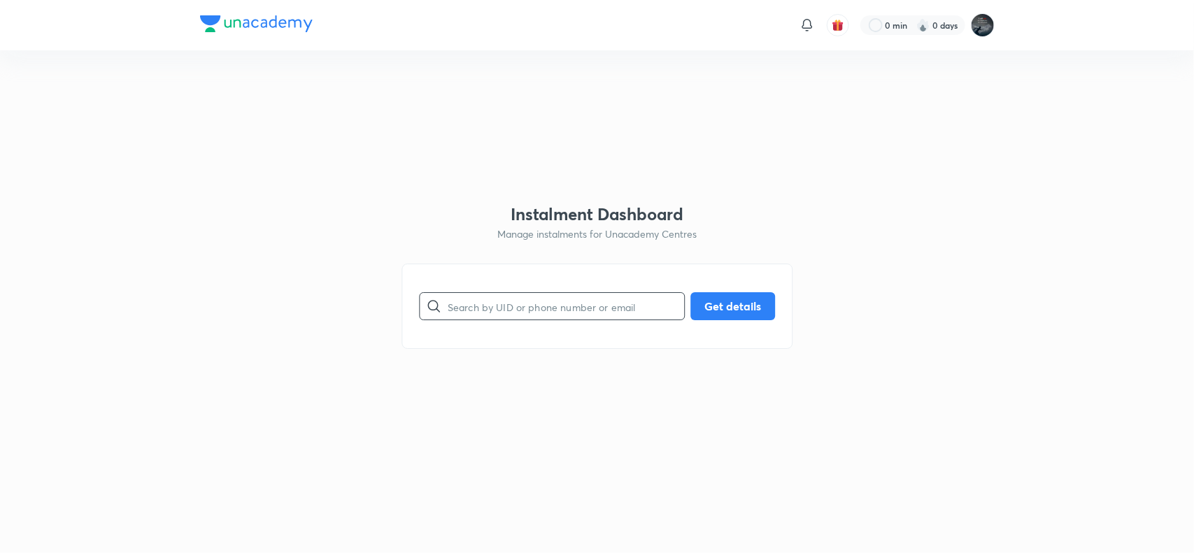
click at [492, 292] on input "text" at bounding box center [566, 307] width 236 height 36
paste input "rajabtechthota9@gmail.com"
click at [732, 304] on button "Get details" at bounding box center [732, 305] width 85 height 28
click at [631, 306] on input "rajabtechthota9@gmail.com" at bounding box center [566, 307] width 236 height 36
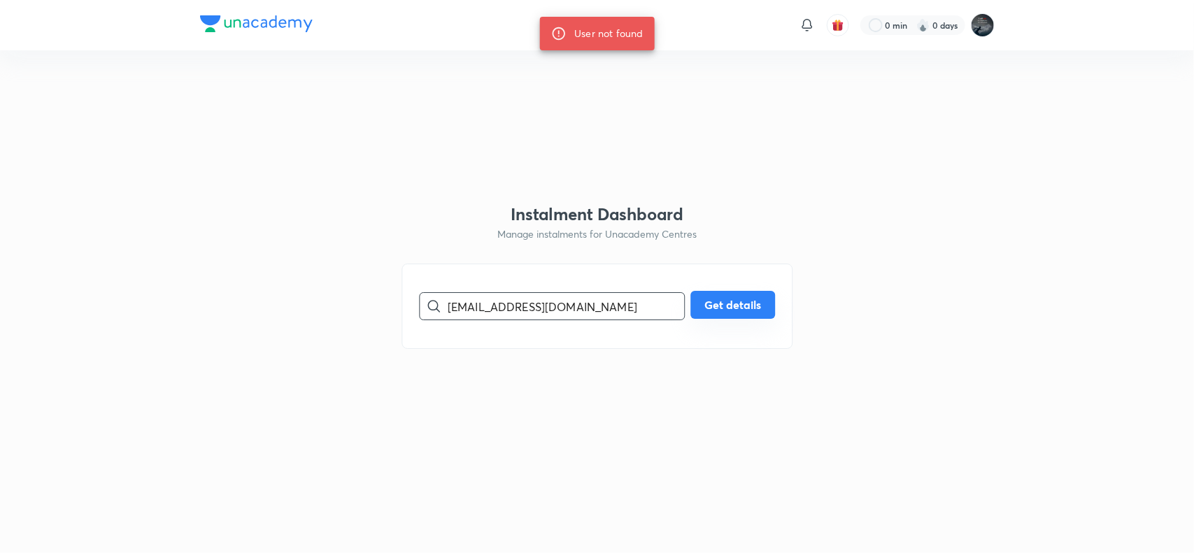
type input "rajabtechthota9@gmail.com"
click at [701, 317] on button "Get details" at bounding box center [732, 305] width 85 height 28
click at [745, 299] on button "Get details" at bounding box center [732, 305] width 85 height 28
click at [486, 305] on input "rajabtechthota9@gmail.com" at bounding box center [566, 307] width 236 height 36
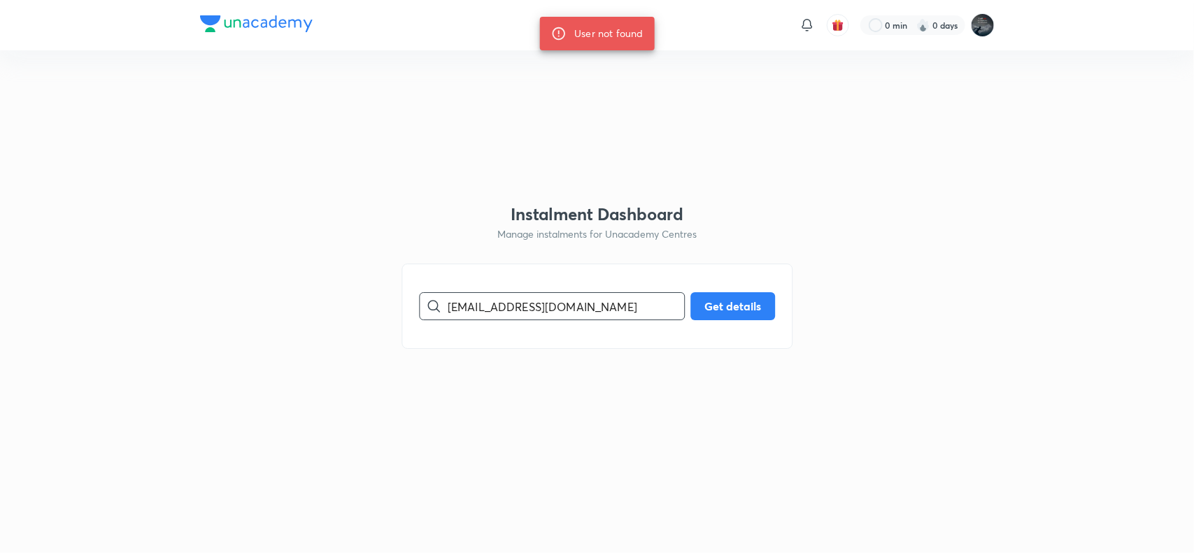
click at [486, 305] on input "rajabtechthota9@gmail.com" at bounding box center [566, 307] width 236 height 36
paste input "9441822069"
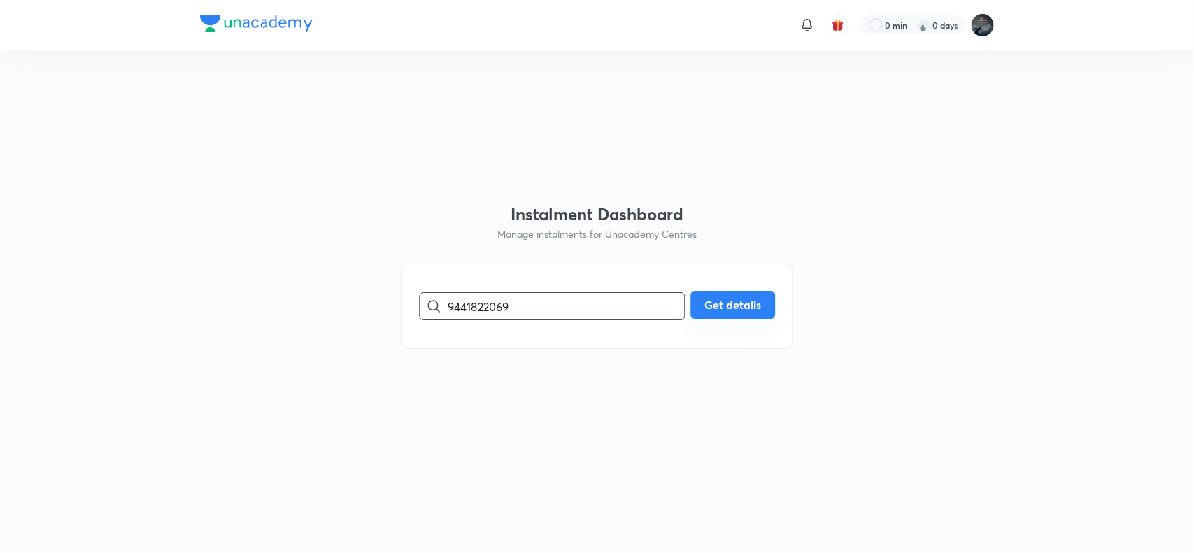
type input "9441822069"
click at [720, 308] on button "Get details" at bounding box center [732, 305] width 85 height 28
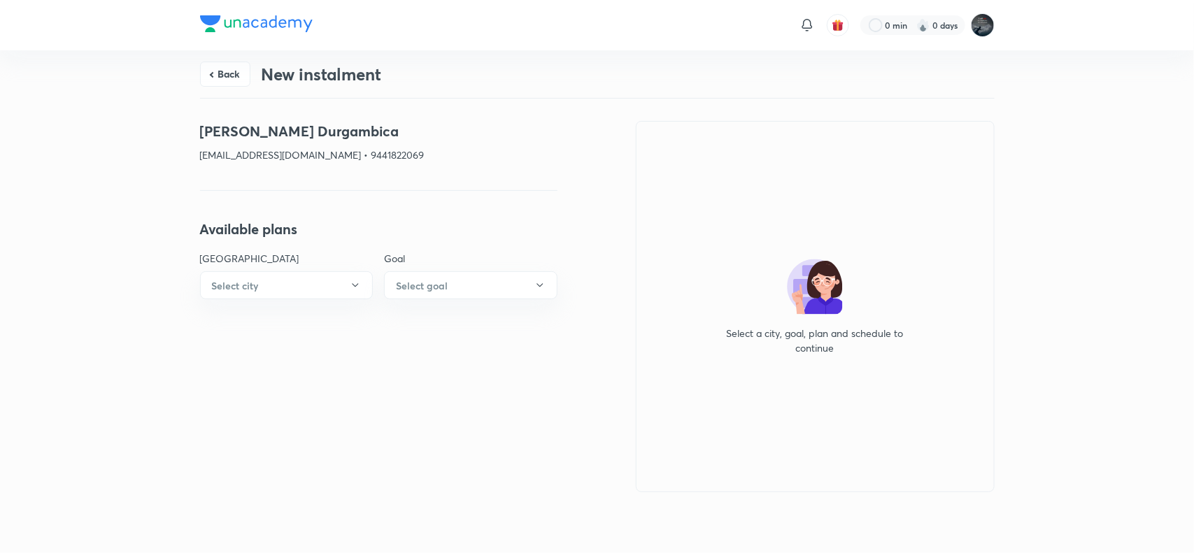
click at [212, 152] on p "rajabtech_thota@yahoo.co.in • 9441822069" at bounding box center [378, 155] width 357 height 15
click at [329, 158] on p "rajabtech_thota@yahoo.co.in • 9441822069" at bounding box center [378, 155] width 357 height 15
copy p "rajabtech_thota@yahoo.co.in"
click at [213, 72] on button "Back" at bounding box center [225, 72] width 50 height 25
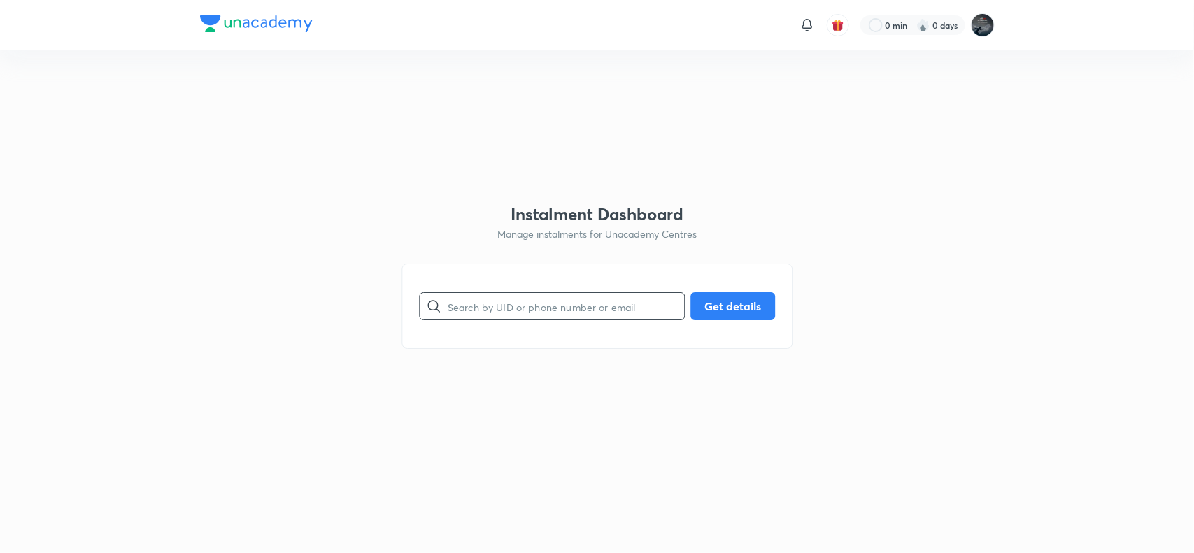
paste input "rajabtech_thota@yahoo.co.in"
click at [472, 311] on input "rajabtech_thota@yahoo.co.in" at bounding box center [566, 307] width 236 height 36
type input "rajabtech_thota@yahoo.co.in"
click at [747, 299] on button "Get details" at bounding box center [732, 305] width 85 height 28
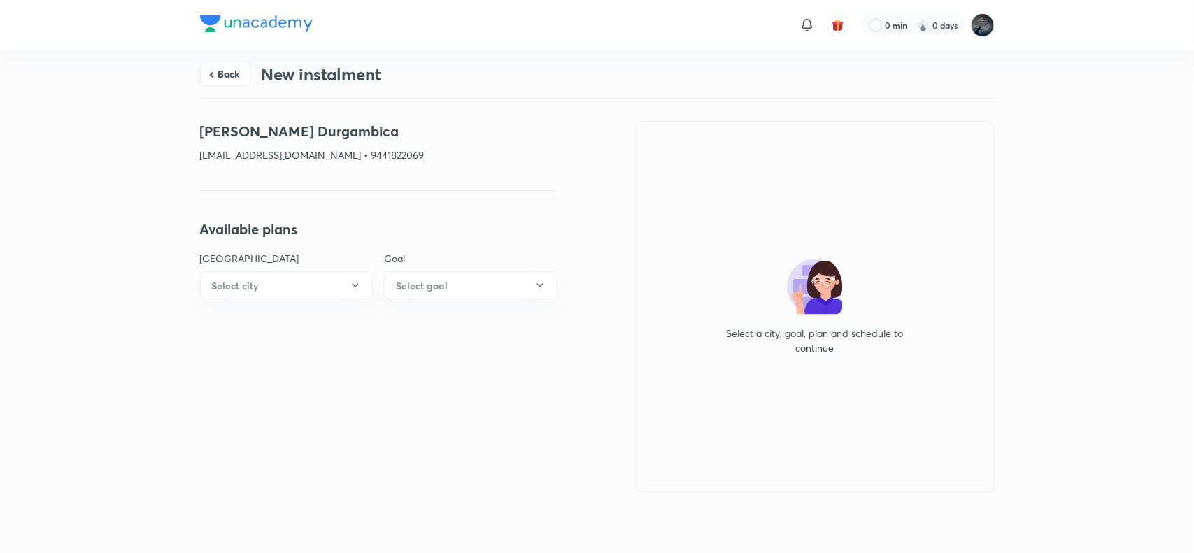
drag, startPoint x: 585, startPoint y: 337, endPoint x: 808, endPoint y: 421, distance: 238.3
click at [808, 421] on div "Select a city, goal, plan and schedule to continue" at bounding box center [815, 306] width 359 height 371
click at [287, 278] on button "Select city" at bounding box center [286, 285] width 173 height 28
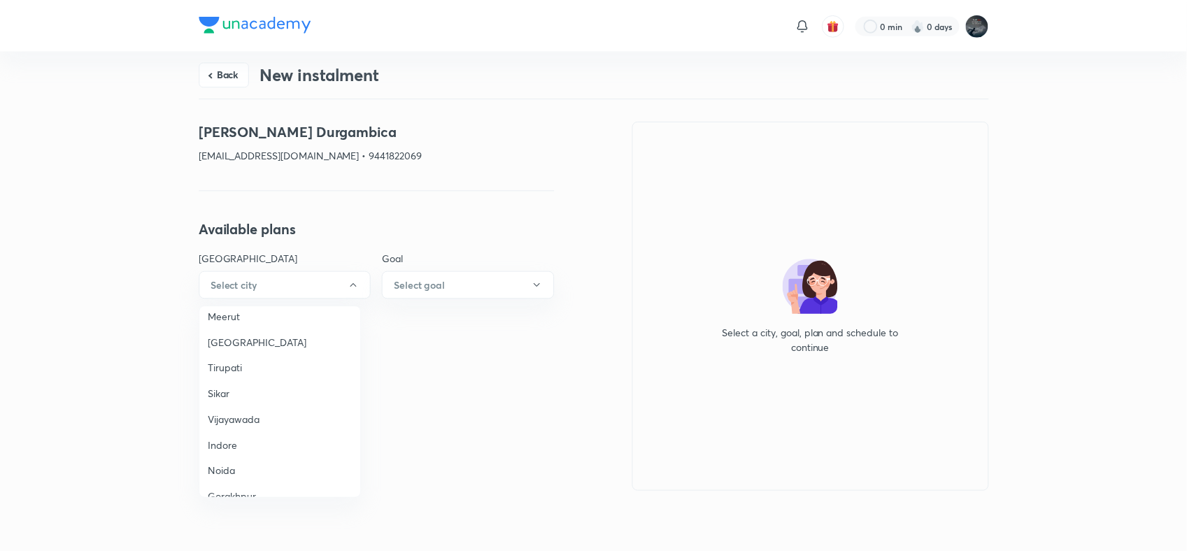
scroll to position [927, 0]
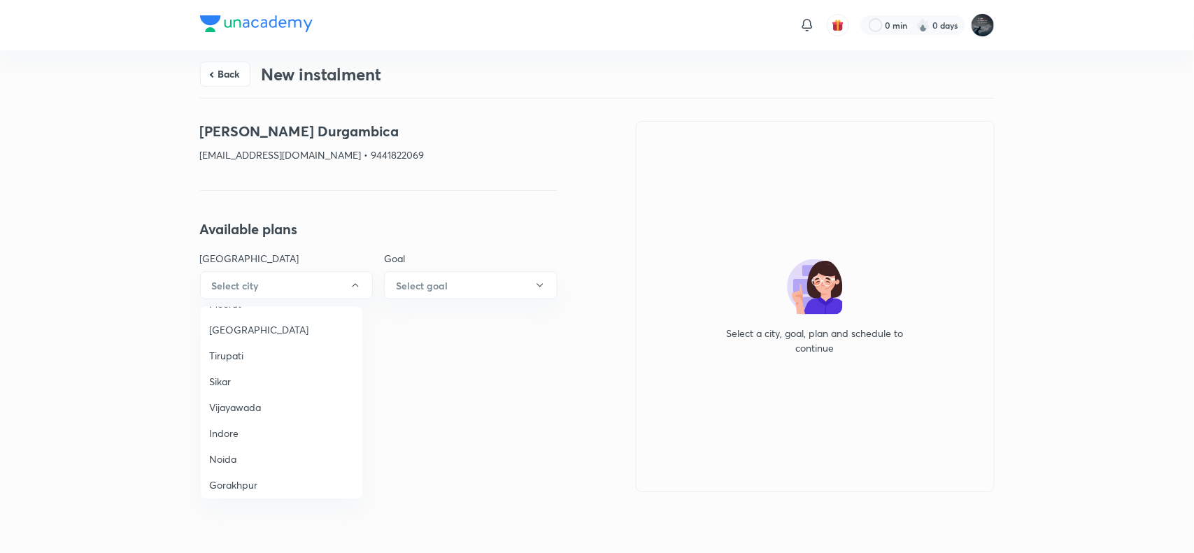
click at [252, 400] on span "Vijayawada" at bounding box center [281, 407] width 145 height 15
click at [459, 282] on button "Select goal" at bounding box center [470, 285] width 173 height 28
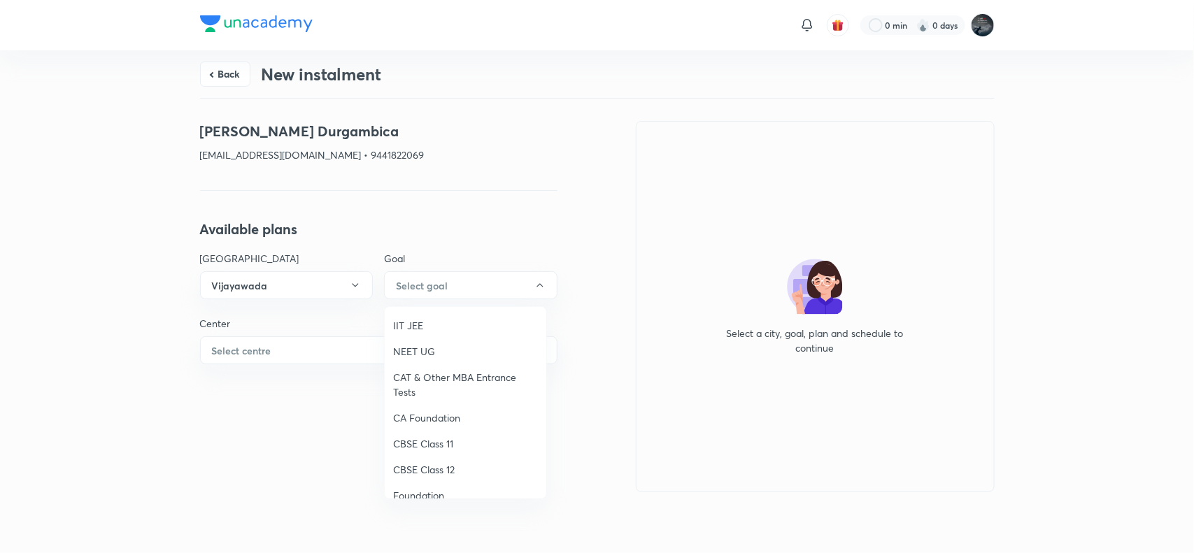
click at [421, 315] on li "IIT JEE" at bounding box center [466, 326] width 162 height 26
click at [355, 345] on button "Select centre" at bounding box center [378, 350] width 357 height 28
click at [263, 385] on span "Chaganti Mercantile" at bounding box center [281, 390] width 145 height 15
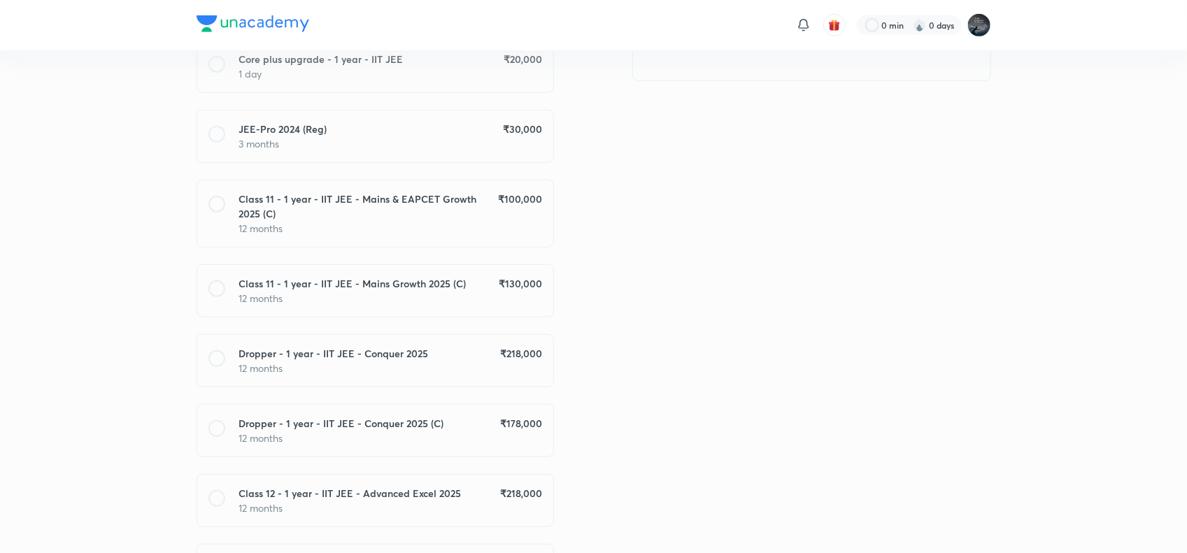
scroll to position [413, 0]
click at [500, 297] on p "12 months" at bounding box center [390, 297] width 303 height 15
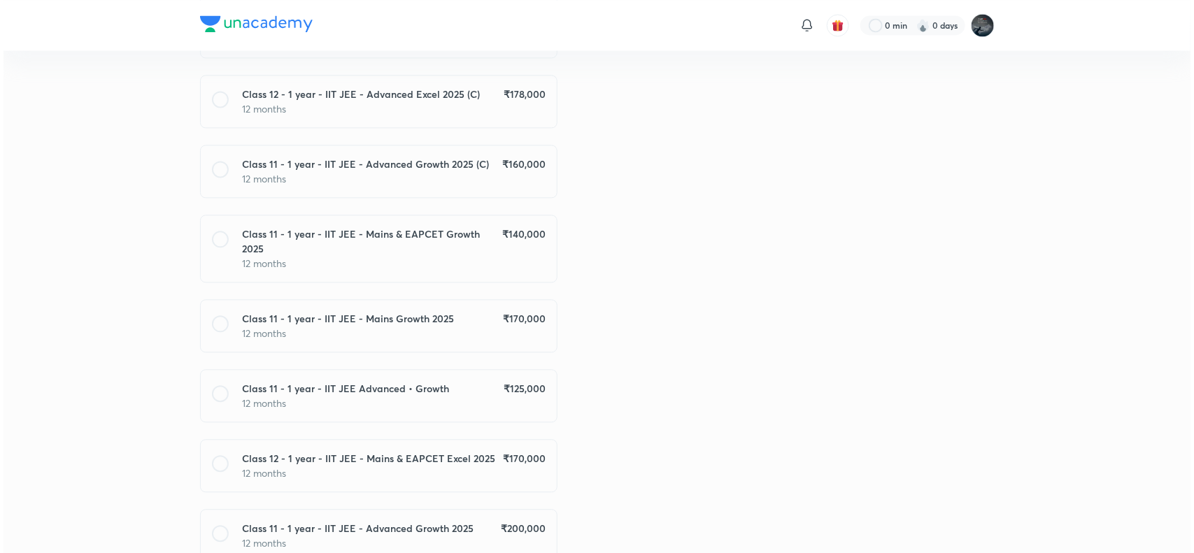
scroll to position [1522, 0]
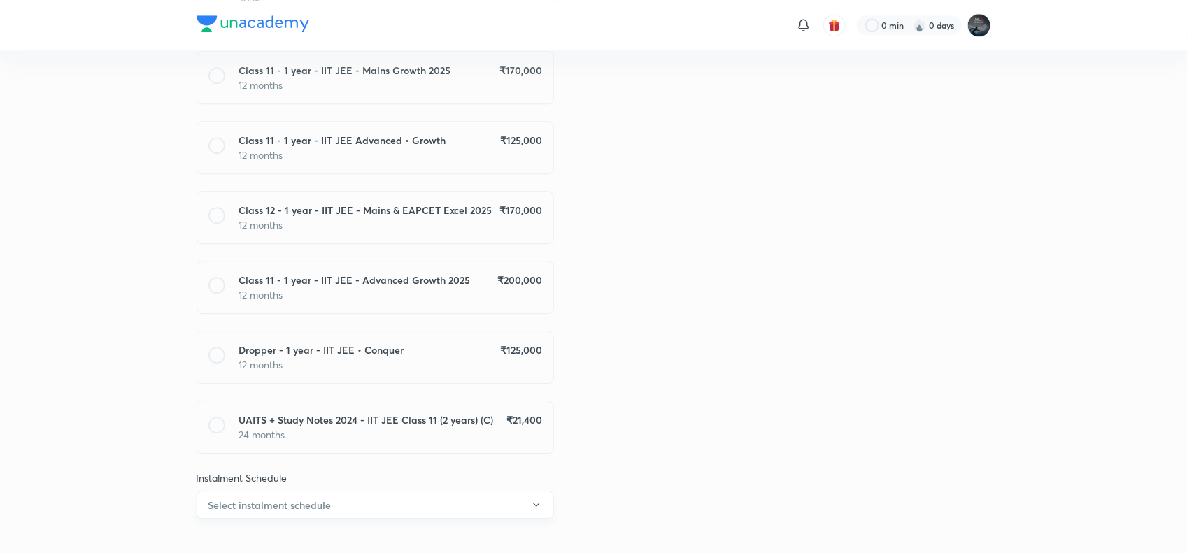
click at [395, 491] on button "Select instalment schedule" at bounding box center [375, 505] width 357 height 28
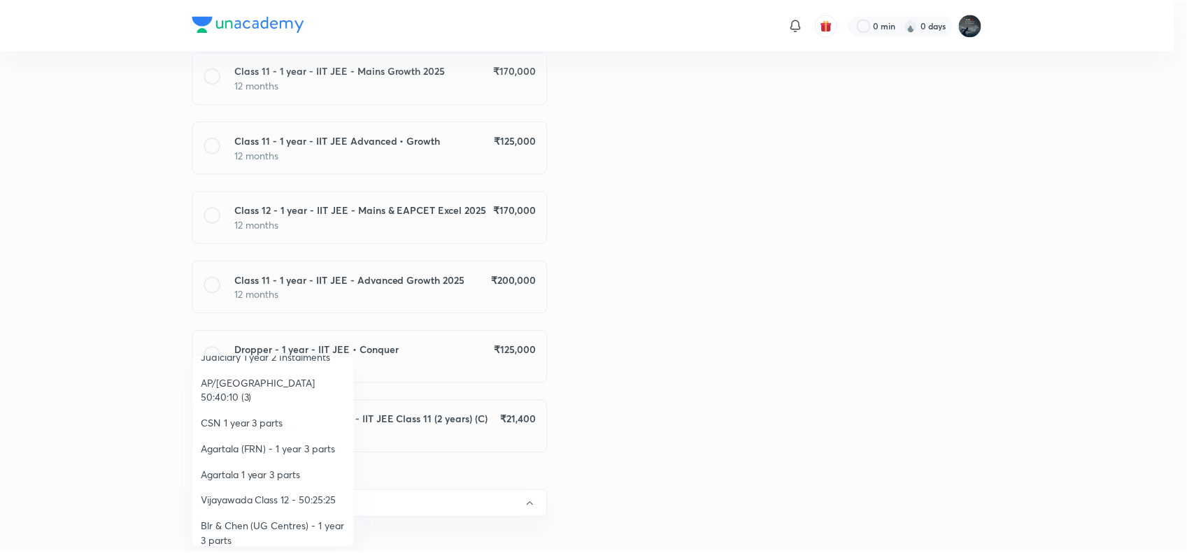
scroll to position [252, 0]
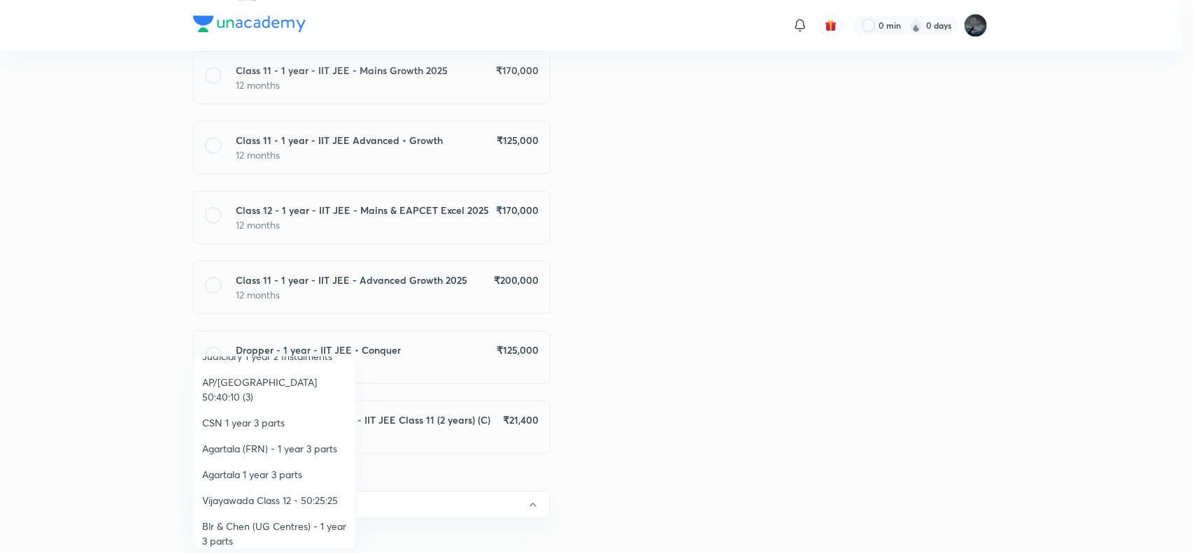
click at [306, 383] on span "AP/[GEOGRAPHIC_DATA] 50:40:10 (3)" at bounding box center [274, 389] width 145 height 29
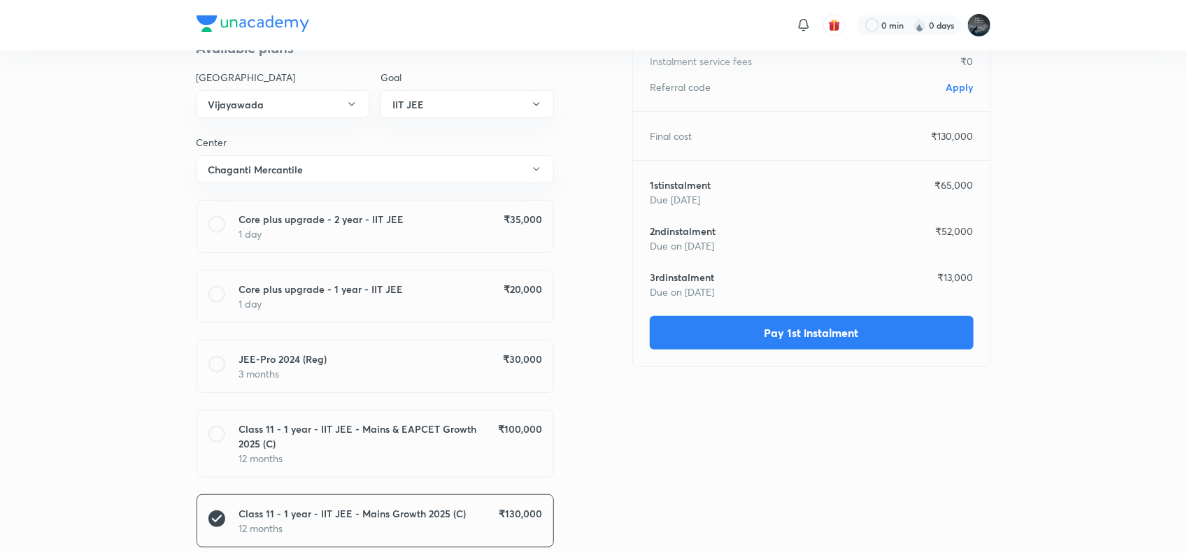
scroll to position [0, 0]
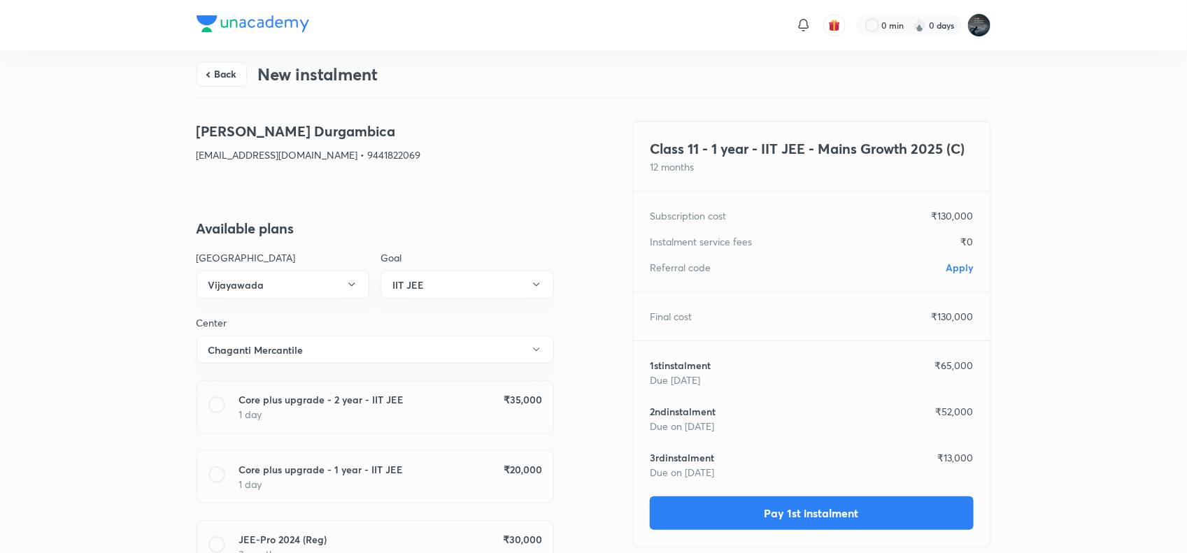
click at [959, 268] on span "Apply" at bounding box center [959, 267] width 27 height 13
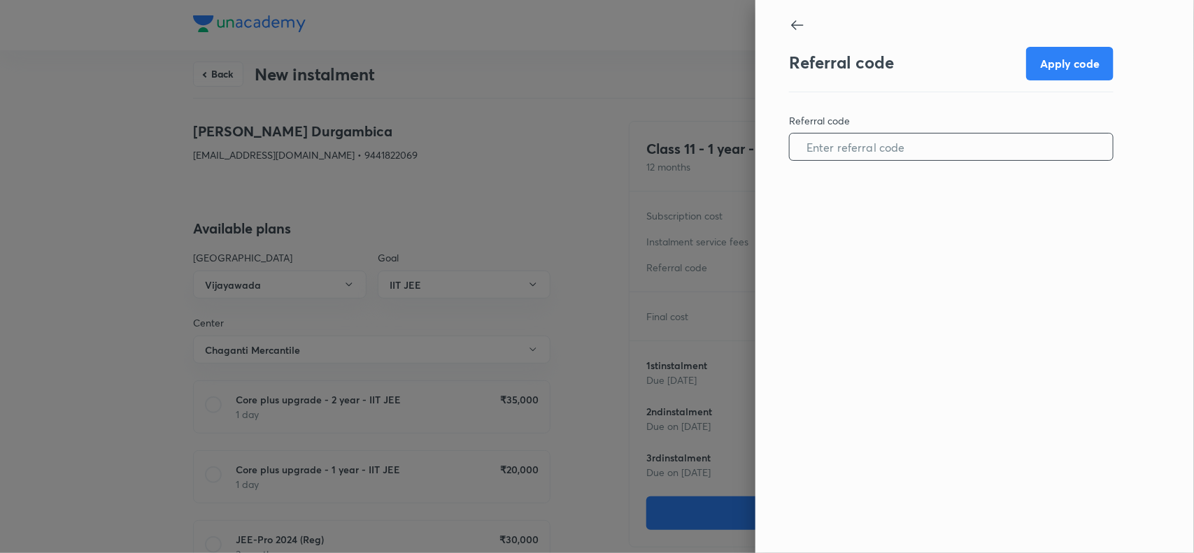
paste input "VIJA0854FYJCBM"
click at [848, 152] on input "VIJA0854FYJCBM" at bounding box center [951, 147] width 323 height 36
type input "VIJA0854FYJCBM"
click at [1070, 57] on button "Apply code" at bounding box center [1069, 62] width 87 height 34
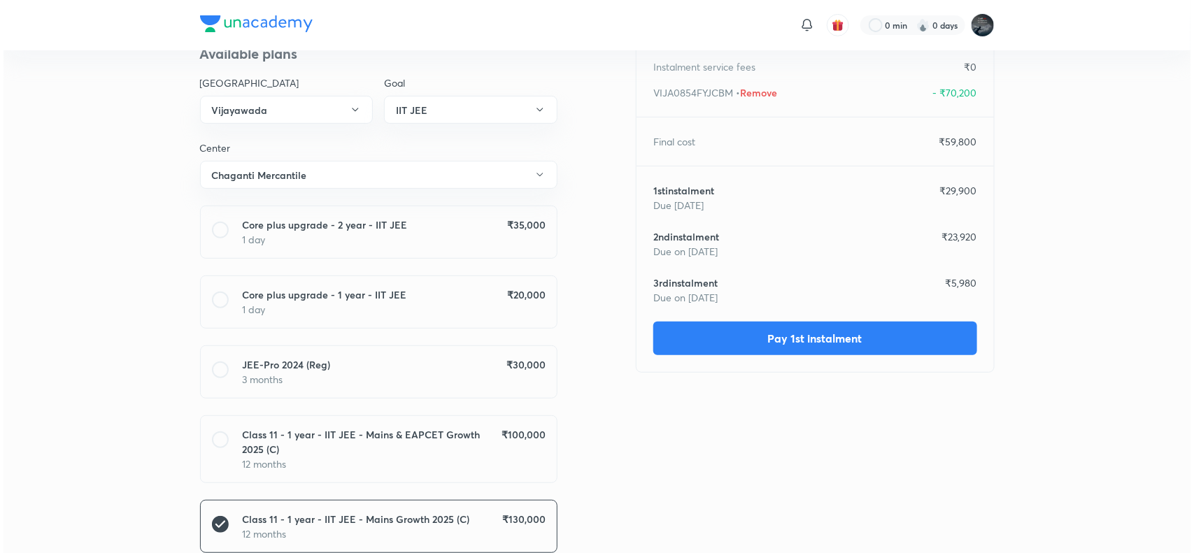
scroll to position [177, 0]
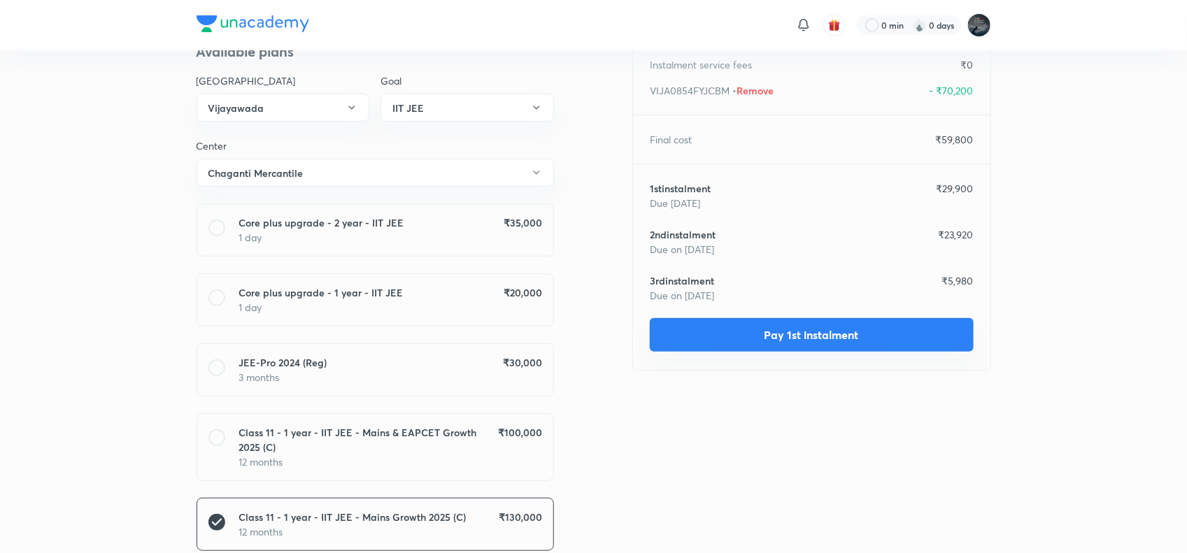
click at [827, 334] on button "Pay 1st instalment" at bounding box center [812, 335] width 324 height 34
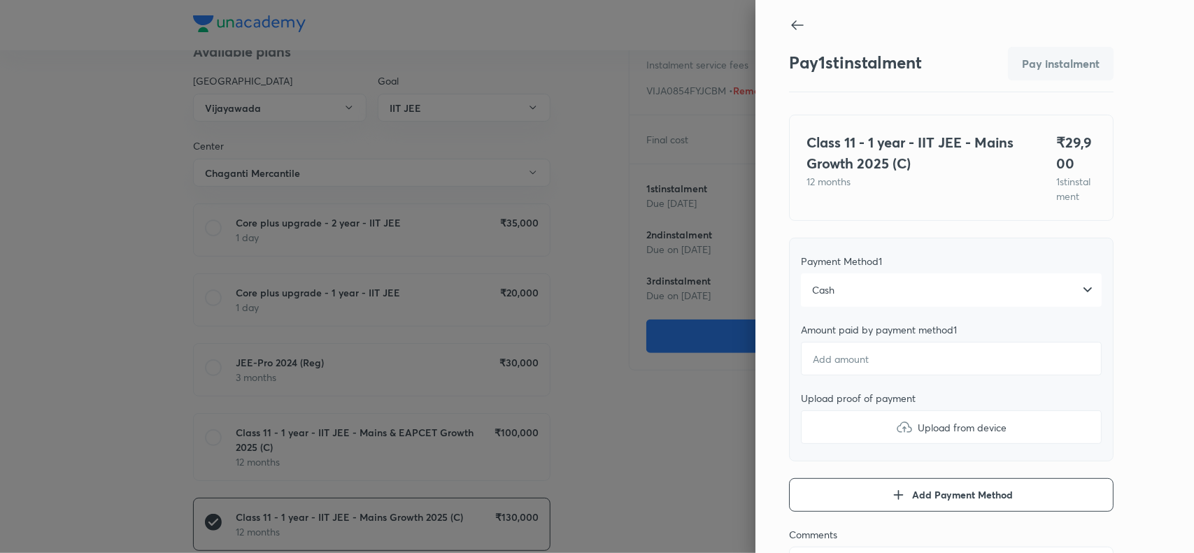
click at [894, 299] on div "Cash" at bounding box center [951, 290] width 301 height 34
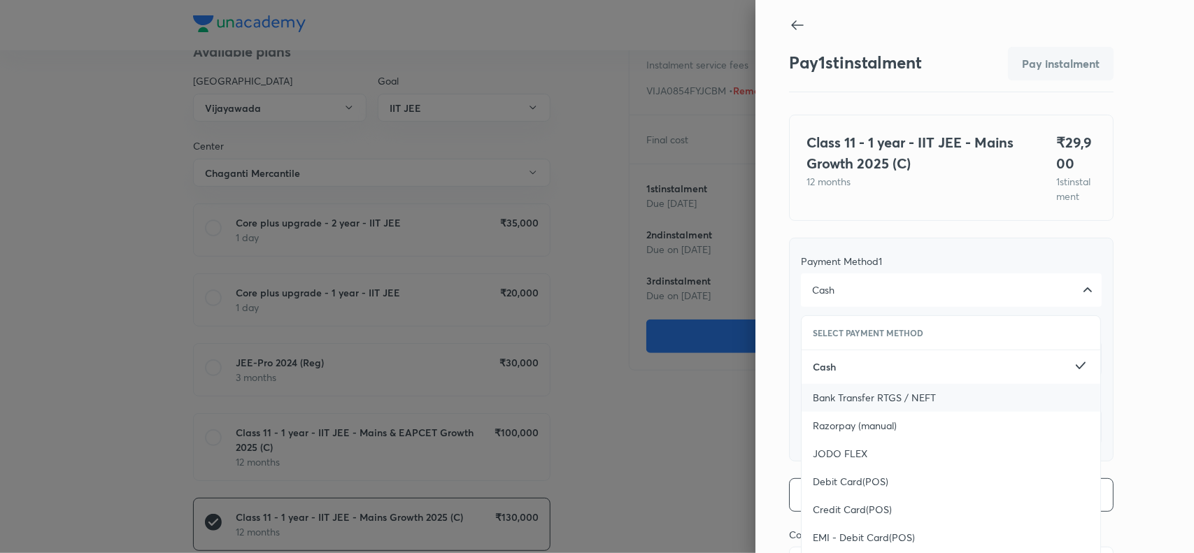
scroll to position [152, 0]
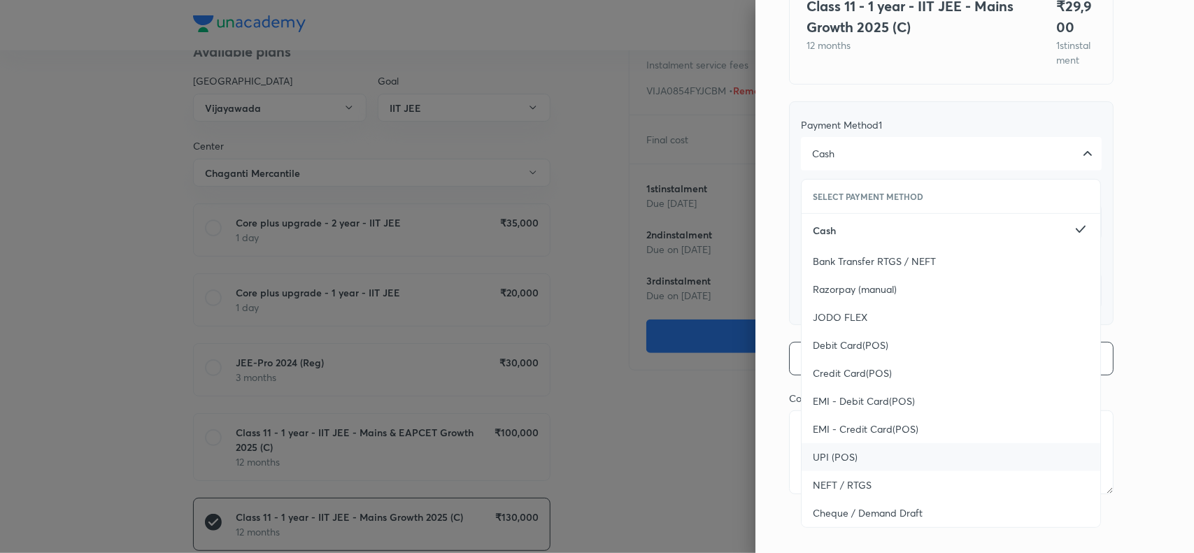
click at [816, 453] on span "UPI (POS)" at bounding box center [835, 457] width 45 height 14
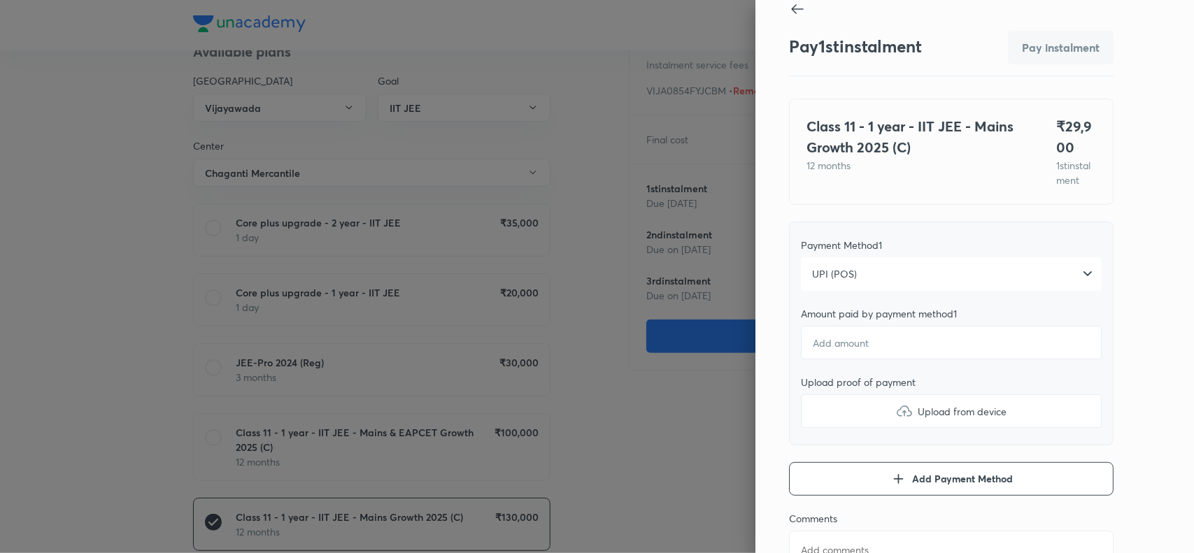
scroll to position [0, 0]
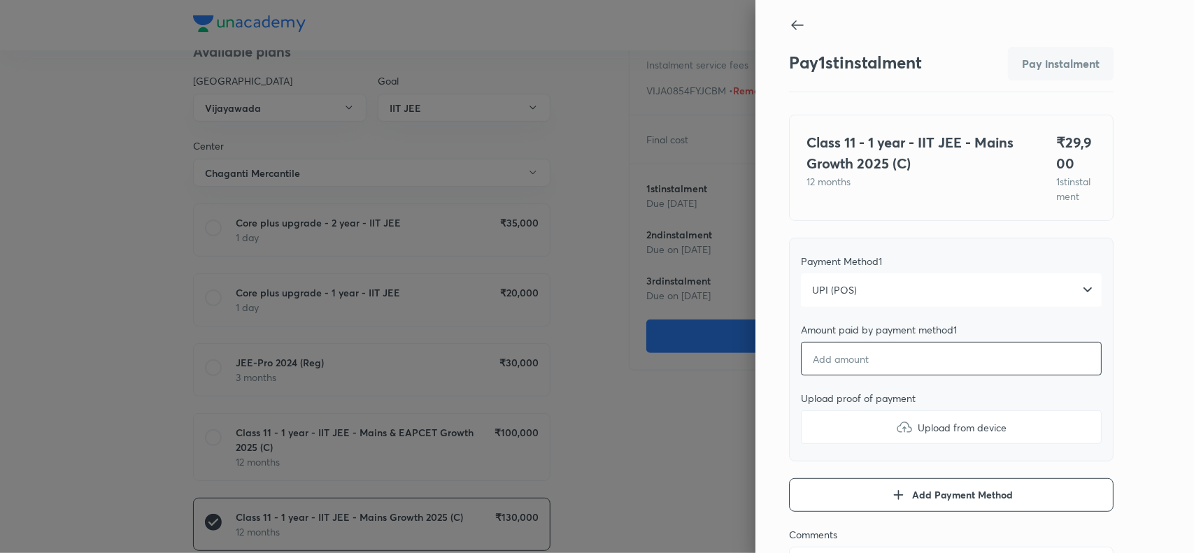
click at [827, 375] on input "number" at bounding box center [951, 359] width 301 height 34
type textarea "x"
type input "2"
type textarea "x"
type input "29"
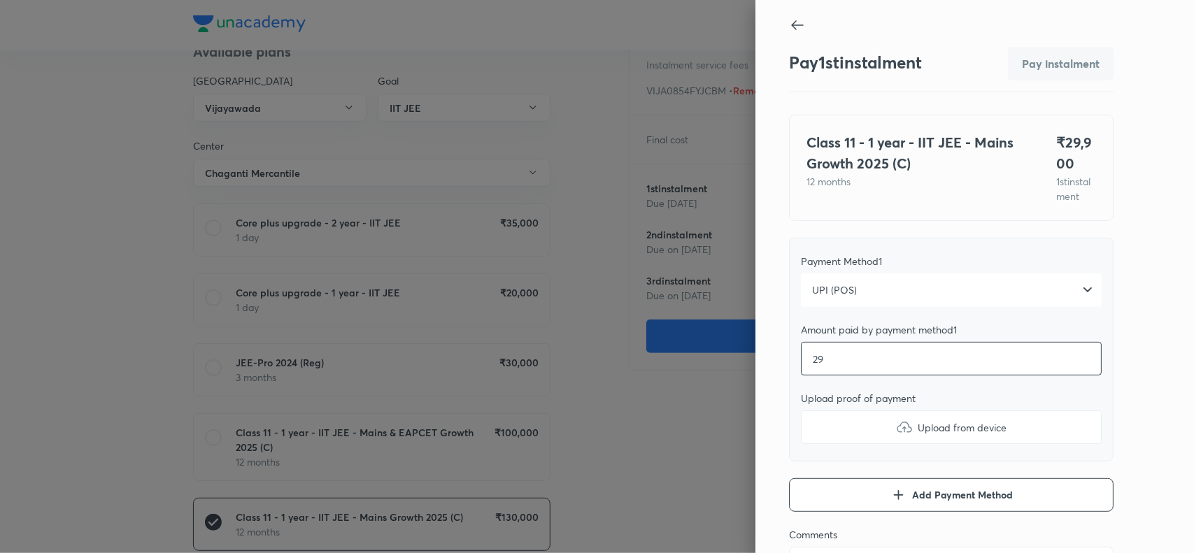
type textarea "x"
type input "299"
type textarea "x"
type input "2990"
type textarea "x"
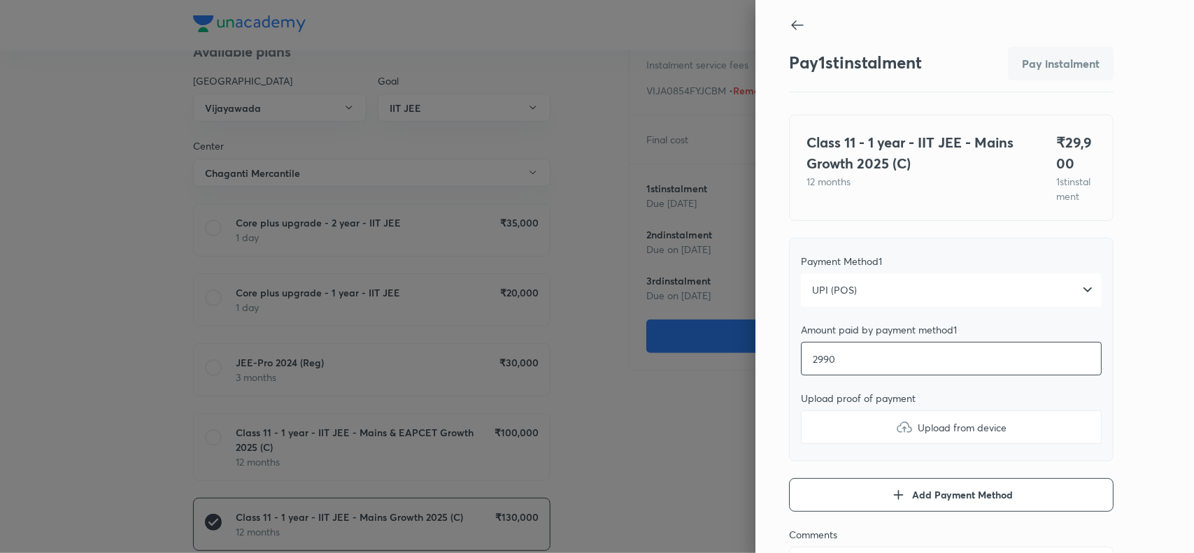
type input "29900"
type textarea "x"
type input "29900"
click at [896, 436] on img at bounding box center [904, 427] width 17 height 17
click at [0, 0] on input "Upload from device" at bounding box center [0, 0] width 0 height 0
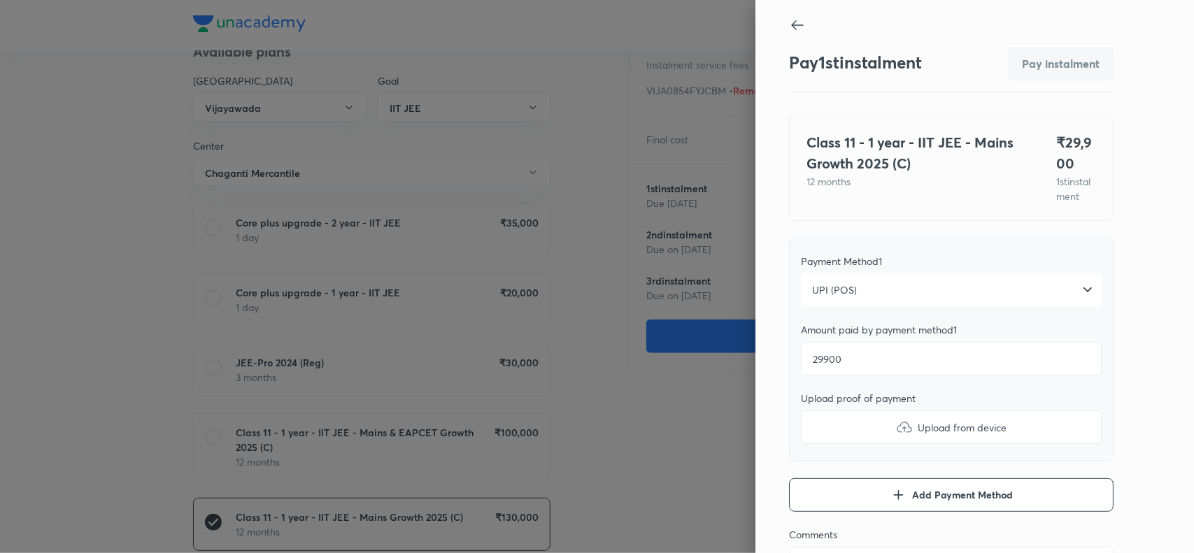
type textarea "x"
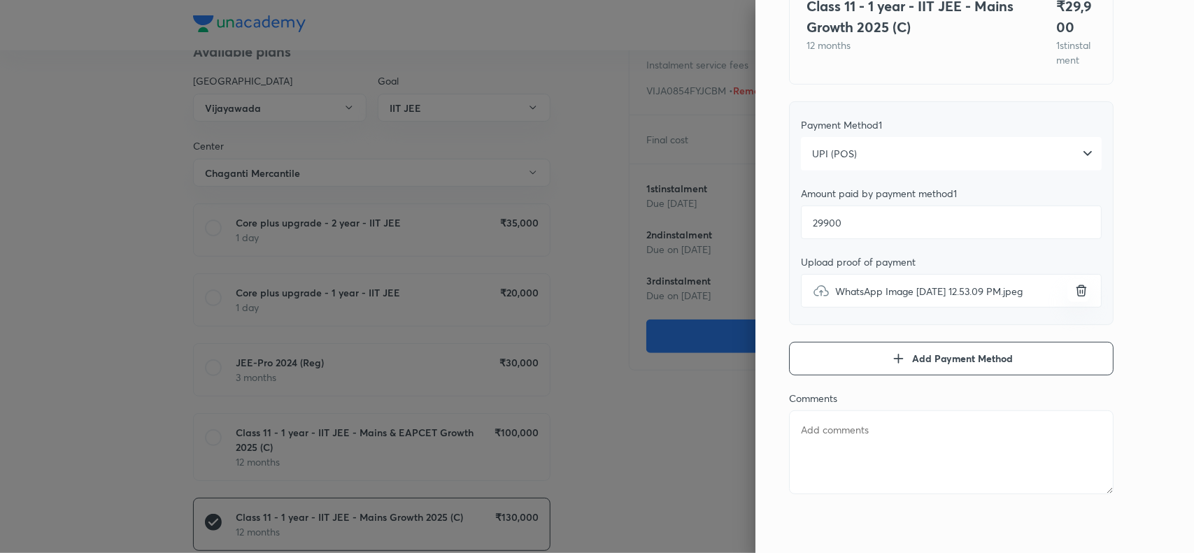
click at [864, 431] on textarea at bounding box center [951, 453] width 324 height 84
paste textarea "Thota Durgambica"
type textarea "Thota Durgambica"
type textarea "x"
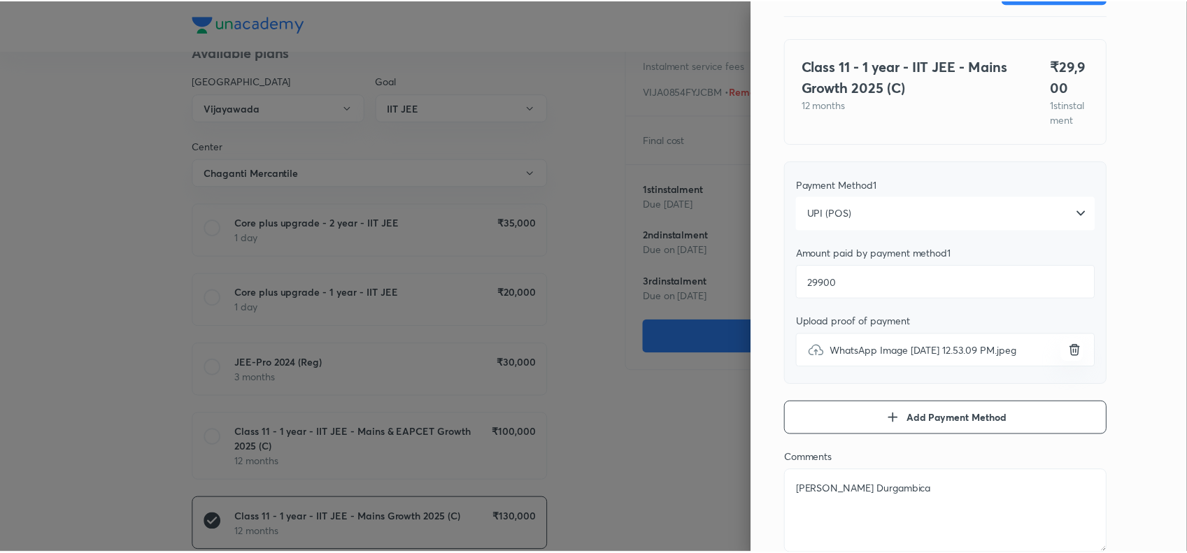
scroll to position [0, 0]
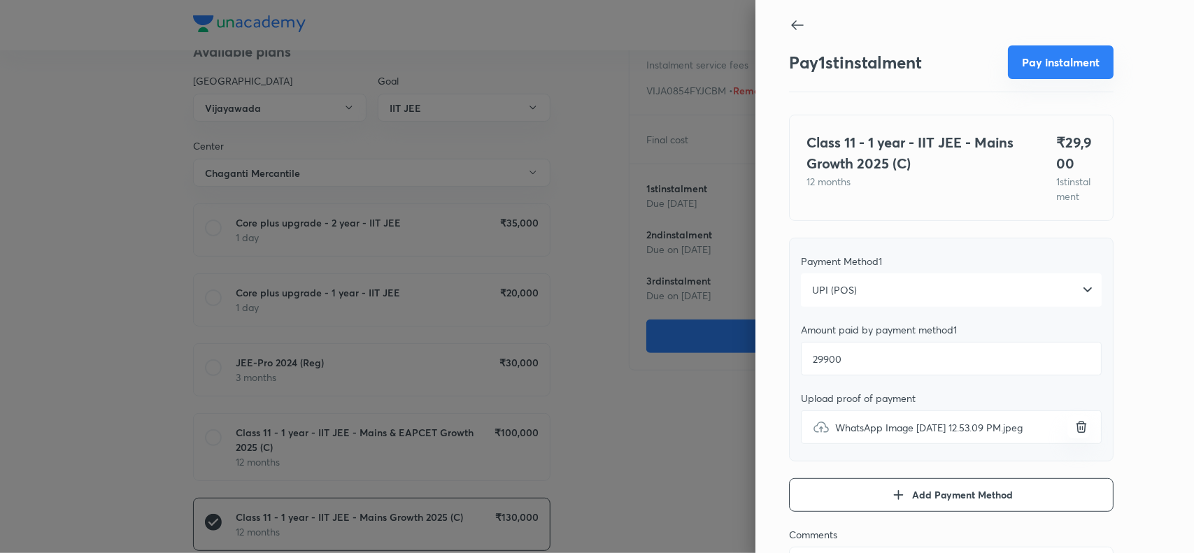
type textarea "Thota Durgambica"
click at [1022, 61] on button "Pay instalment" at bounding box center [1061, 62] width 106 height 34
type textarea "x"
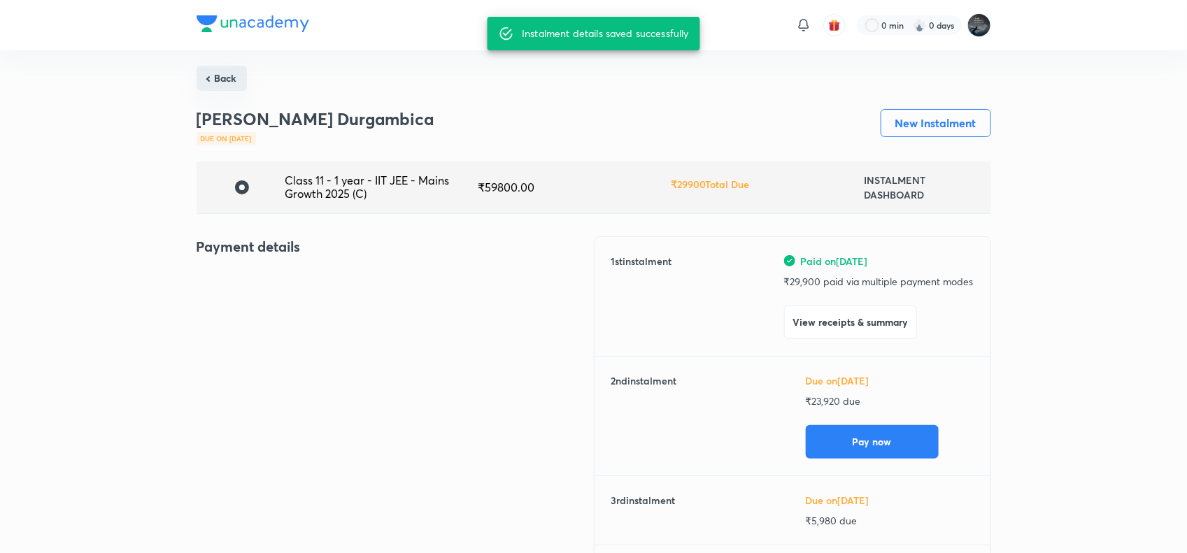
click at [220, 79] on button "Back" at bounding box center [222, 78] width 50 height 25
